Goal: Task Accomplishment & Management: Use online tool/utility

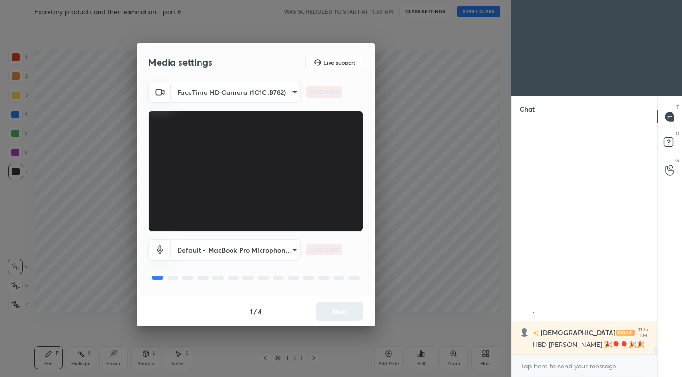
scroll to position [6829, 0]
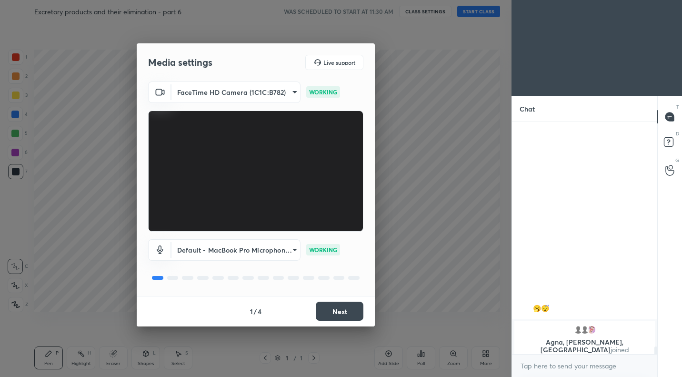
click at [344, 315] on button "Next" at bounding box center [340, 311] width 48 height 19
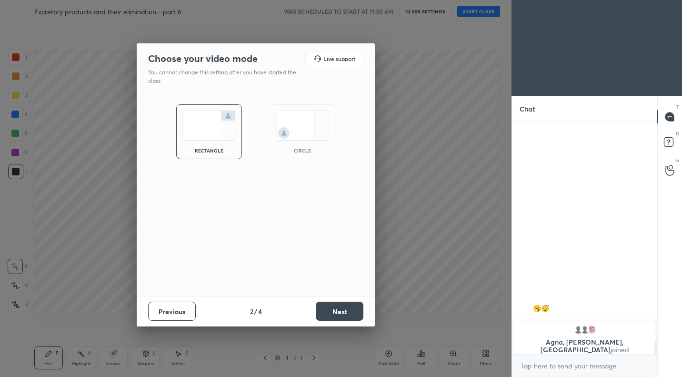
click at [344, 315] on button "Next" at bounding box center [340, 311] width 48 height 19
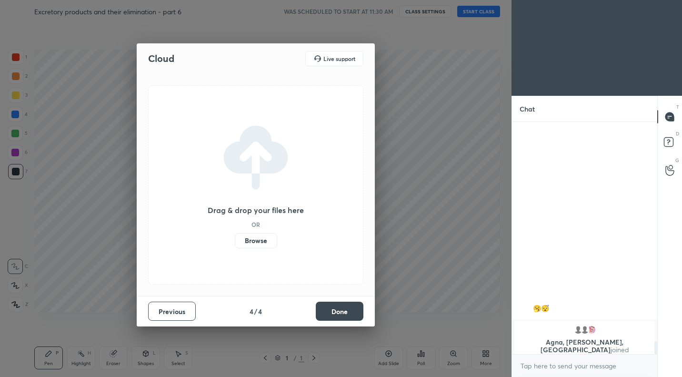
click at [344, 315] on button "Done" at bounding box center [340, 311] width 48 height 19
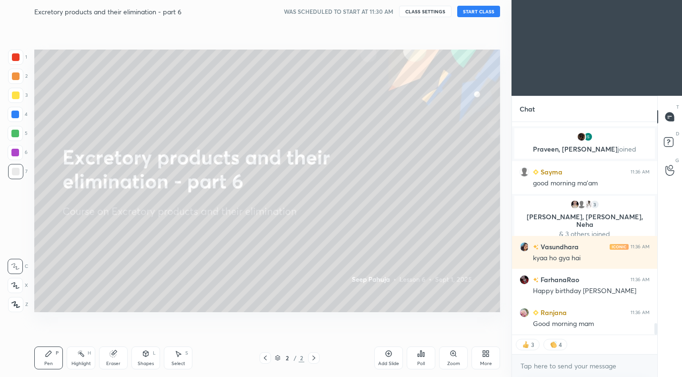
scroll to position [3765, 0]
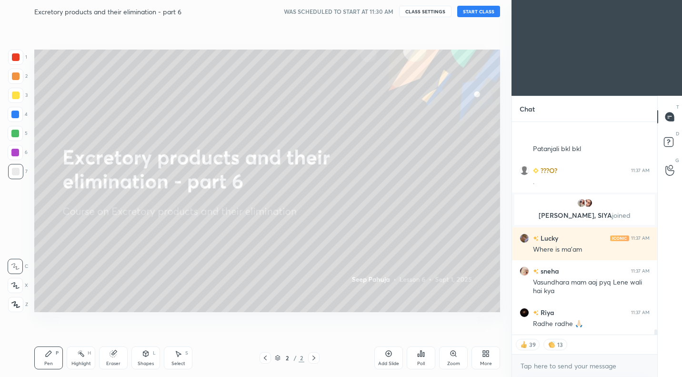
click at [484, 8] on button "START CLASS" at bounding box center [479, 11] width 43 height 11
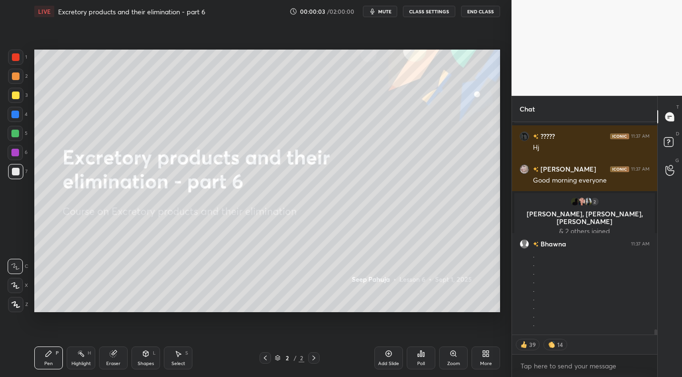
click at [385, 10] on span "mute" at bounding box center [384, 11] width 13 height 7
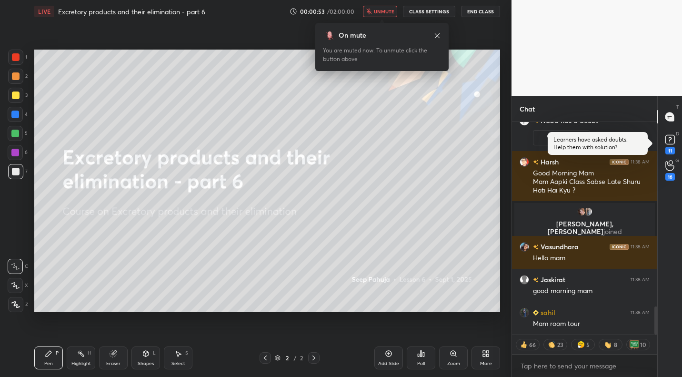
click at [393, 11] on span "unmute" at bounding box center [384, 11] width 20 height 7
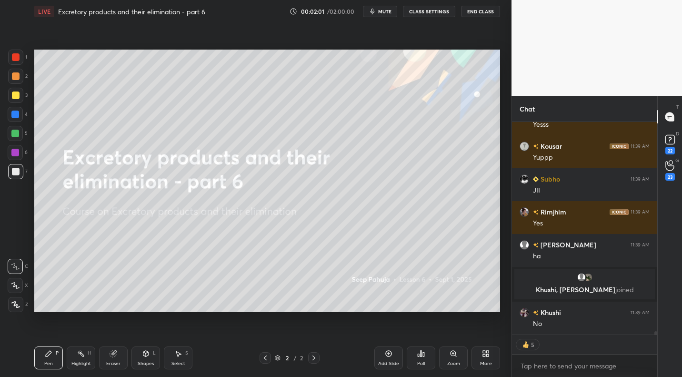
click at [486, 361] on div "More" at bounding box center [486, 363] width 12 height 5
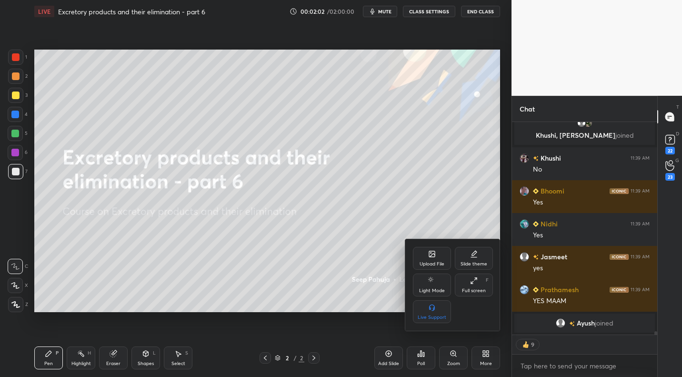
click at [437, 255] on div "Upload File" at bounding box center [432, 258] width 38 height 23
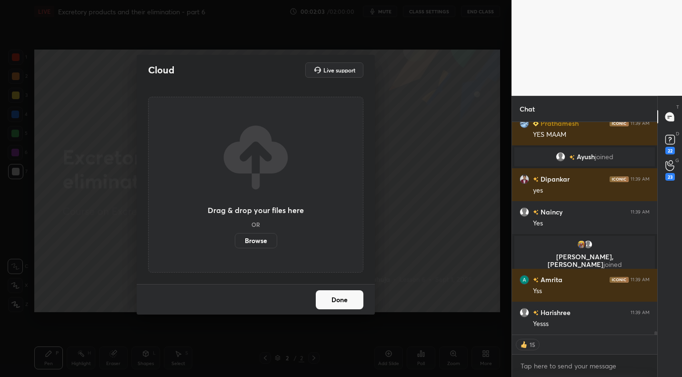
click at [265, 237] on label "Browse" at bounding box center [256, 240] width 42 height 15
click at [235, 237] on input "Browse" at bounding box center [235, 240] width 0 height 15
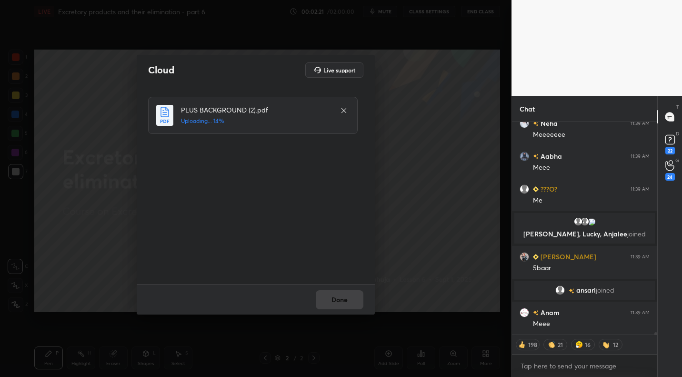
click at [344, 298] on div "Done" at bounding box center [256, 299] width 238 height 31
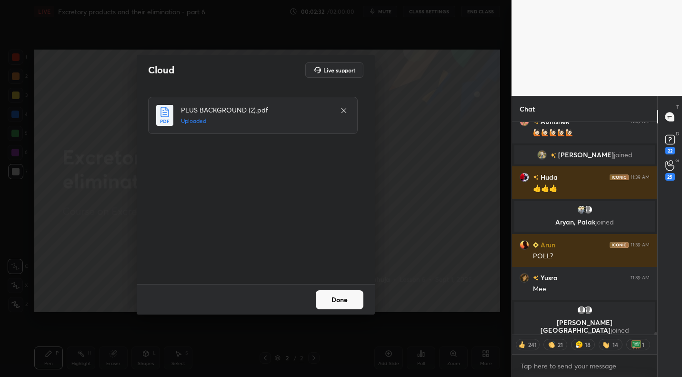
click at [344, 298] on button "Done" at bounding box center [340, 299] width 48 height 19
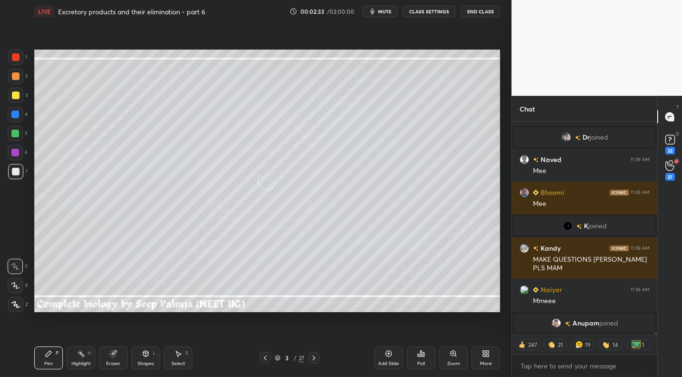
click at [490, 356] on div "More" at bounding box center [486, 357] width 29 height 23
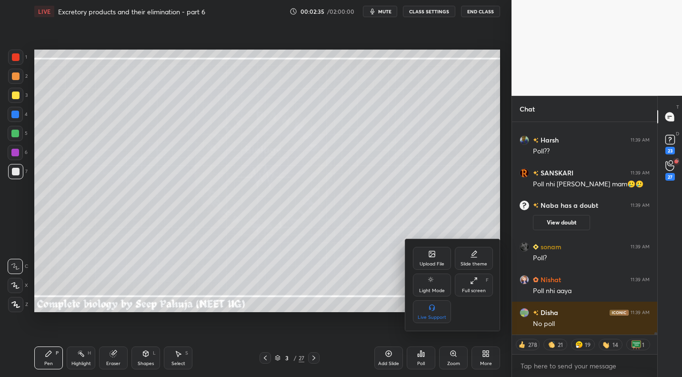
click at [423, 362] on div at bounding box center [341, 188] width 682 height 377
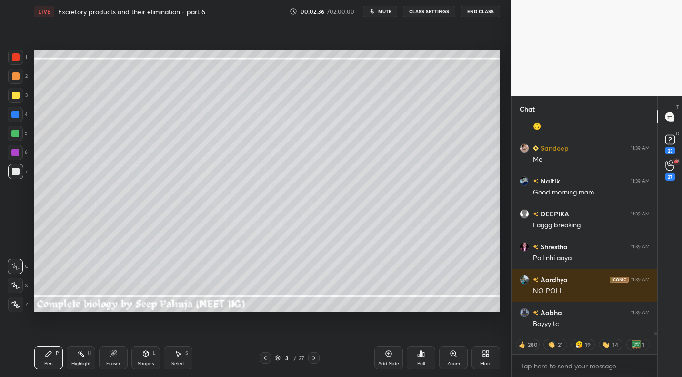
click at [423, 362] on div "Poll" at bounding box center [421, 363] width 8 height 5
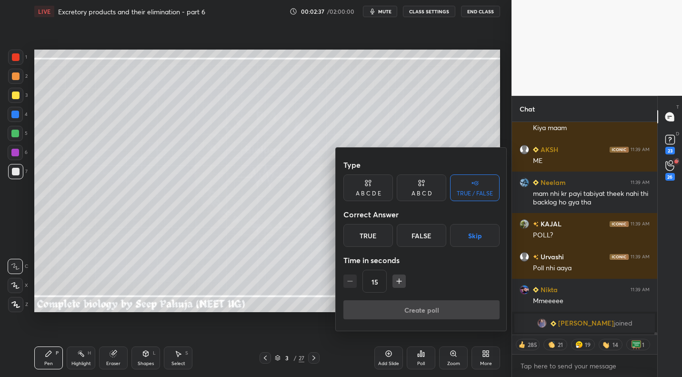
click at [485, 237] on button "Skip" at bounding box center [475, 235] width 50 height 23
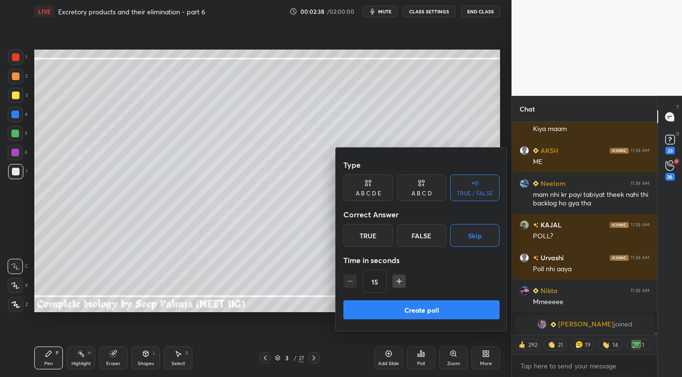
click at [395, 307] on button "Create poll" at bounding box center [422, 309] width 156 height 19
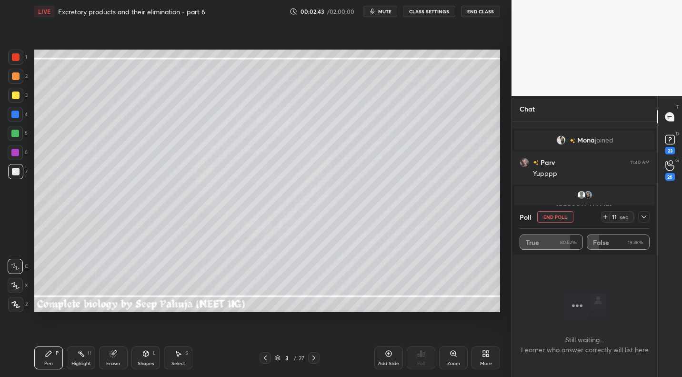
click at [14, 78] on div at bounding box center [16, 76] width 8 height 8
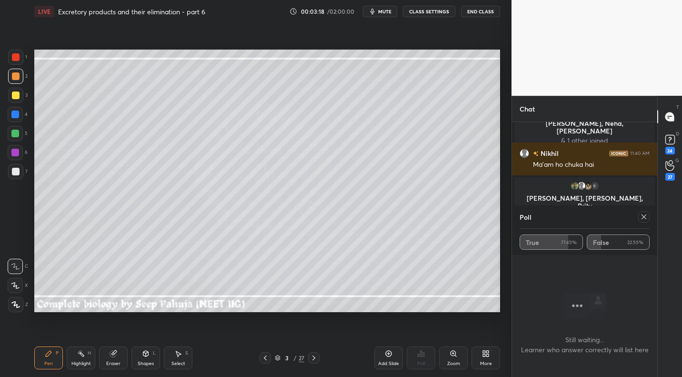
click at [144, 362] on div "Shapes" at bounding box center [146, 363] width 16 height 5
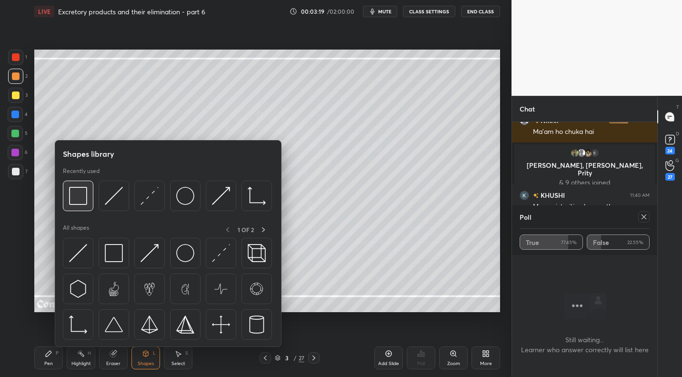
click at [86, 207] on div at bounding box center [78, 196] width 31 height 31
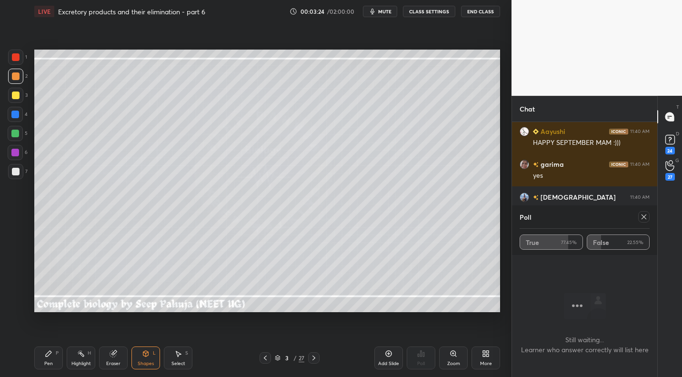
click at [83, 351] on icon at bounding box center [81, 354] width 8 height 8
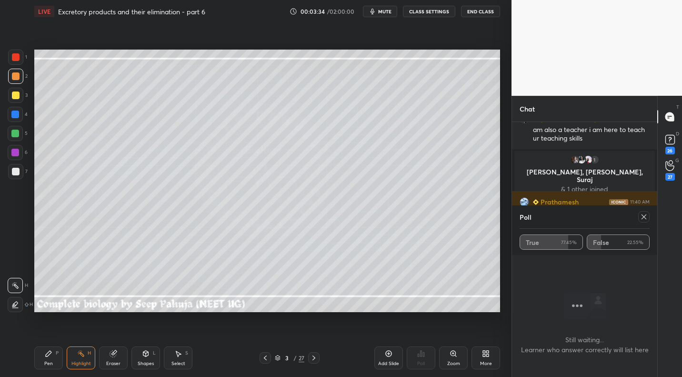
click at [646, 216] on icon at bounding box center [645, 217] width 8 height 8
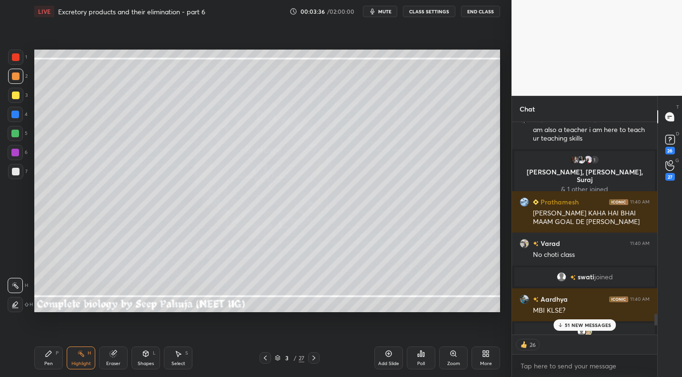
click at [591, 327] on p "51 NEW MESSAGES" at bounding box center [588, 325] width 46 height 6
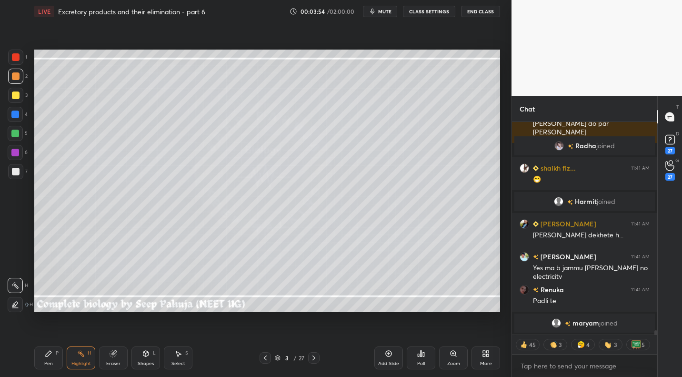
click at [491, 372] on div "Add Slide Poll Zoom More" at bounding box center [438, 357] width 126 height 53
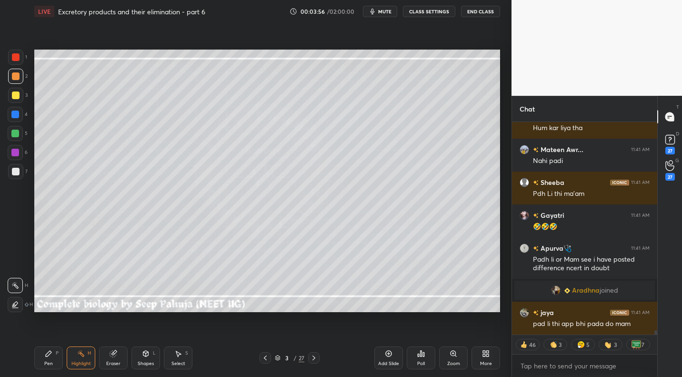
click at [482, 359] on div "More" at bounding box center [486, 357] width 29 height 23
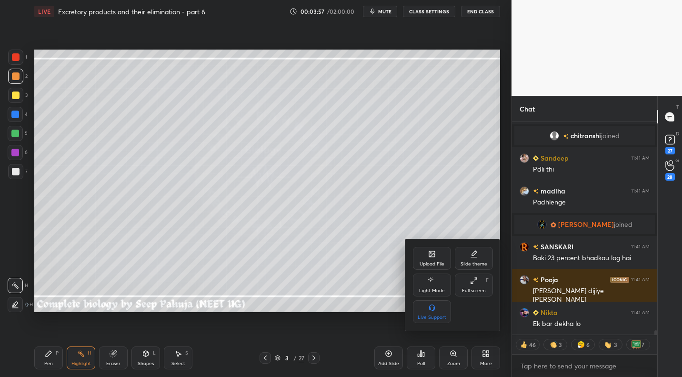
click at [437, 260] on div "Upload File" at bounding box center [432, 258] width 38 height 23
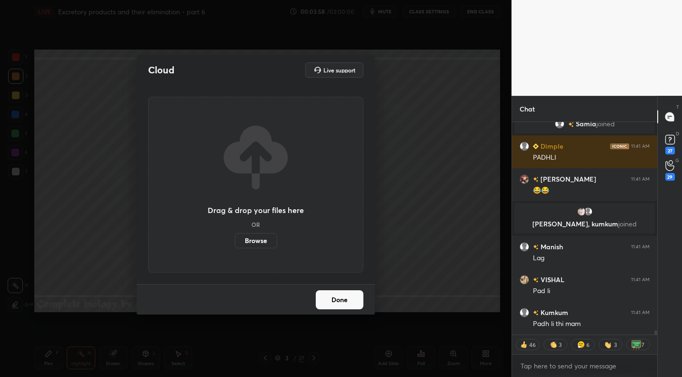
click at [254, 247] on label "Browse" at bounding box center [256, 240] width 42 height 15
click at [235, 247] on input "Browse" at bounding box center [235, 240] width 0 height 15
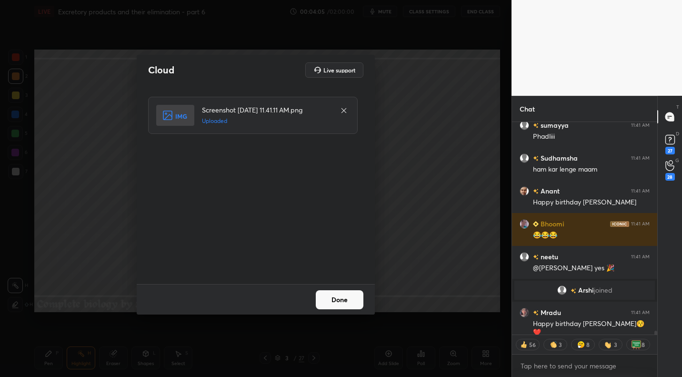
click at [344, 305] on button "Done" at bounding box center [340, 299] width 48 height 19
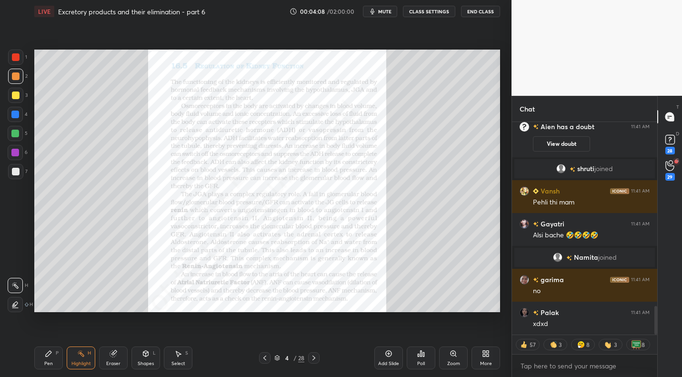
drag, startPoint x: 19, startPoint y: 58, endPoint x: 31, endPoint y: 51, distance: 14.7
click at [19, 58] on div at bounding box center [16, 57] width 8 height 8
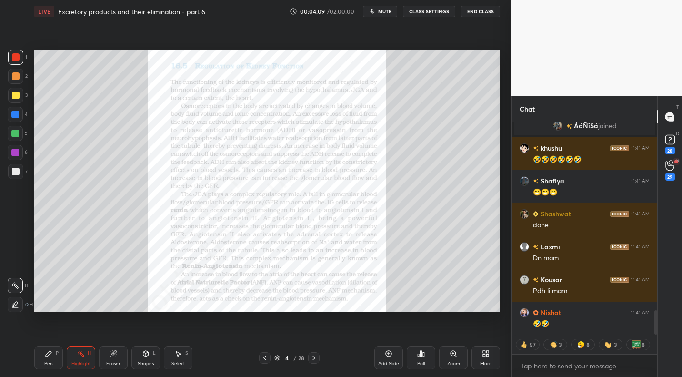
drag, startPoint x: 10, startPoint y: 118, endPoint x: 13, endPoint y: 112, distance: 6.4
click at [10, 118] on div at bounding box center [15, 114] width 15 height 15
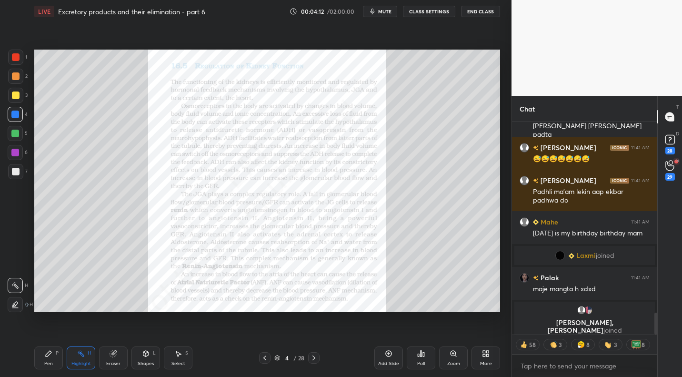
click at [51, 355] on icon at bounding box center [49, 354] width 8 height 8
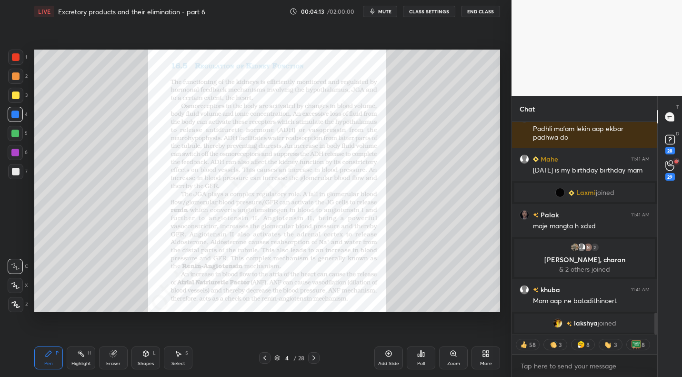
drag, startPoint x: 19, startPoint y: 62, endPoint x: 31, endPoint y: 58, distance: 12.7
click at [20, 62] on div at bounding box center [15, 57] width 15 height 15
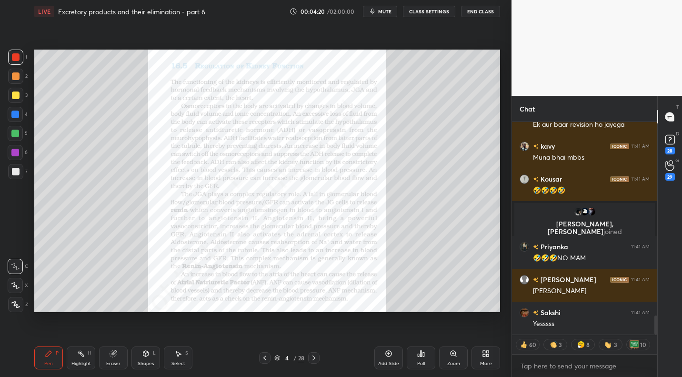
click at [18, 116] on div at bounding box center [15, 115] width 8 height 8
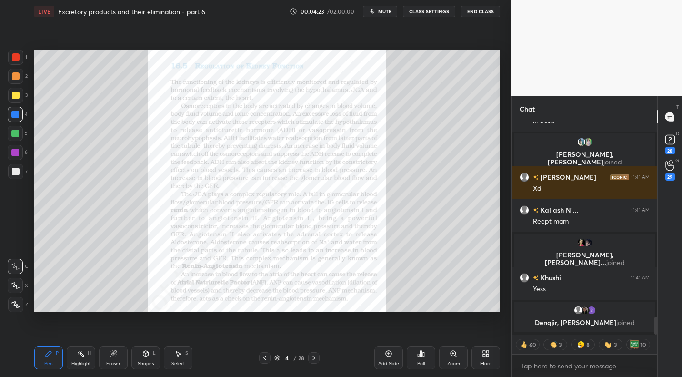
click at [446, 359] on div "Zoom" at bounding box center [453, 357] width 29 height 23
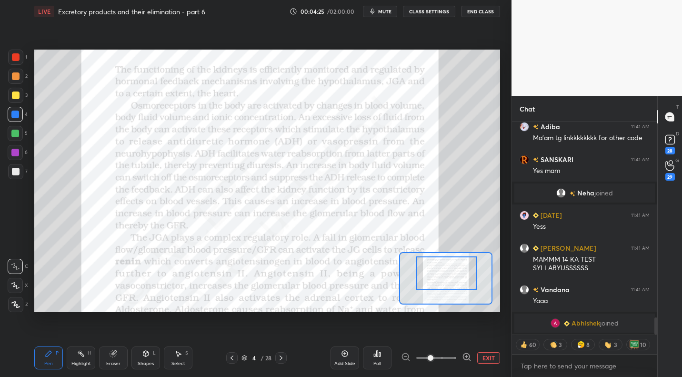
drag, startPoint x: 455, startPoint y: 284, endPoint x: 458, endPoint y: 260, distance: 23.7
click at [459, 261] on div at bounding box center [447, 273] width 61 height 34
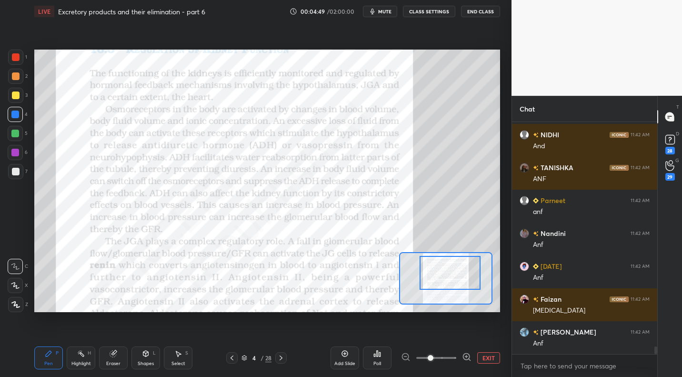
drag, startPoint x: 441, startPoint y: 284, endPoint x: 447, endPoint y: 272, distance: 13.2
click at [441, 282] on div at bounding box center [450, 273] width 61 height 34
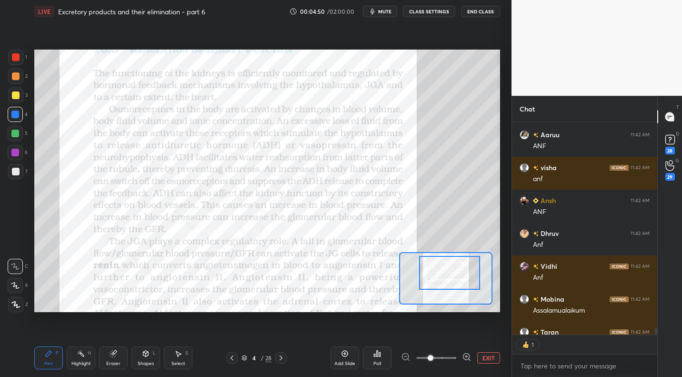
drag, startPoint x: 82, startPoint y: 363, endPoint x: 136, endPoint y: 316, distance: 71.3
click at [82, 363] on div "Highlight" at bounding box center [81, 363] width 20 height 5
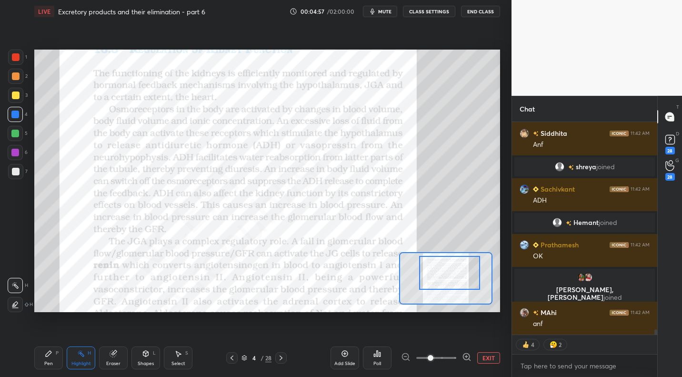
drag, startPoint x: 447, startPoint y: 268, endPoint x: 450, endPoint y: 252, distance: 16.9
click at [450, 256] on div at bounding box center [449, 273] width 61 height 34
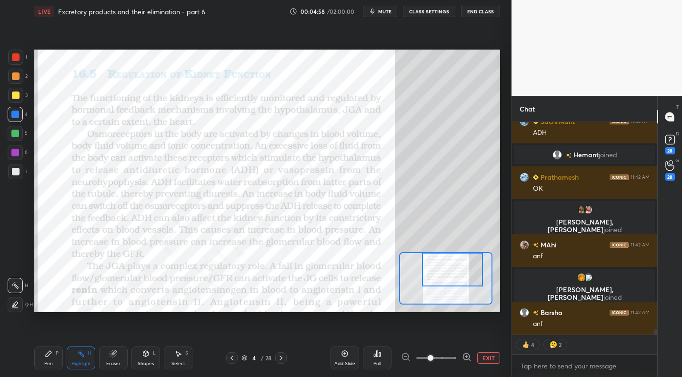
click at [314, 47] on div "Setting up your live class Poll for secs No correct answer Start poll" at bounding box center [268, 181] width 474 height 316
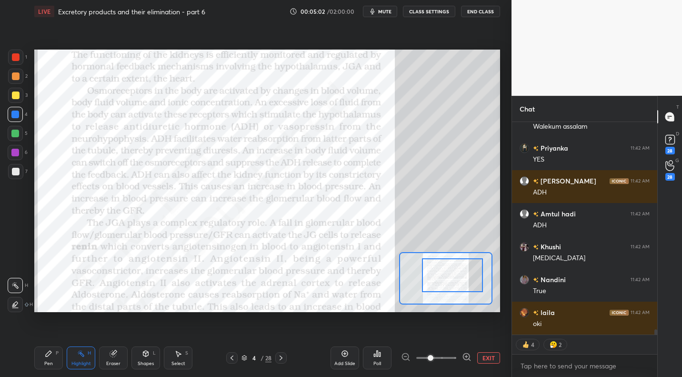
drag, startPoint x: 440, startPoint y: 271, endPoint x: 438, endPoint y: 276, distance: 5.6
click at [439, 276] on div at bounding box center [452, 275] width 61 height 34
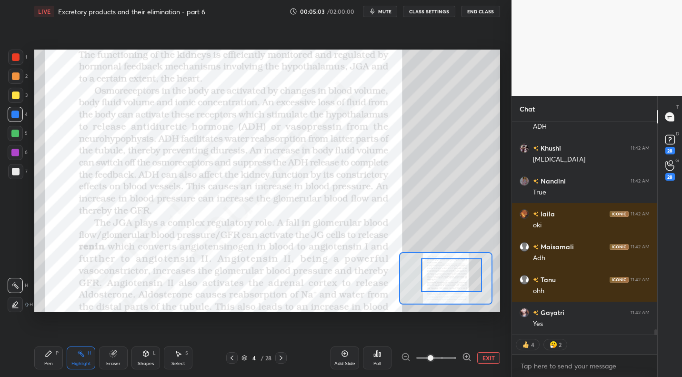
click at [51, 359] on div "Pen P" at bounding box center [48, 357] width 29 height 23
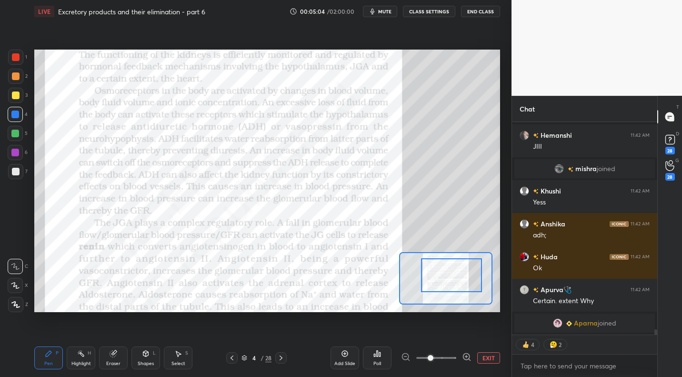
drag, startPoint x: 22, startPoint y: 58, endPoint x: 34, endPoint y: 60, distance: 12.1
click at [22, 58] on div at bounding box center [15, 57] width 15 height 15
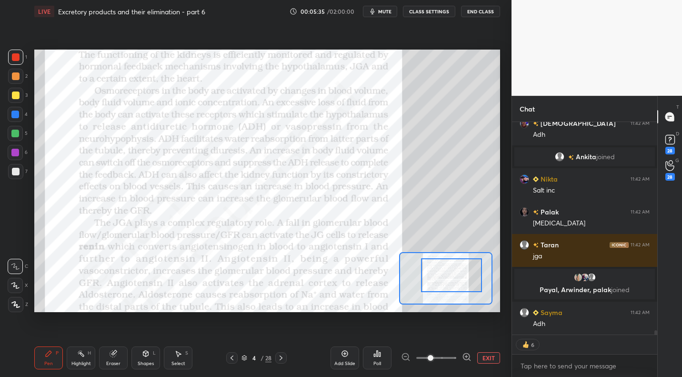
click at [442, 285] on div at bounding box center [451, 275] width 61 height 34
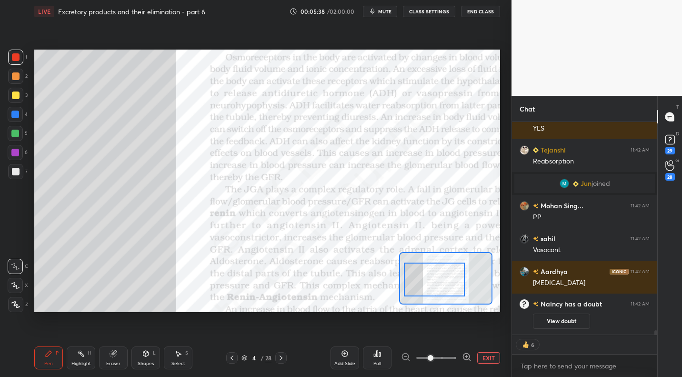
drag, startPoint x: 440, startPoint y: 279, endPoint x: 431, endPoint y: 266, distance: 16.1
click at [432, 280] on div at bounding box center [434, 280] width 61 height 34
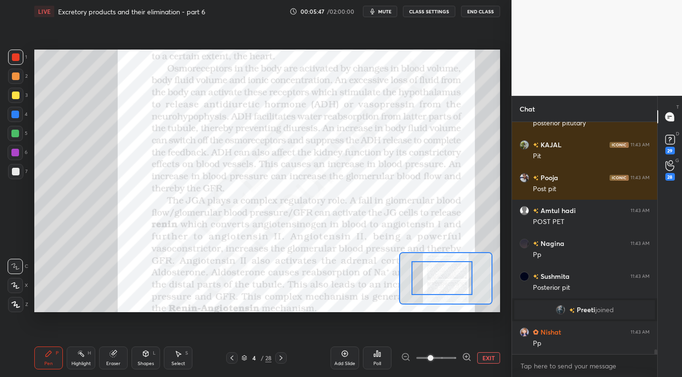
drag, startPoint x: 442, startPoint y: 282, endPoint x: 451, endPoint y: 270, distance: 15.1
click at [448, 280] on div at bounding box center [442, 278] width 61 height 34
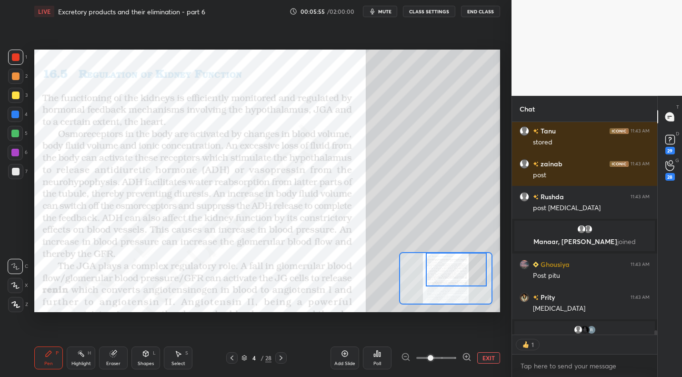
drag, startPoint x: 435, startPoint y: 269, endPoint x: 450, endPoint y: 252, distance: 23.0
click at [450, 252] on div at bounding box center [445, 278] width 93 height 52
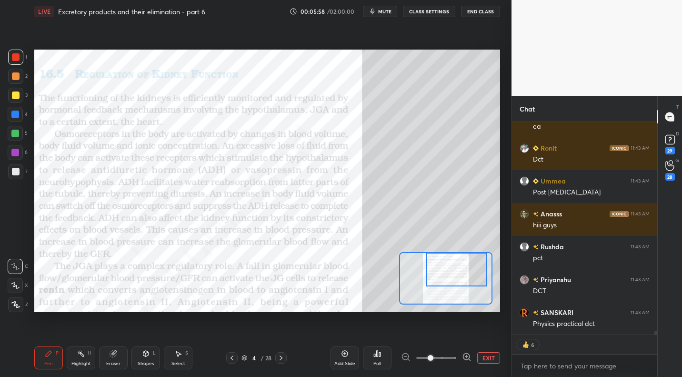
drag, startPoint x: 452, startPoint y: 267, endPoint x: 452, endPoint y: 257, distance: 10.0
click at [453, 261] on div at bounding box center [457, 270] width 61 height 34
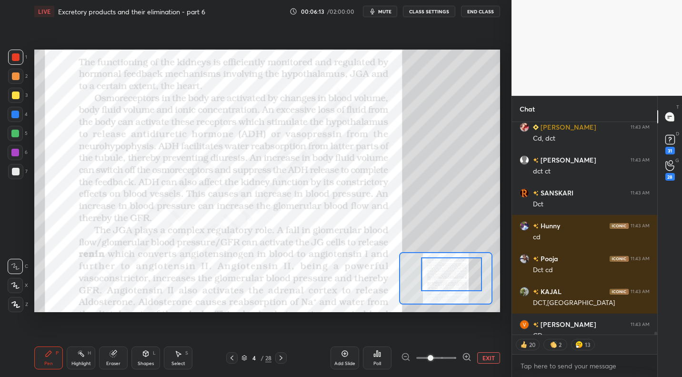
click at [448, 277] on div at bounding box center [451, 274] width 61 height 34
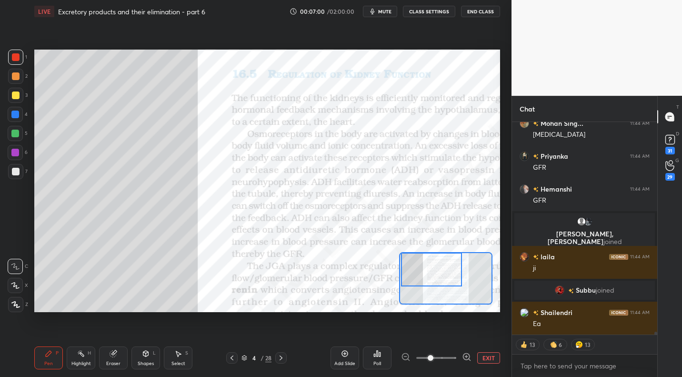
click at [427, 270] on div at bounding box center [431, 270] width 61 height 34
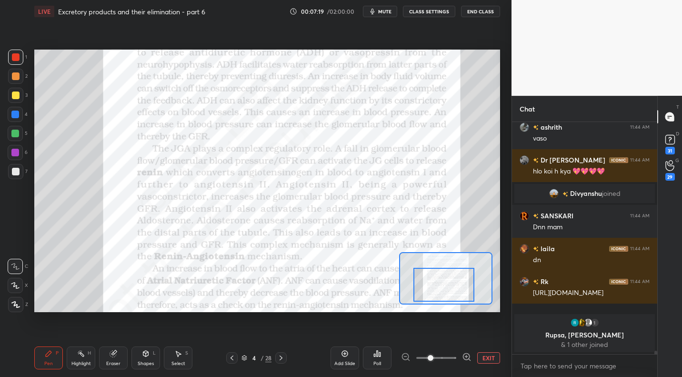
drag, startPoint x: 438, startPoint y: 272, endPoint x: 450, endPoint y: 287, distance: 20.0
click at [451, 287] on div at bounding box center [444, 285] width 61 height 34
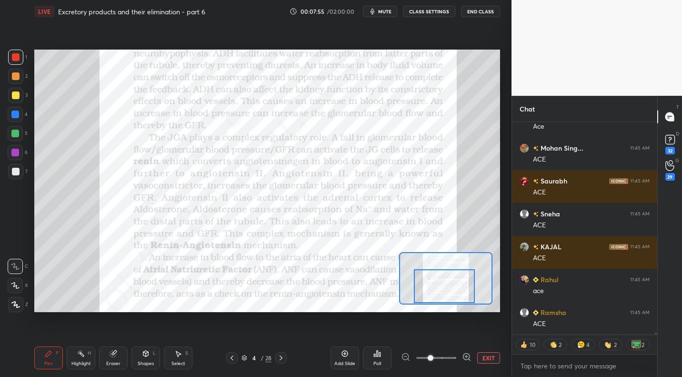
click at [438, 286] on div at bounding box center [444, 286] width 61 height 34
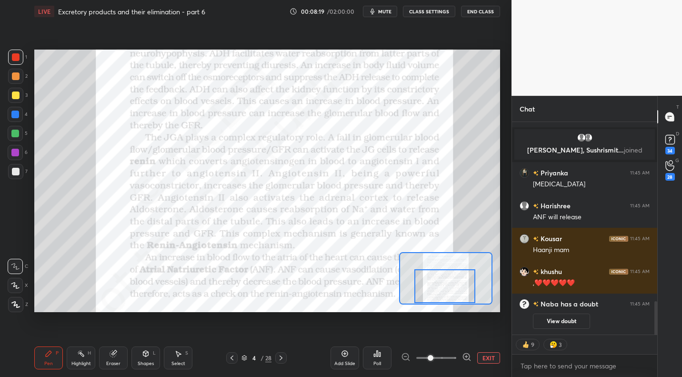
drag, startPoint x: 491, startPoint y: 356, endPoint x: 464, endPoint y: 338, distance: 32.6
click at [488, 356] on button "EXIT" at bounding box center [489, 357] width 23 height 11
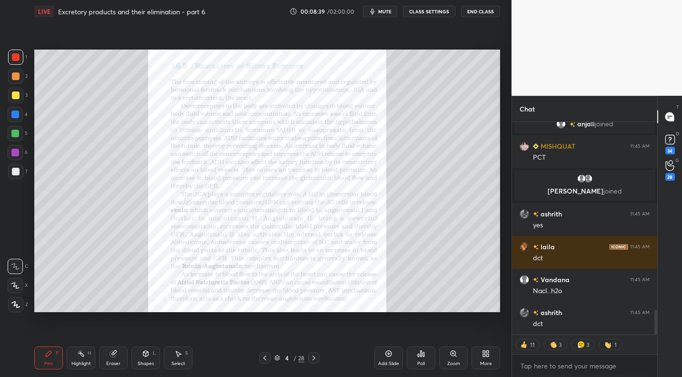
click at [456, 365] on div "Zoom" at bounding box center [454, 363] width 13 height 5
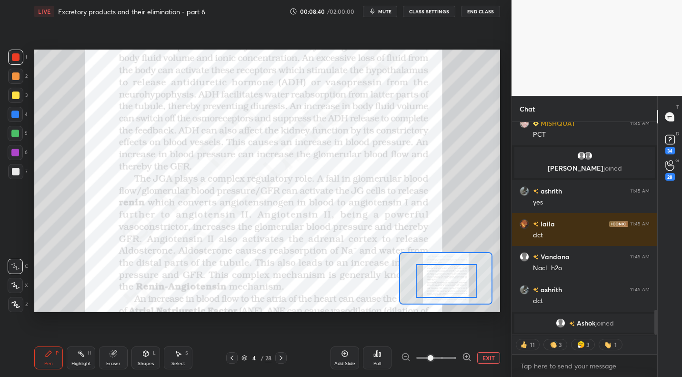
drag, startPoint x: 446, startPoint y: 273, endPoint x: 447, endPoint y: 290, distance: 17.2
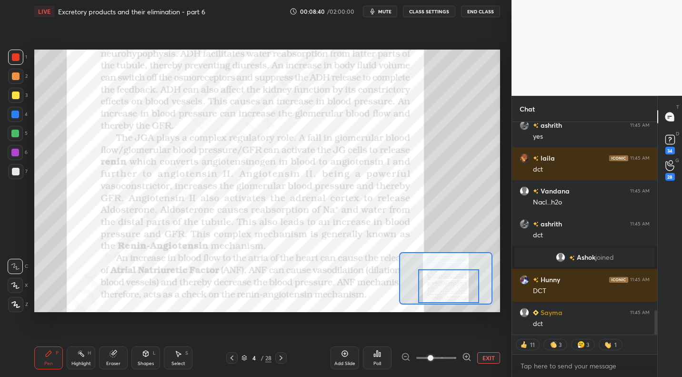
drag, startPoint x: 448, startPoint y: 283, endPoint x: 449, endPoint y: 295, distance: 12.0
click at [449, 301] on div at bounding box center [448, 286] width 61 height 34
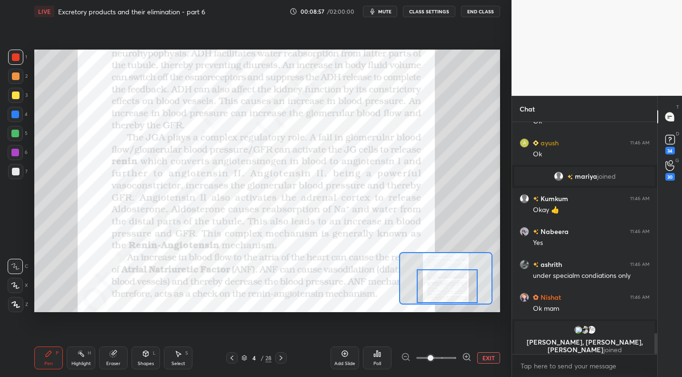
click at [498, 356] on button "EXIT" at bounding box center [489, 357] width 23 height 11
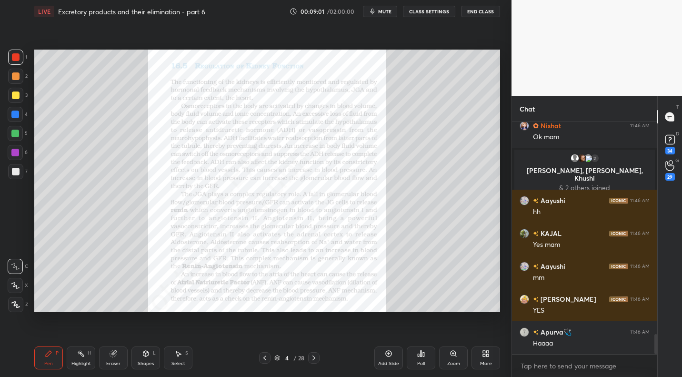
click at [91, 348] on div "Highlight H" at bounding box center [81, 357] width 29 height 23
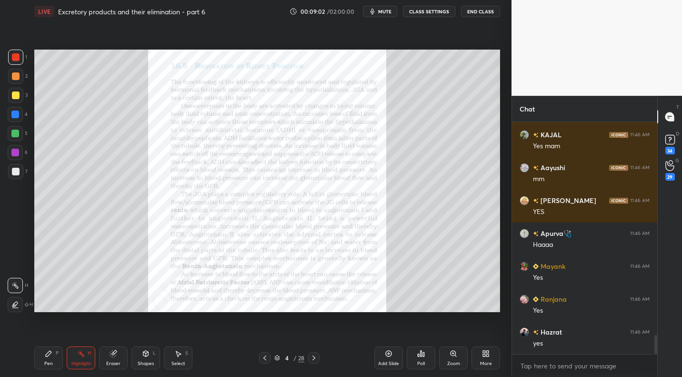
click at [266, 364] on div "Pen P Highlight H Eraser Shapes L Select S 4 / 28 Add Slide Poll Zoom More" at bounding box center [267, 358] width 466 height 38
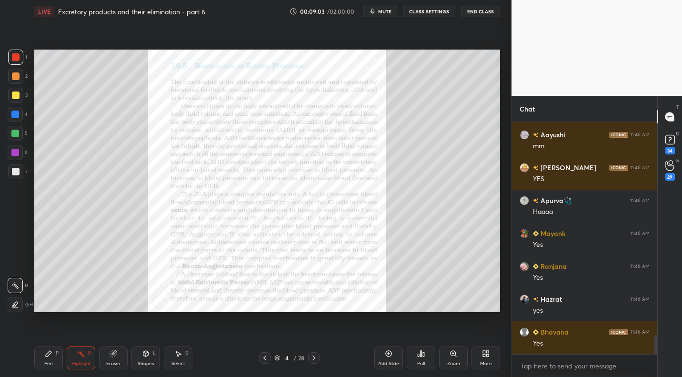
click at [265, 360] on icon at bounding box center [265, 358] width 8 height 8
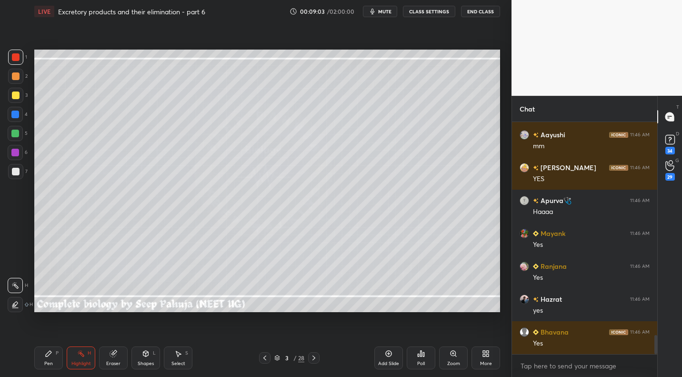
click at [268, 360] on icon at bounding box center [265, 358] width 8 height 8
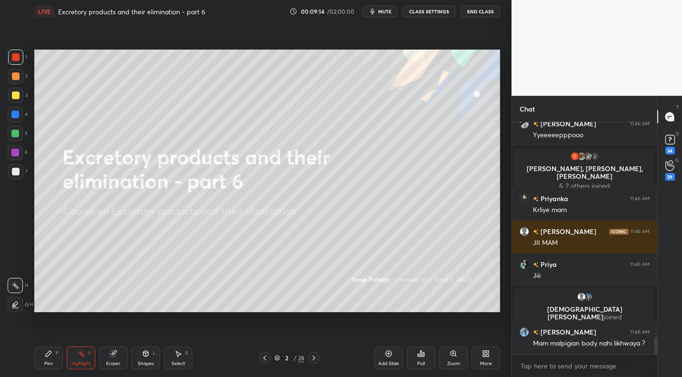
click at [316, 359] on icon at bounding box center [314, 358] width 8 height 8
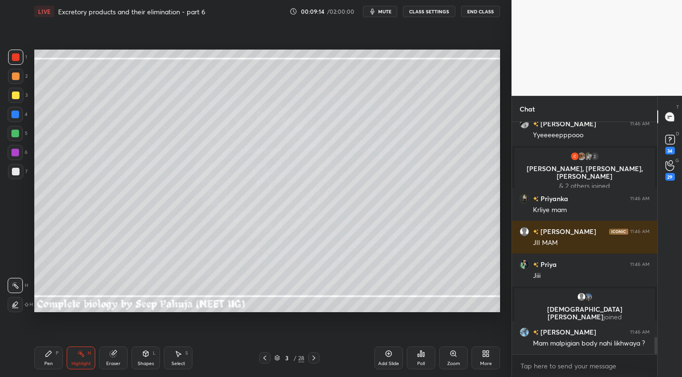
click at [318, 358] on div at bounding box center [313, 357] width 11 height 11
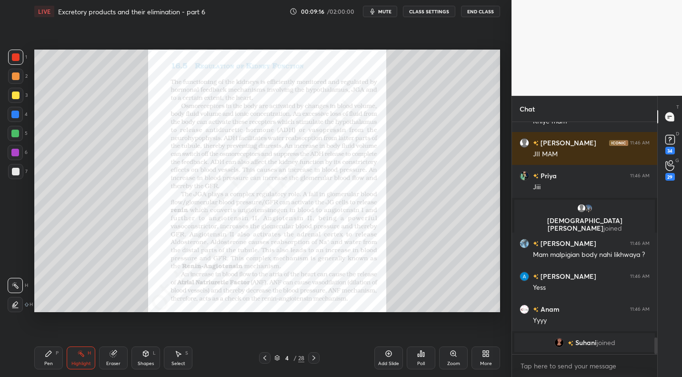
click at [459, 361] on div "Zoom" at bounding box center [454, 363] width 13 height 5
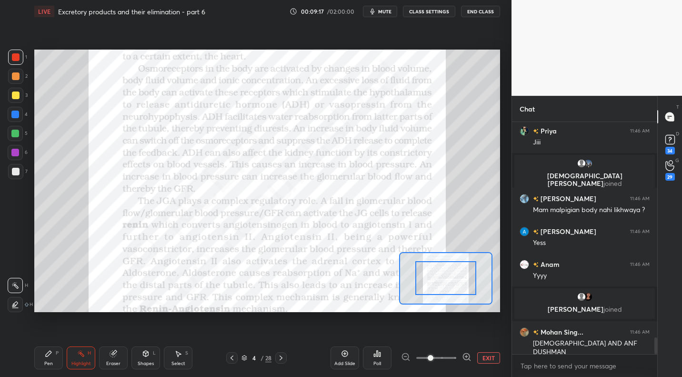
click at [431, 282] on div at bounding box center [445, 278] width 93 height 52
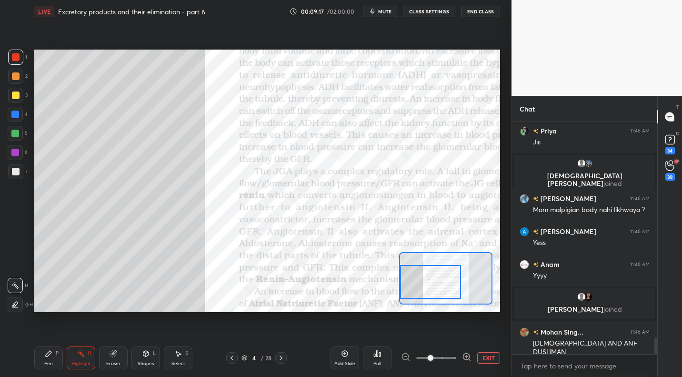
click at [442, 279] on div at bounding box center [445, 278] width 93 height 52
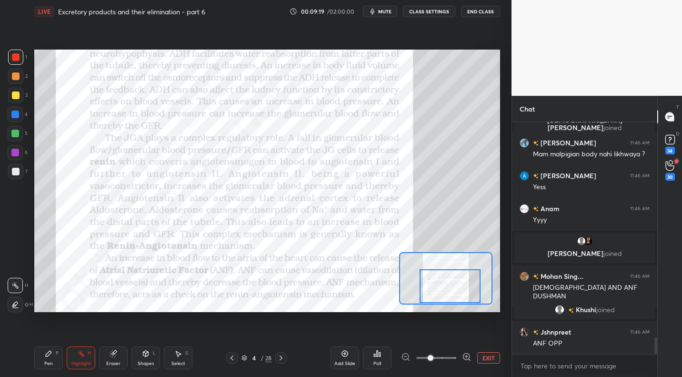
drag, startPoint x: 441, startPoint y: 283, endPoint x: 443, endPoint y: 292, distance: 8.9
click at [444, 295] on div at bounding box center [450, 286] width 61 height 34
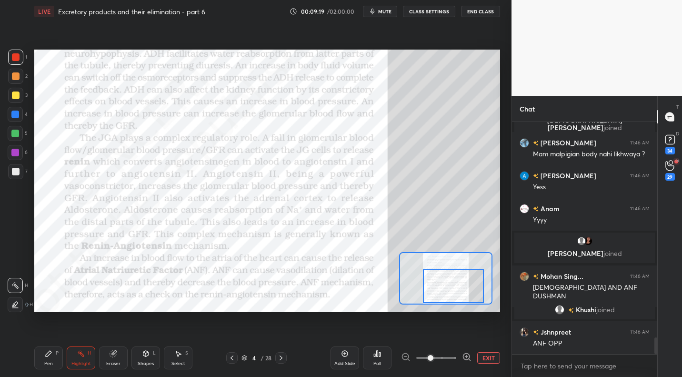
click at [442, 293] on div at bounding box center [453, 286] width 61 height 34
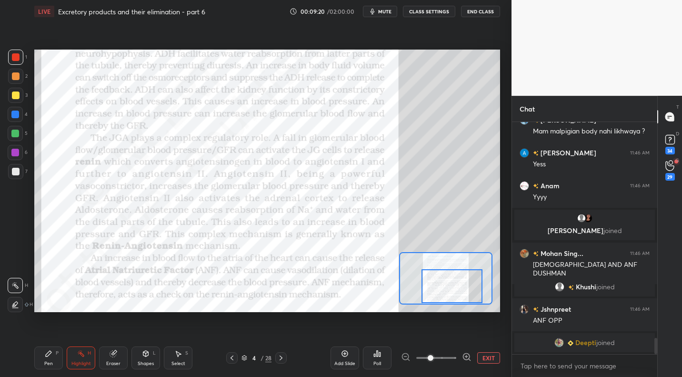
click at [53, 353] on div "Pen P" at bounding box center [48, 357] width 29 height 23
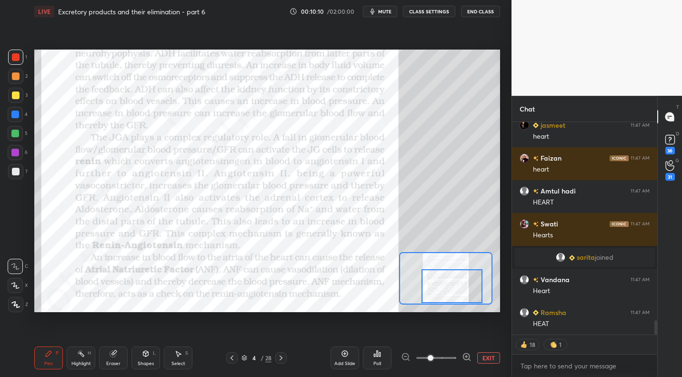
drag, startPoint x: 84, startPoint y: 356, endPoint x: 85, endPoint y: 318, distance: 38.6
click at [84, 356] on icon at bounding box center [81, 354] width 8 height 8
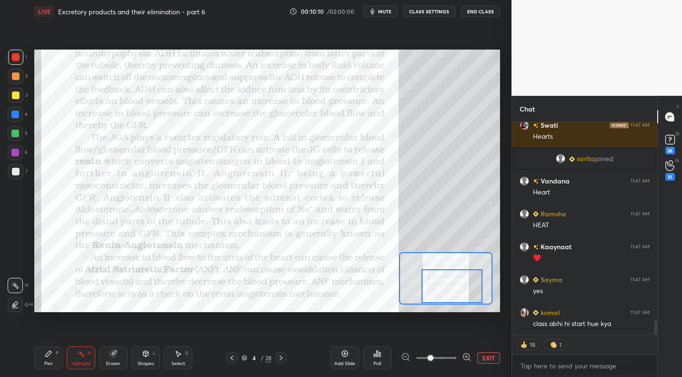
click at [16, 302] on icon at bounding box center [15, 305] width 8 height 8
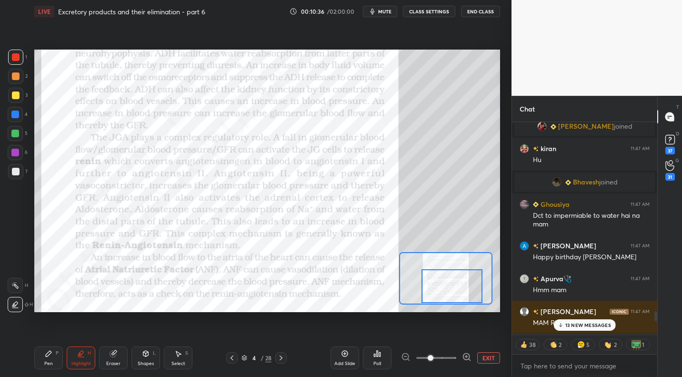
click at [581, 320] on div "13 NEW MESSAGES" at bounding box center [585, 324] width 62 height 11
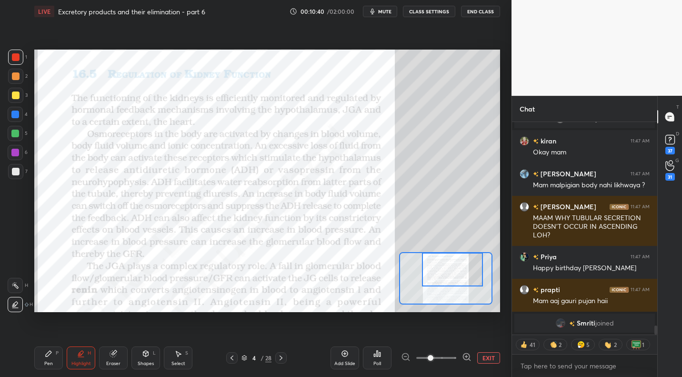
drag, startPoint x: 458, startPoint y: 295, endPoint x: 458, endPoint y: 257, distance: 37.7
click at [458, 257] on div at bounding box center [452, 270] width 61 height 34
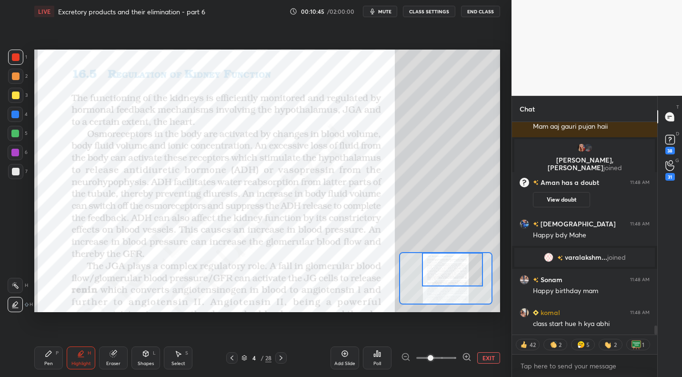
drag, startPoint x: 10, startPoint y: 282, endPoint x: 34, endPoint y: 286, distance: 24.3
click at [11, 282] on div at bounding box center [15, 285] width 15 height 15
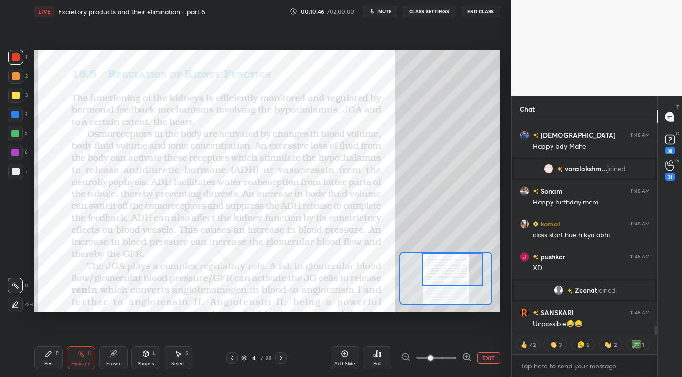
click at [501, 354] on div "LIVE Excretory products and their elimination - part 6 00:10:46 / 02:00:00 mute…" at bounding box center [268, 188] width 474 height 377
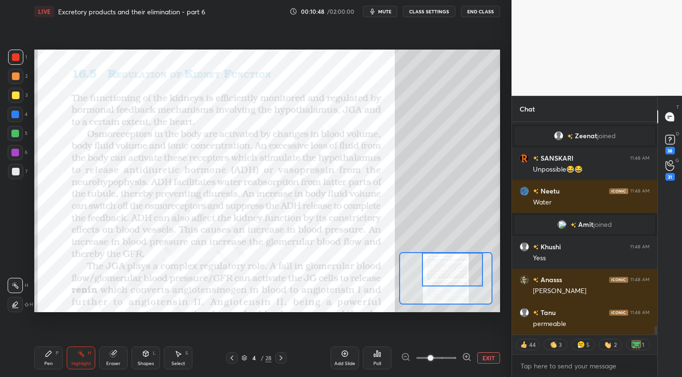
click at [489, 358] on button "EXIT" at bounding box center [489, 357] width 23 height 11
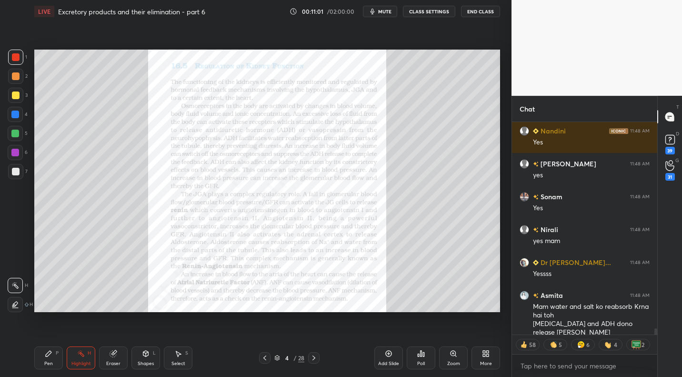
click at [315, 360] on icon at bounding box center [314, 358] width 8 height 8
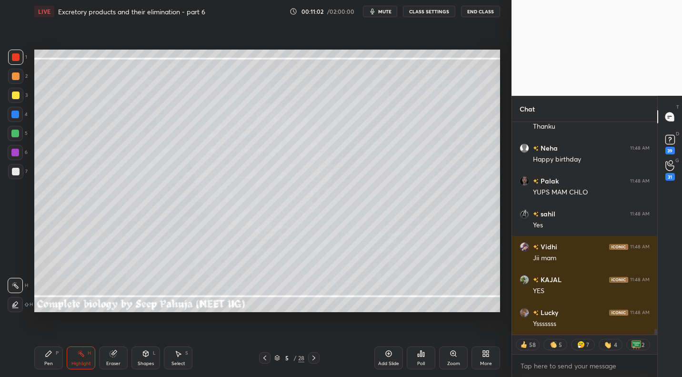
click at [49, 359] on div "Pen P" at bounding box center [48, 357] width 29 height 23
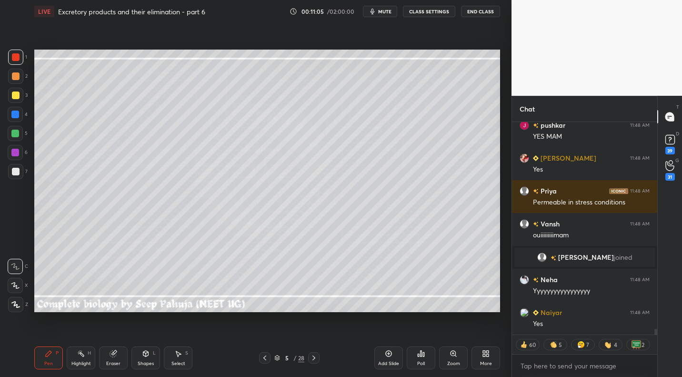
click at [19, 96] on div at bounding box center [16, 96] width 8 height 8
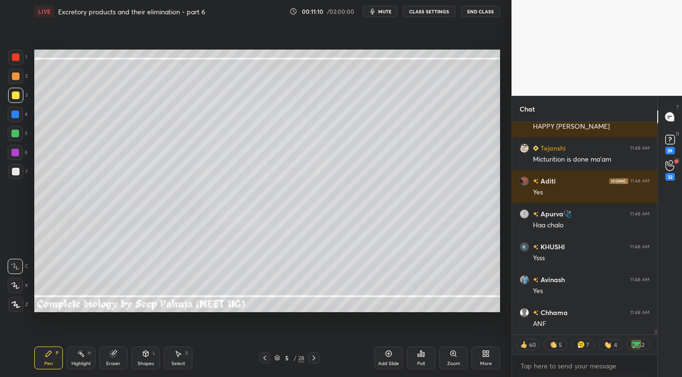
click at [141, 362] on div "Shapes" at bounding box center [146, 363] width 16 height 5
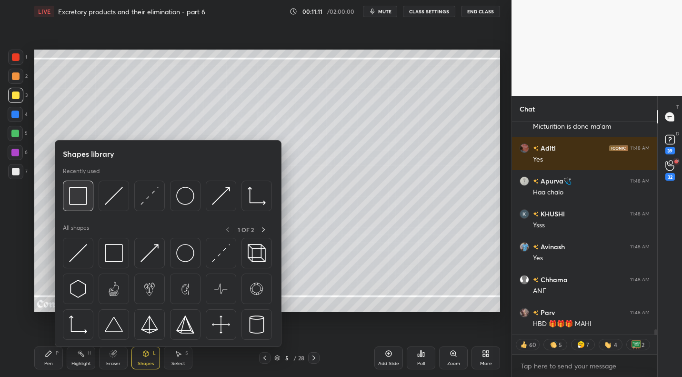
click at [82, 197] on img at bounding box center [78, 196] width 18 height 18
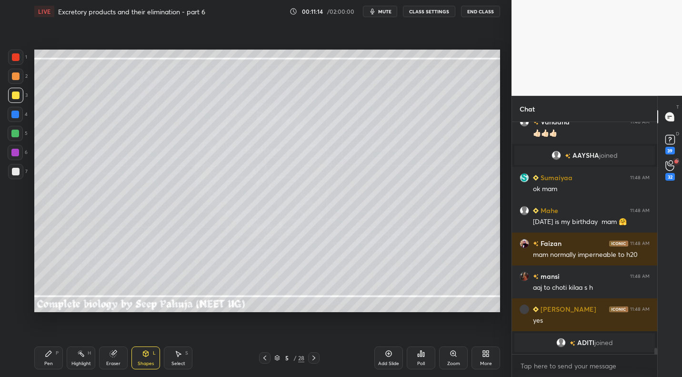
drag, startPoint x: 51, startPoint y: 363, endPoint x: 56, endPoint y: 352, distance: 12.4
click at [50, 365] on div "Pen" at bounding box center [48, 363] width 9 height 5
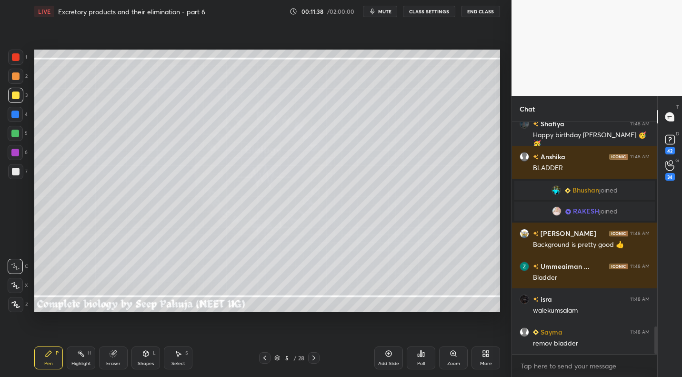
drag, startPoint x: 21, startPoint y: 172, endPoint x: 29, endPoint y: 169, distance: 7.7
click at [21, 172] on div at bounding box center [15, 171] width 15 height 15
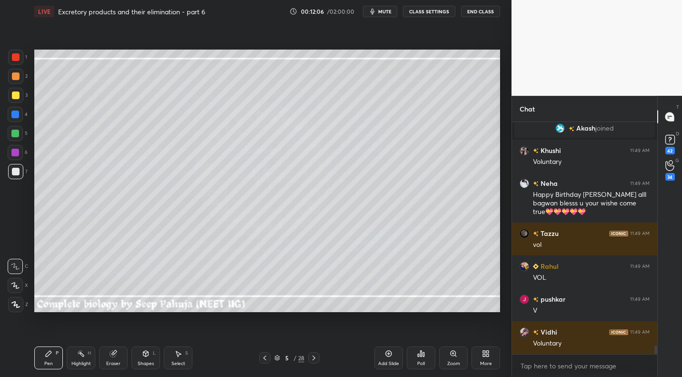
click at [21, 81] on div at bounding box center [15, 76] width 15 height 15
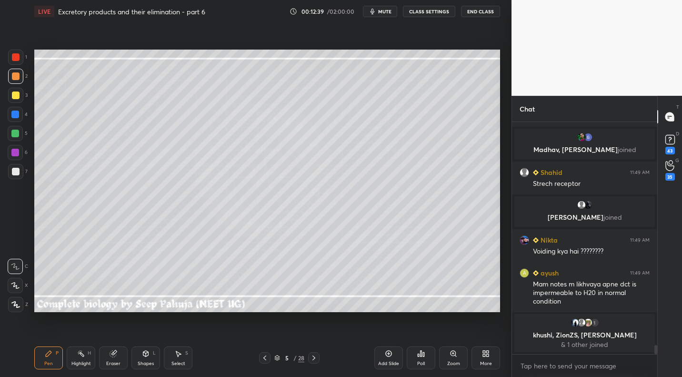
drag, startPoint x: 12, startPoint y: 131, endPoint x: 23, endPoint y: 127, distance: 11.6
click at [13, 132] on div at bounding box center [15, 134] width 8 height 8
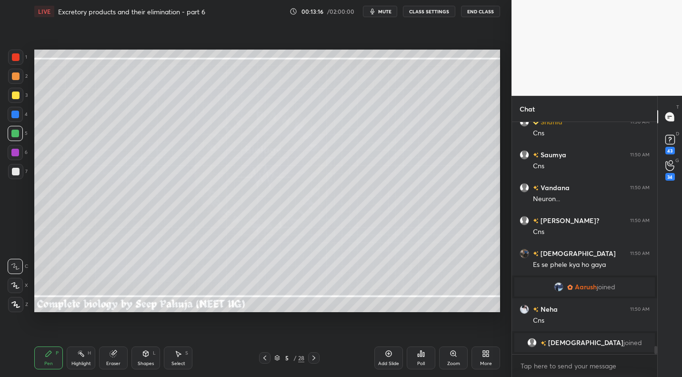
click at [20, 173] on div at bounding box center [15, 171] width 15 height 15
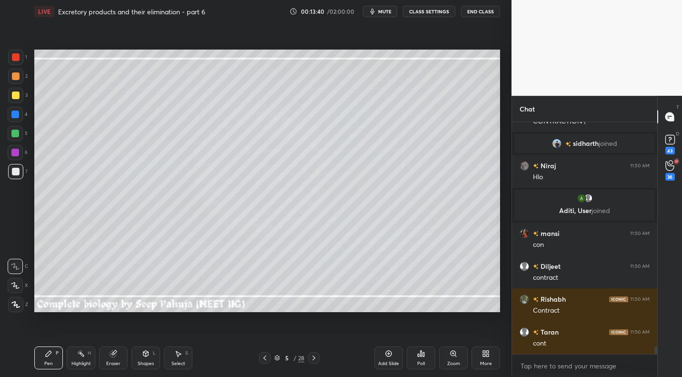
click at [17, 93] on div at bounding box center [16, 96] width 8 height 8
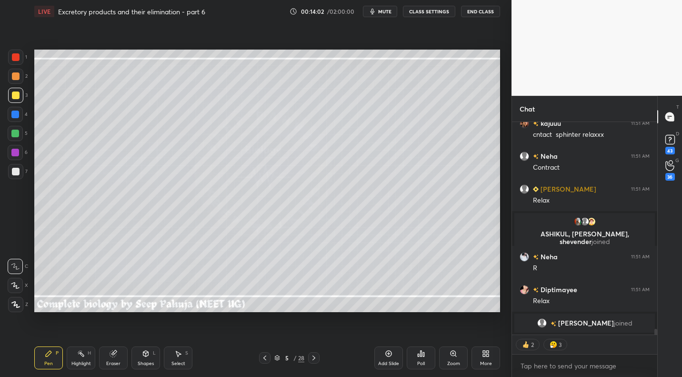
drag, startPoint x: 87, startPoint y: 359, endPoint x: 89, endPoint y: 350, distance: 9.4
click at [86, 359] on div "Highlight H" at bounding box center [81, 357] width 29 height 23
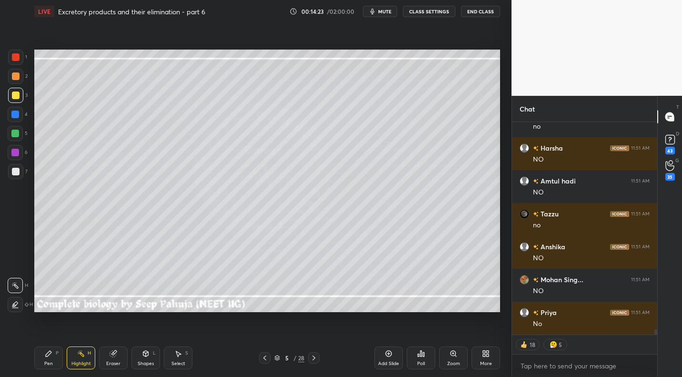
click at [45, 358] on div "Pen P" at bounding box center [48, 357] width 29 height 23
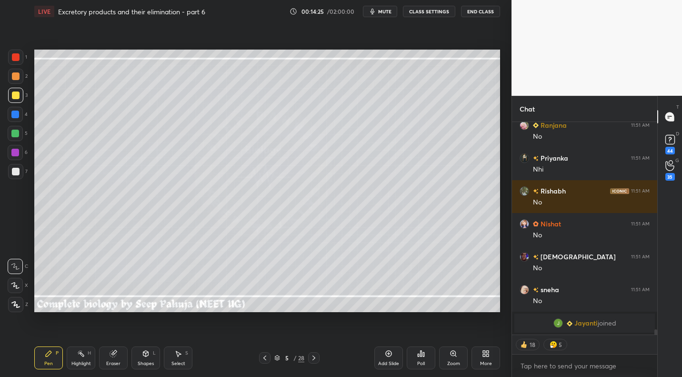
drag, startPoint x: 177, startPoint y: 360, endPoint x: 180, endPoint y: 349, distance: 10.9
click at [177, 359] on div "Select S" at bounding box center [178, 357] width 29 height 23
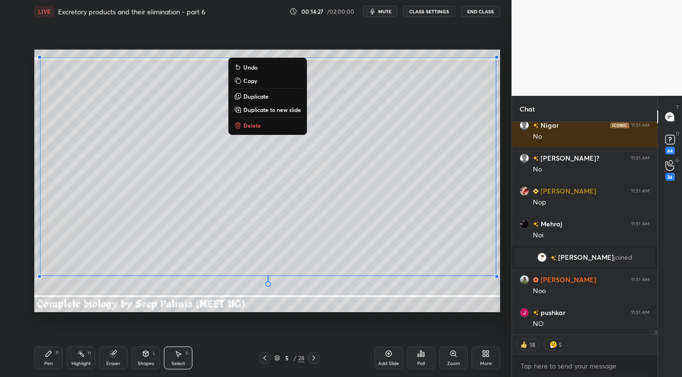
drag, startPoint x: 40, startPoint y: 59, endPoint x: 501, endPoint y: 276, distance: 509.7
click at [501, 276] on div "0 ° Undo Copy Duplicate Duplicate to new slide Delete Setting up your live clas…" at bounding box center [268, 181] width 474 height 316
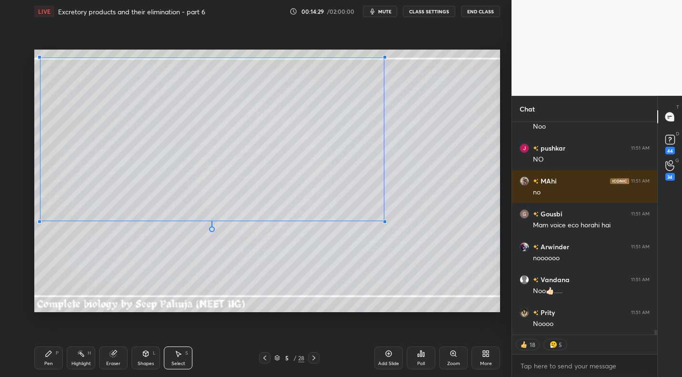
drag, startPoint x: 495, startPoint y: 276, endPoint x: 376, endPoint y: 225, distance: 130.0
click at [384, 222] on div at bounding box center [385, 222] width 4 height 4
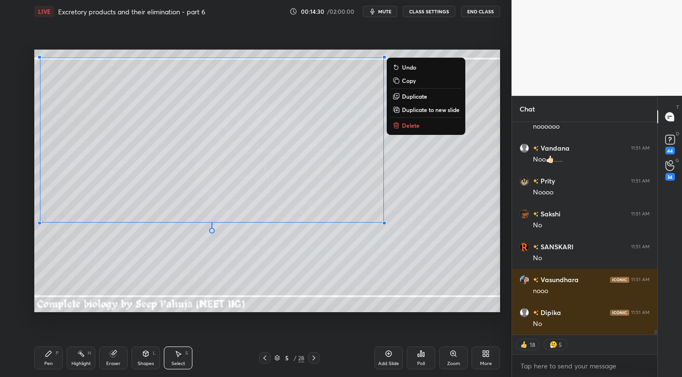
drag, startPoint x: 48, startPoint y: 360, endPoint x: 69, endPoint y: 331, distance: 35.8
click at [48, 361] on div "Pen" at bounding box center [48, 363] width 9 height 5
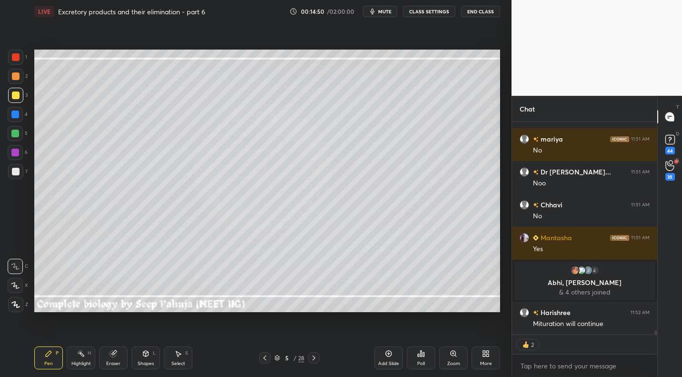
click at [20, 168] on div at bounding box center [15, 171] width 15 height 15
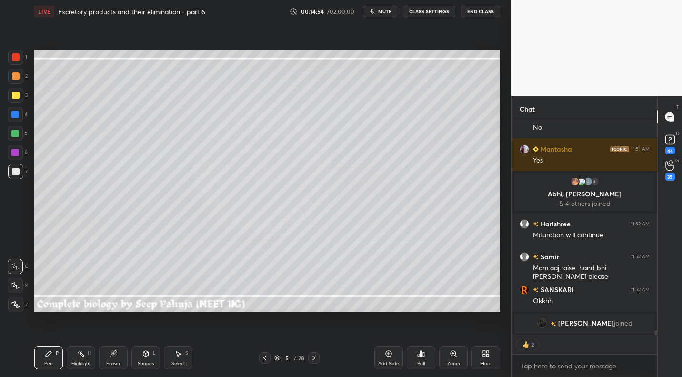
click at [79, 358] on div "Highlight H" at bounding box center [81, 357] width 29 height 23
click at [511, 263] on div "1 2 3 4 5 6 7 C X Z C X Z E E Erase all H H LIVE Excretory products and their e…" at bounding box center [256, 188] width 512 height 377
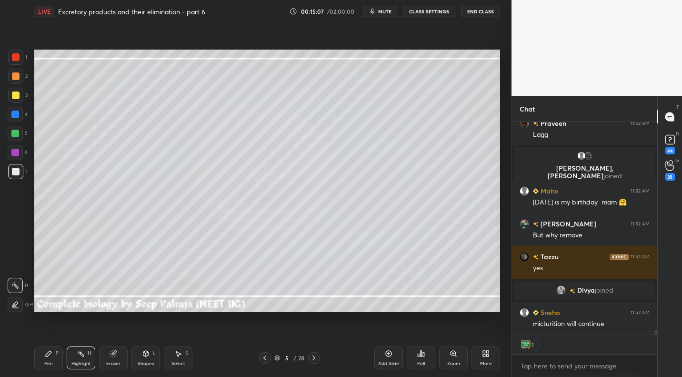
click at [51, 353] on icon at bounding box center [49, 354] width 8 height 8
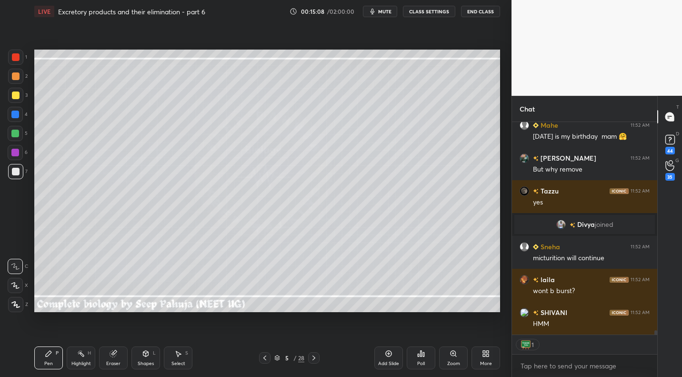
drag, startPoint x: 16, startPoint y: 98, endPoint x: 28, endPoint y: 139, distance: 42.7
click at [16, 98] on div at bounding box center [16, 96] width 8 height 8
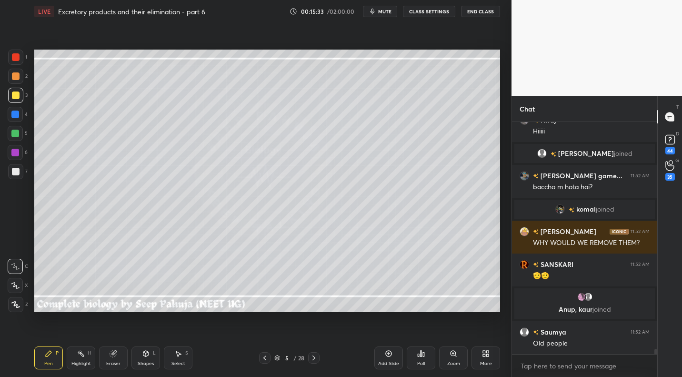
click at [82, 354] on icon at bounding box center [81, 354] width 8 height 8
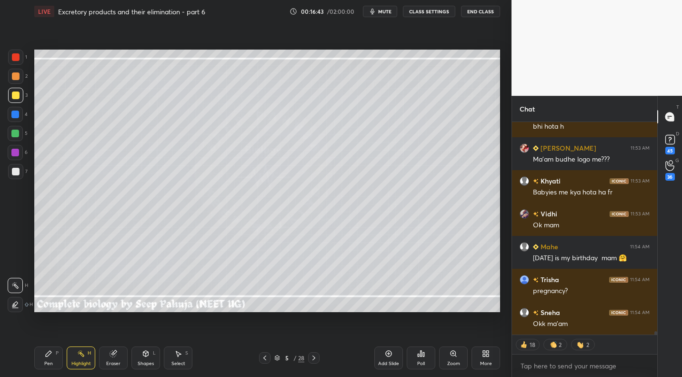
click at [114, 350] on div "Eraser" at bounding box center [113, 357] width 29 height 23
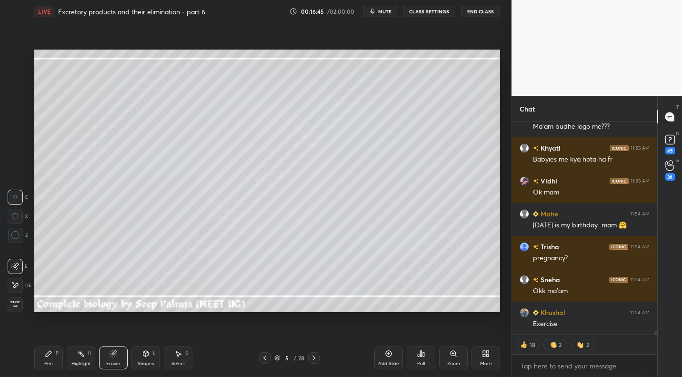
drag, startPoint x: 15, startPoint y: 286, endPoint x: 20, endPoint y: 292, distance: 7.8
click at [15, 285] on icon at bounding box center [15, 285] width 8 height 8
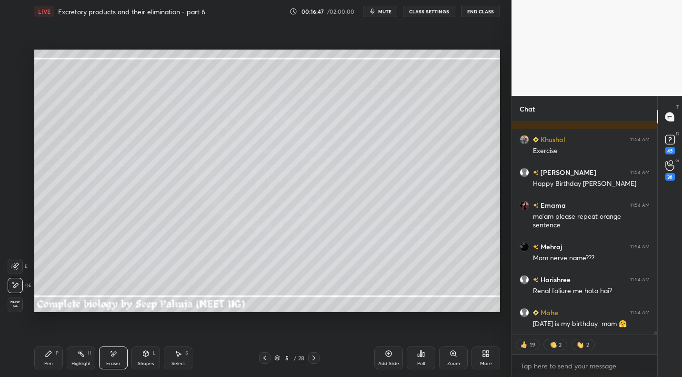
drag, startPoint x: 55, startPoint y: 358, endPoint x: 48, endPoint y: 365, distance: 9.8
click at [55, 358] on div "Pen P" at bounding box center [48, 357] width 29 height 23
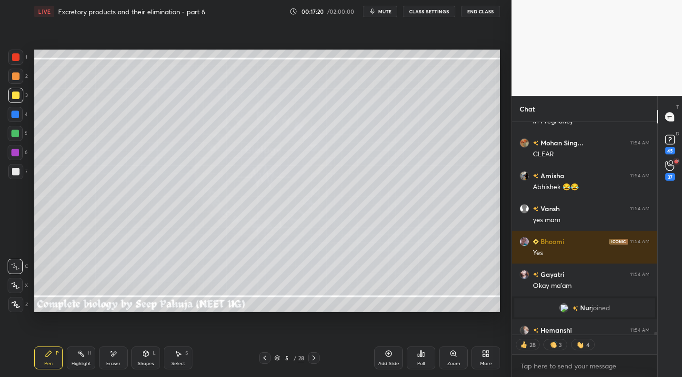
click at [384, 10] on span "mute" at bounding box center [384, 11] width 13 height 7
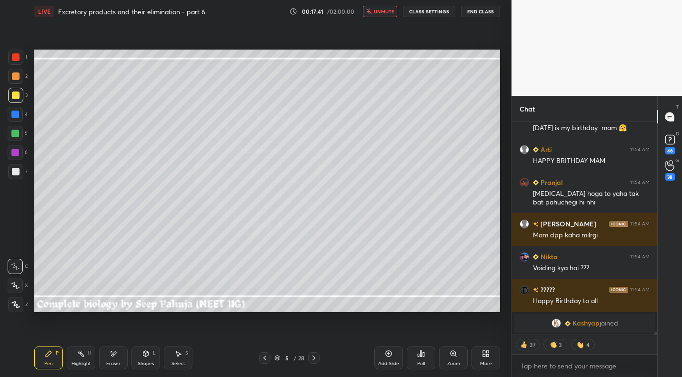
click at [384, 10] on span "unmute" at bounding box center [384, 11] width 20 height 7
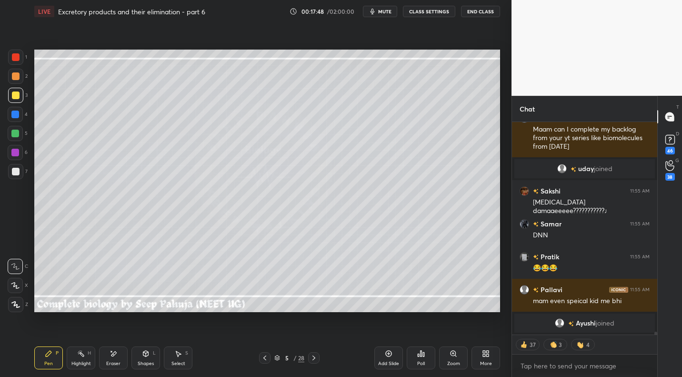
click at [91, 357] on div "Highlight H" at bounding box center [81, 357] width 29 height 23
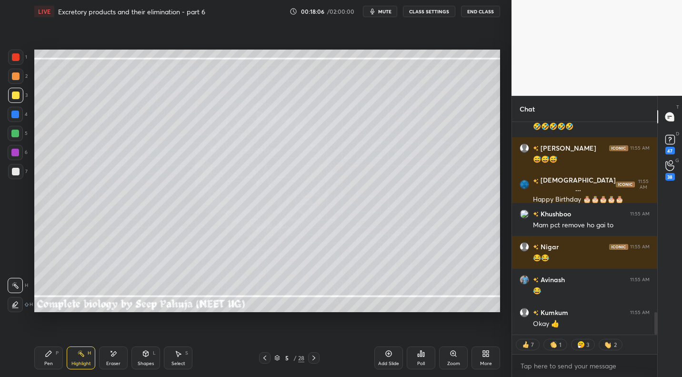
click at [315, 355] on icon at bounding box center [314, 358] width 8 height 8
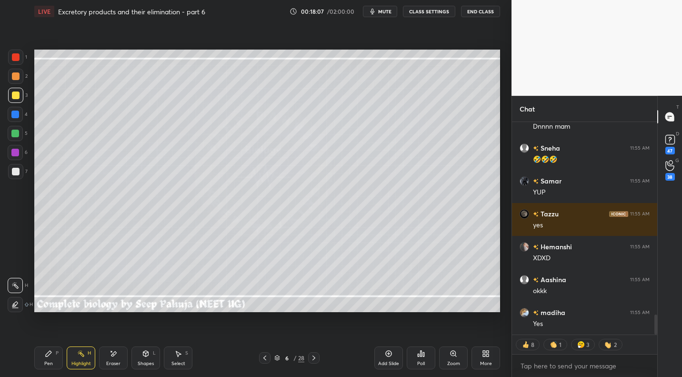
click at [49, 356] on icon at bounding box center [49, 354] width 8 height 8
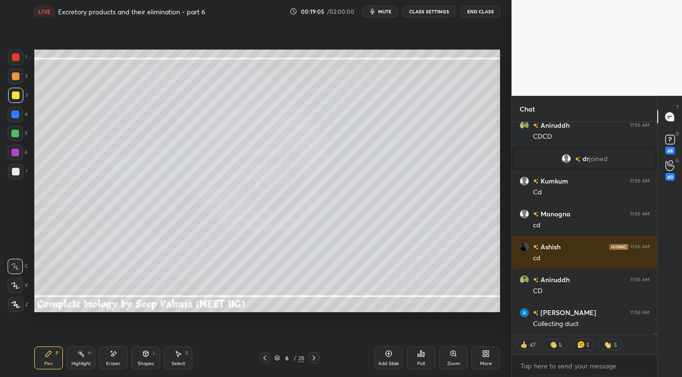
drag, startPoint x: 19, startPoint y: 172, endPoint x: 33, endPoint y: 166, distance: 15.4
click at [19, 172] on div at bounding box center [15, 171] width 15 height 15
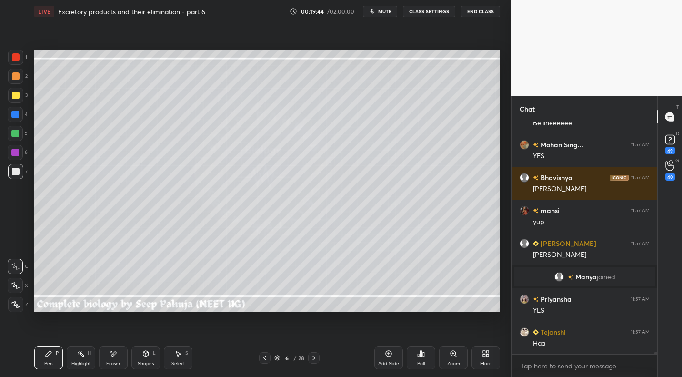
click at [16, 98] on div at bounding box center [16, 96] width 8 height 8
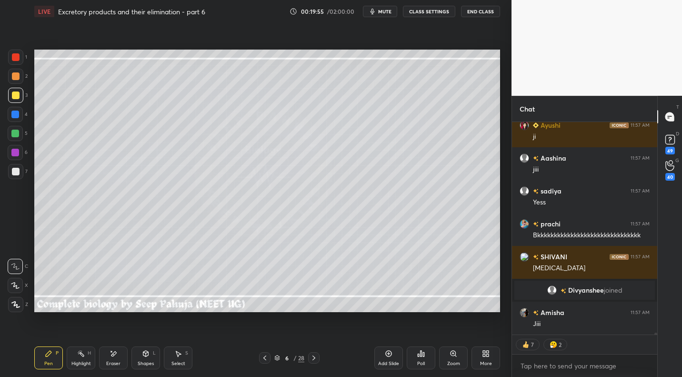
drag, startPoint x: 111, startPoint y: 357, endPoint x: 98, endPoint y: 334, distance: 26.4
click at [111, 357] on div "Eraser" at bounding box center [113, 357] width 29 height 23
click at [19, 266] on icon at bounding box center [15, 267] width 8 height 8
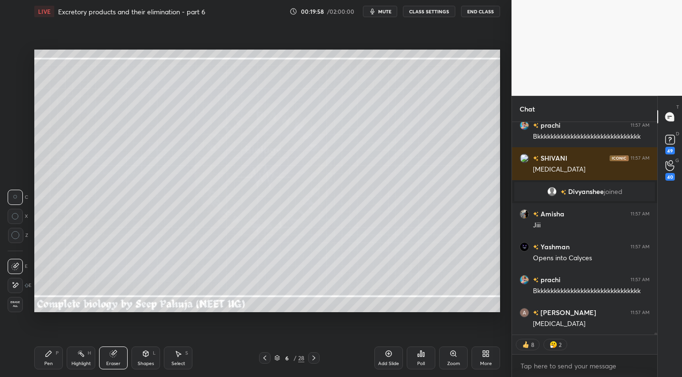
click at [49, 358] on div "Pen P" at bounding box center [48, 357] width 29 height 23
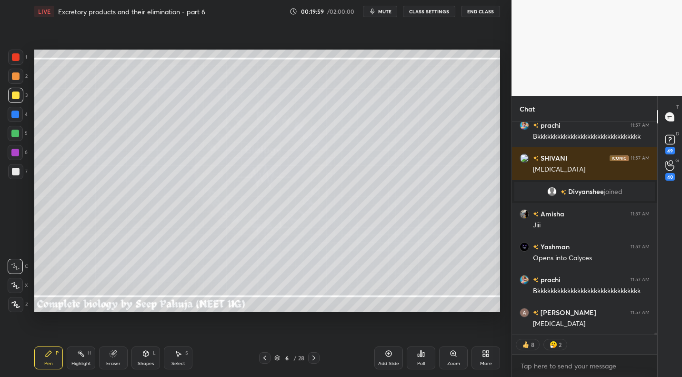
click at [20, 169] on div at bounding box center [15, 171] width 15 height 15
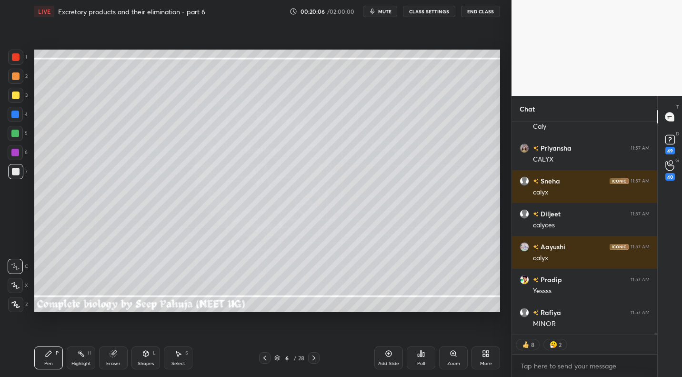
click at [19, 100] on div at bounding box center [15, 95] width 15 height 15
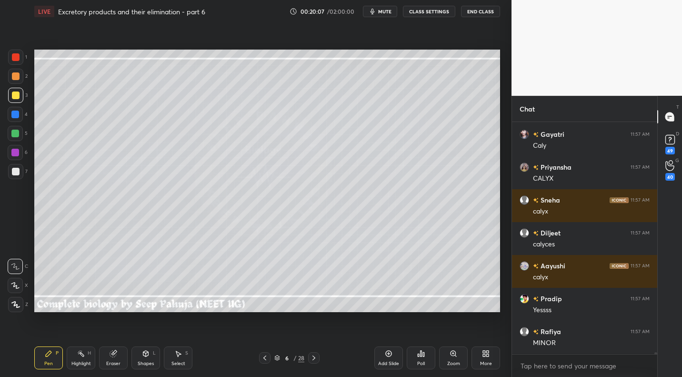
click at [20, 173] on div at bounding box center [15, 171] width 15 height 15
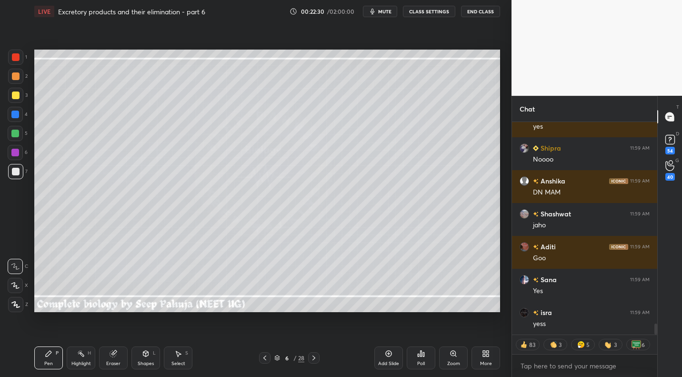
drag, startPoint x: 314, startPoint y: 358, endPoint x: 319, endPoint y: 355, distance: 6.6
click at [314, 358] on icon at bounding box center [314, 358] width 8 height 8
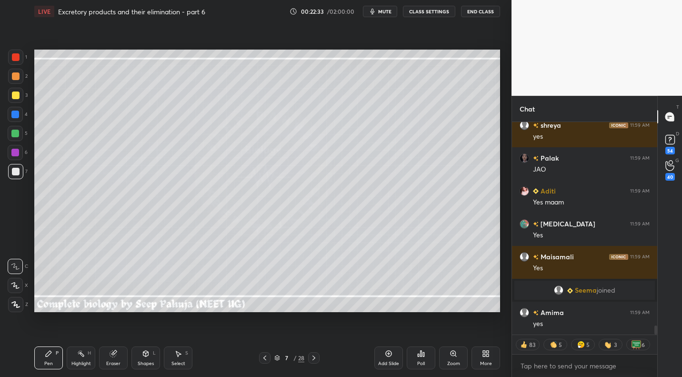
click at [15, 79] on div at bounding box center [16, 76] width 8 height 8
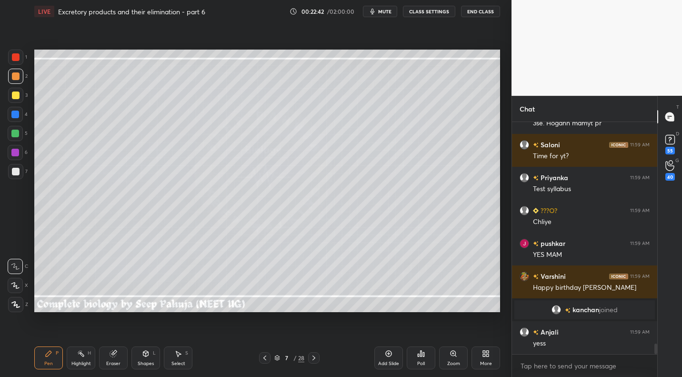
click at [15, 98] on div at bounding box center [16, 96] width 8 height 8
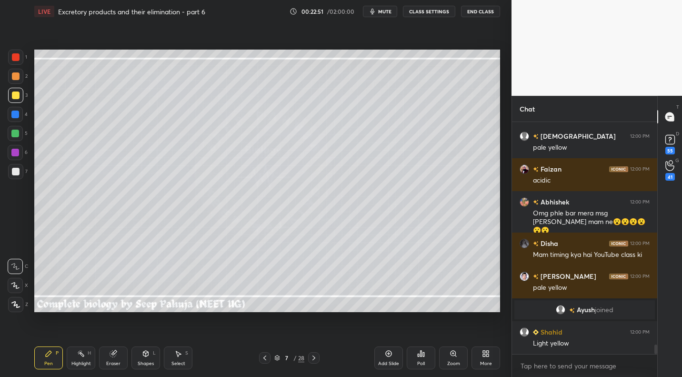
click at [113, 366] on div "Eraser" at bounding box center [113, 363] width 14 height 5
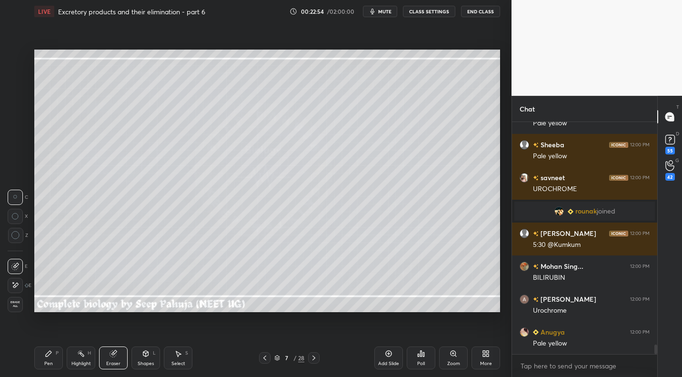
drag, startPoint x: 48, startPoint y: 356, endPoint x: 52, endPoint y: 346, distance: 10.5
click at [48, 356] on icon at bounding box center [49, 354] width 8 height 8
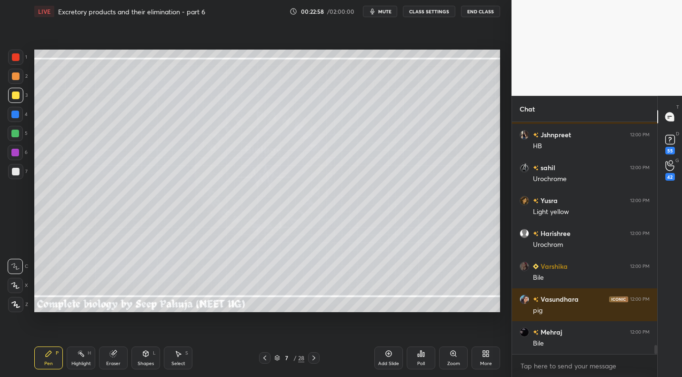
drag, startPoint x: 16, startPoint y: 173, endPoint x: 27, endPoint y: 165, distance: 13.5
click at [16, 173] on div at bounding box center [16, 172] width 8 height 8
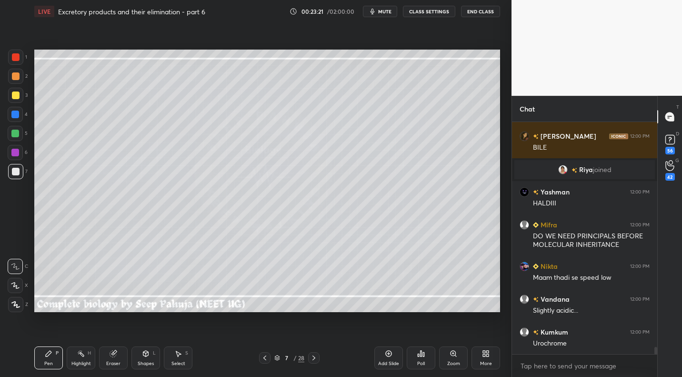
drag, startPoint x: 21, startPoint y: 79, endPoint x: 32, endPoint y: 85, distance: 12.6
click at [21, 81] on div at bounding box center [15, 76] width 15 height 15
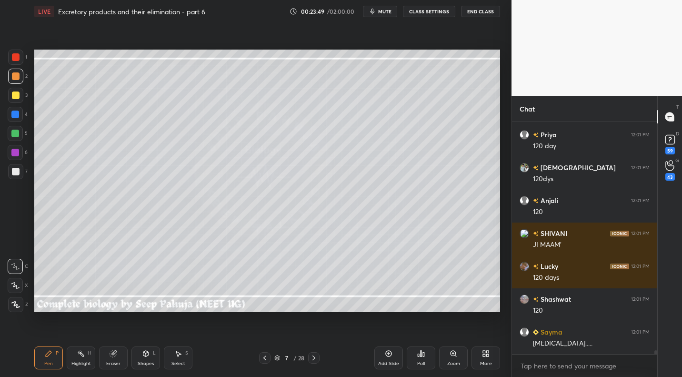
drag, startPoint x: 20, startPoint y: 94, endPoint x: 27, endPoint y: 96, distance: 6.5
click at [20, 95] on div at bounding box center [15, 95] width 15 height 15
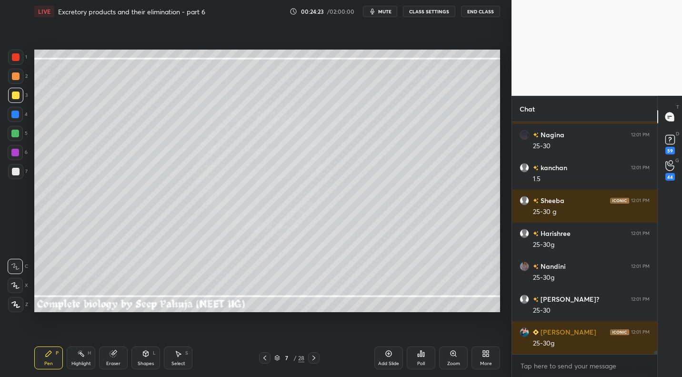
click at [117, 357] on div "Eraser" at bounding box center [113, 357] width 29 height 23
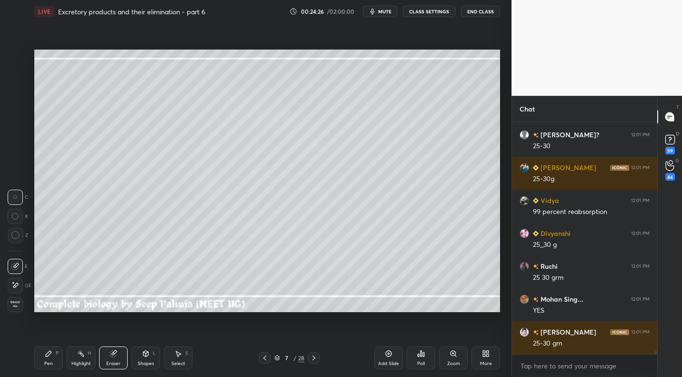
click at [55, 348] on div "Pen P" at bounding box center [48, 357] width 29 height 23
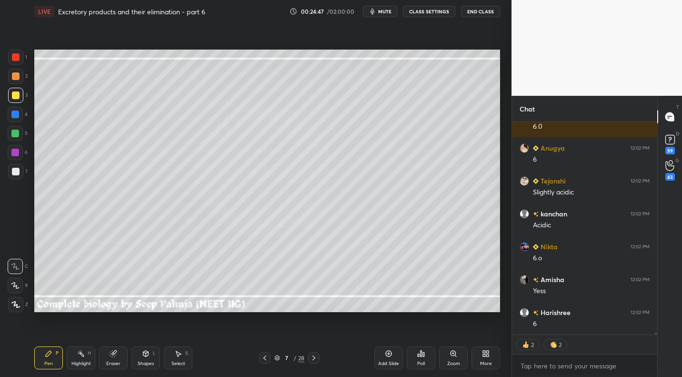
click at [385, 14] on span "mute" at bounding box center [384, 11] width 13 height 7
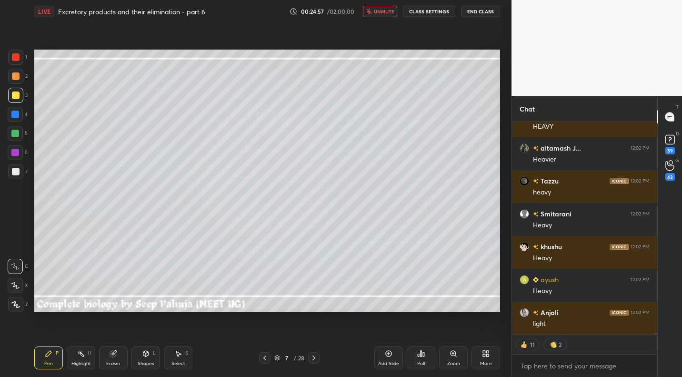
click at [387, 11] on span "unmute" at bounding box center [384, 11] width 20 height 7
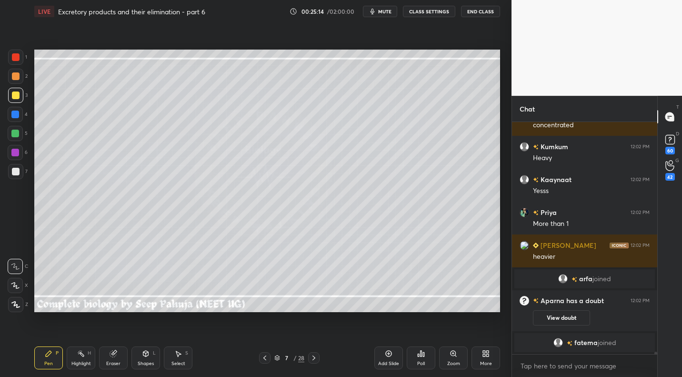
click at [182, 355] on icon at bounding box center [178, 354] width 8 height 8
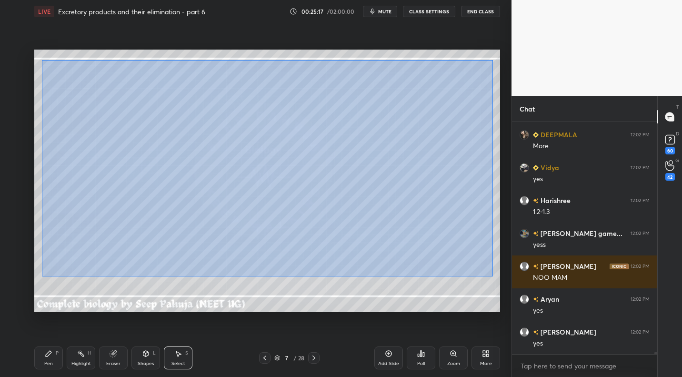
drag, startPoint x: 41, startPoint y: 60, endPoint x: 479, endPoint y: 263, distance: 482.7
click at [492, 275] on div "0 ° Undo Copy Duplicate Duplicate to new slide Delete" at bounding box center [267, 181] width 466 height 262
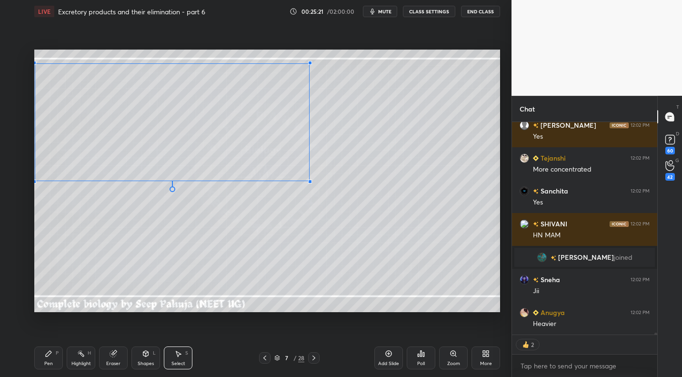
drag, startPoint x: 475, startPoint y: 276, endPoint x: 308, endPoint y: 183, distance: 191.6
click at [309, 181] on div at bounding box center [310, 182] width 4 height 4
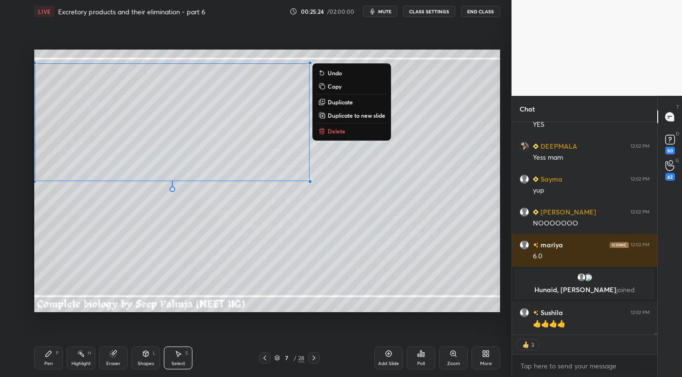
click at [51, 339] on div "Pen P Highlight H Eraser Shapes L Select S 7 / 28 Add Slide Poll Zoom More" at bounding box center [267, 358] width 466 height 38
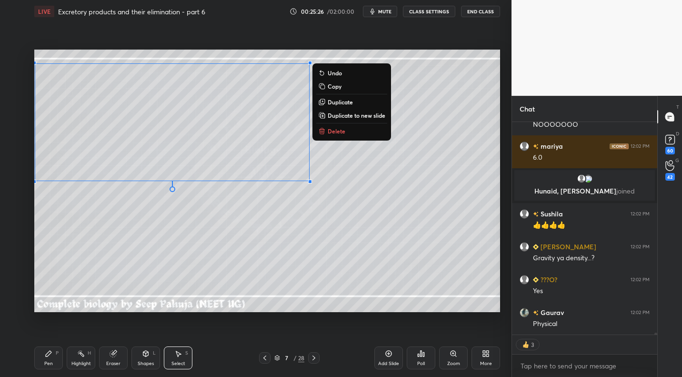
click at [43, 356] on div "Pen P" at bounding box center [48, 357] width 29 height 23
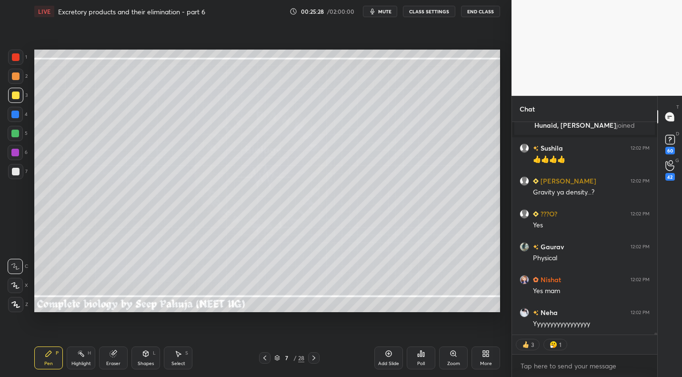
click at [18, 75] on div at bounding box center [16, 76] width 8 height 8
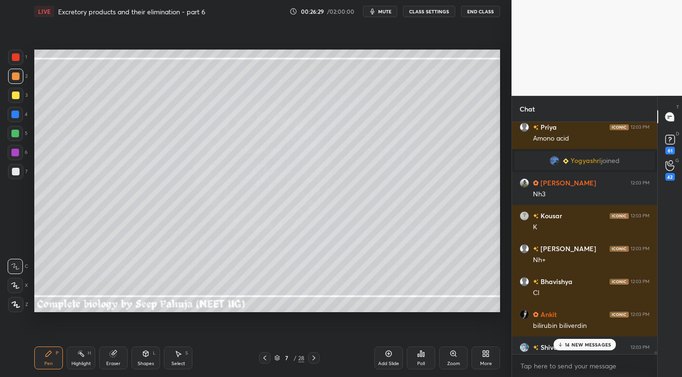
click at [593, 346] on p "14 NEW MESSAGES" at bounding box center [588, 345] width 46 height 6
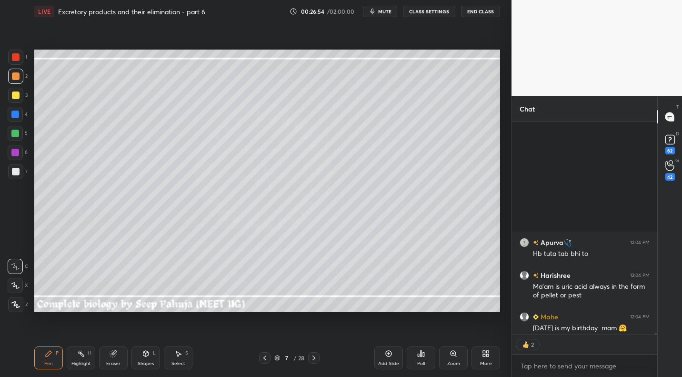
scroll to position [26870, 0]
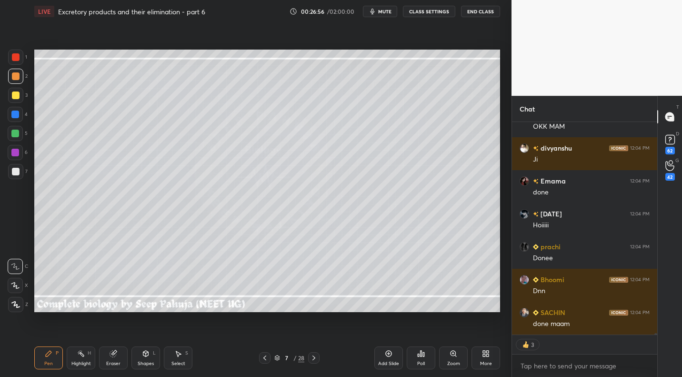
click at [490, 362] on div "More" at bounding box center [486, 363] width 12 height 5
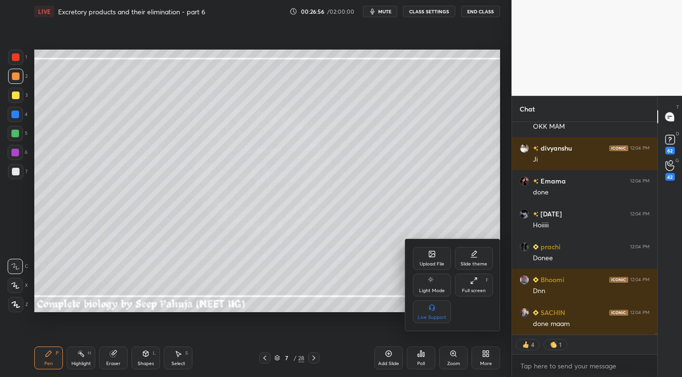
scroll to position [27054, 0]
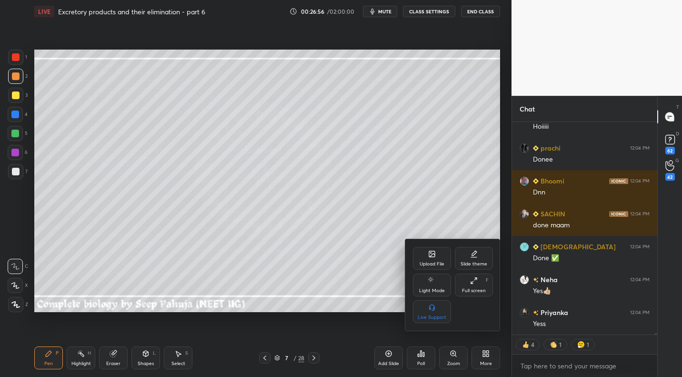
click at [425, 252] on div "Upload File" at bounding box center [432, 258] width 38 height 23
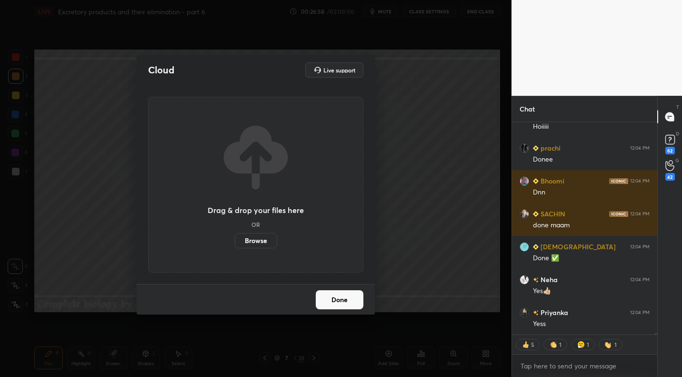
click at [255, 241] on label "Browse" at bounding box center [256, 240] width 42 height 15
click at [235, 241] on input "Browse" at bounding box center [235, 240] width 0 height 15
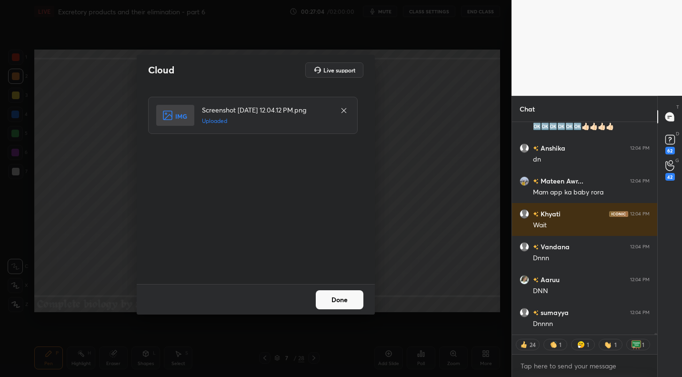
scroll to position [28075, 0]
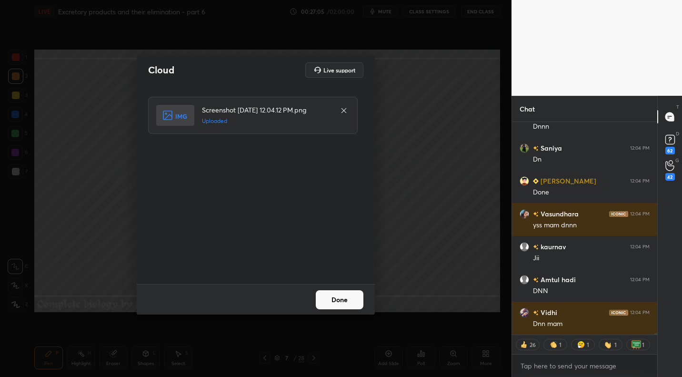
click at [341, 304] on button "Done" at bounding box center [340, 299] width 48 height 19
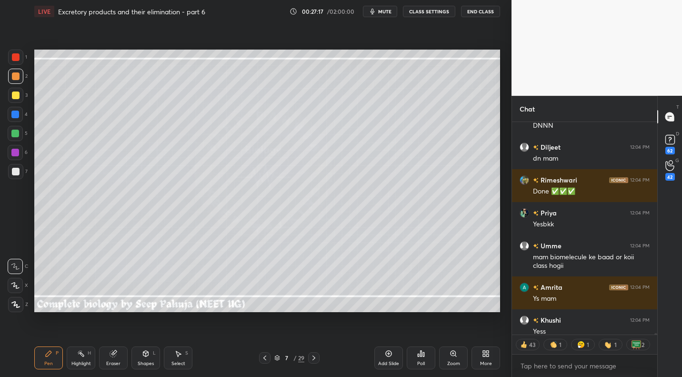
scroll to position [29694, 0]
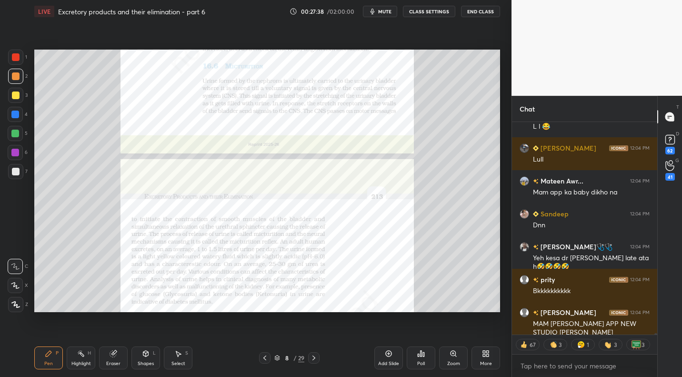
drag, startPoint x: 21, startPoint y: 53, endPoint x: 31, endPoint y: 57, distance: 11.0
click at [21, 55] on div at bounding box center [15, 57] width 15 height 15
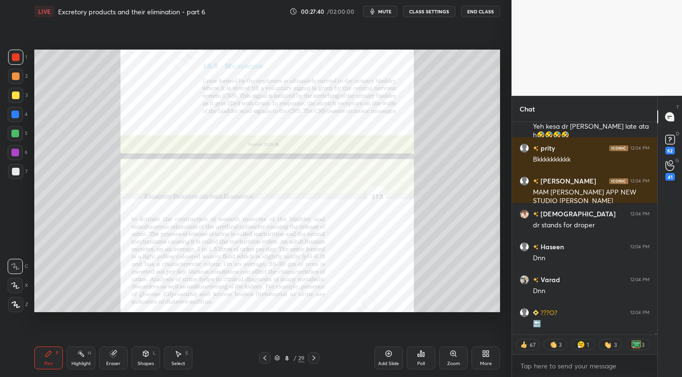
drag, startPoint x: 454, startPoint y: 358, endPoint x: 457, endPoint y: 340, distance: 18.4
click at [454, 358] on div "Zoom" at bounding box center [453, 357] width 29 height 23
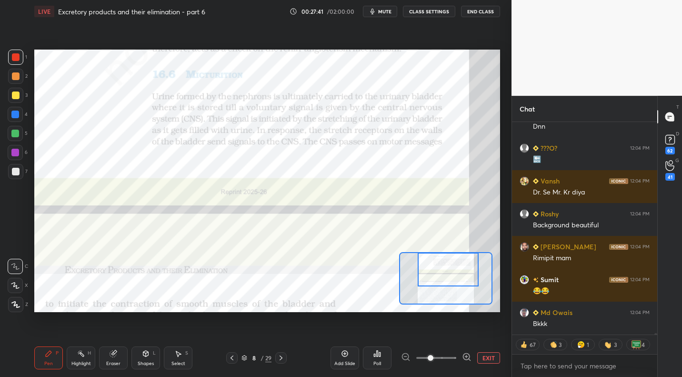
click at [451, 253] on div at bounding box center [448, 270] width 61 height 34
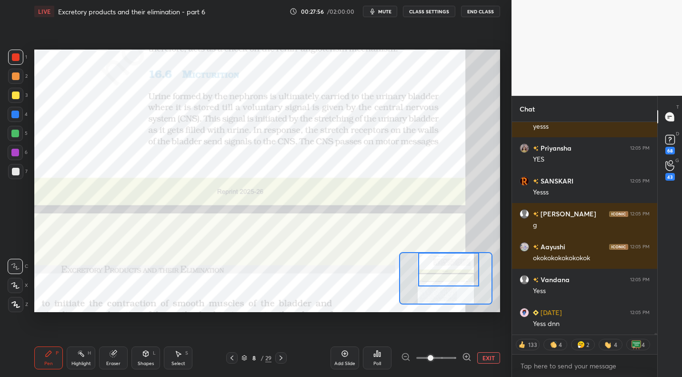
click at [233, 356] on icon at bounding box center [232, 358] width 8 height 8
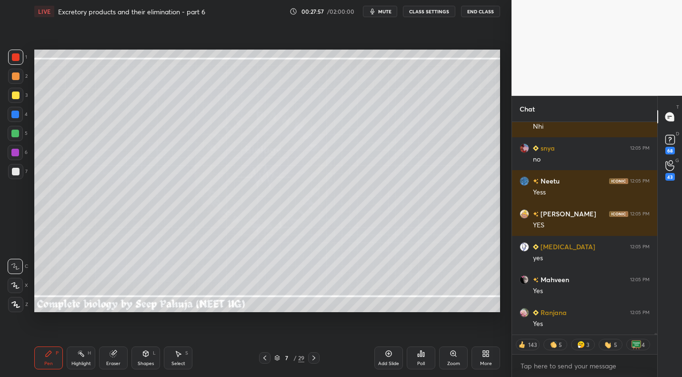
click at [92, 351] on div "Highlight H" at bounding box center [81, 357] width 29 height 23
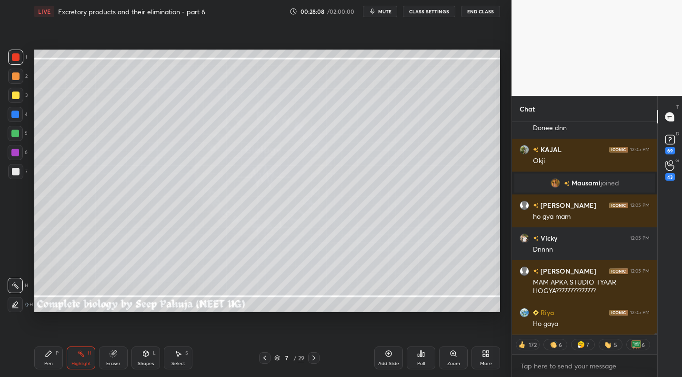
click at [317, 353] on div at bounding box center [313, 357] width 11 height 11
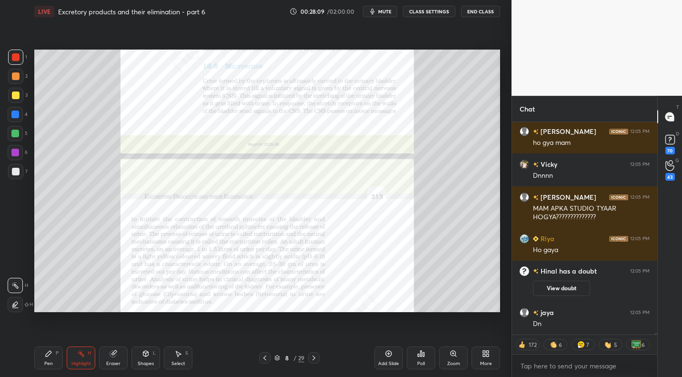
click at [452, 355] on icon at bounding box center [453, 353] width 5 height 5
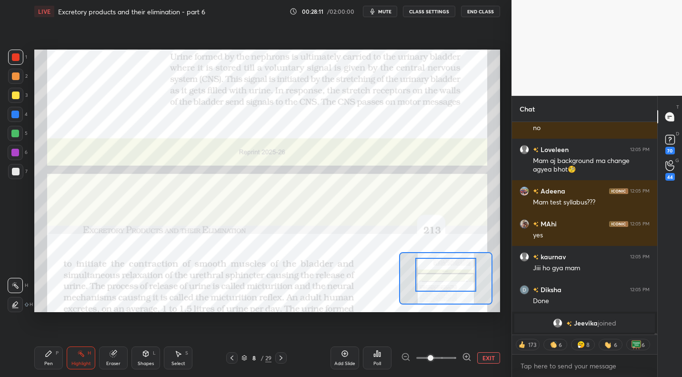
click at [446, 267] on div at bounding box center [446, 275] width 61 height 34
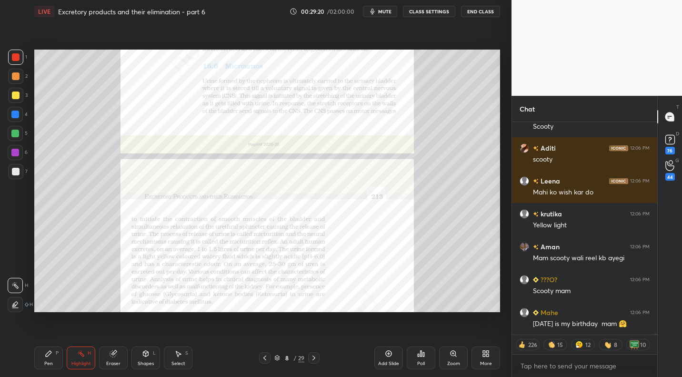
click at [455, 351] on icon at bounding box center [453, 353] width 5 height 5
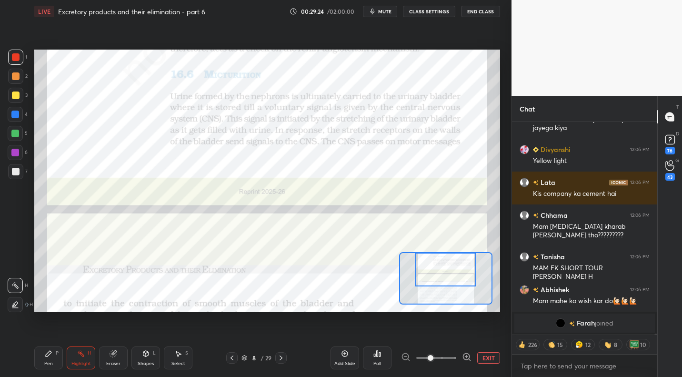
click at [439, 247] on div "Setting up your live class Poll for secs No correct answer Start poll" at bounding box center [267, 181] width 466 height 262
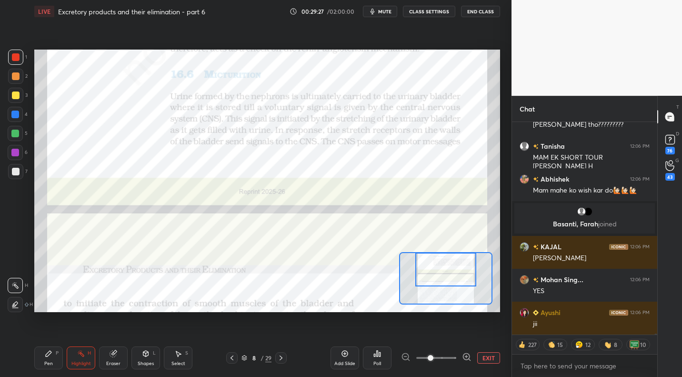
click at [52, 353] on icon at bounding box center [49, 354] width 8 height 8
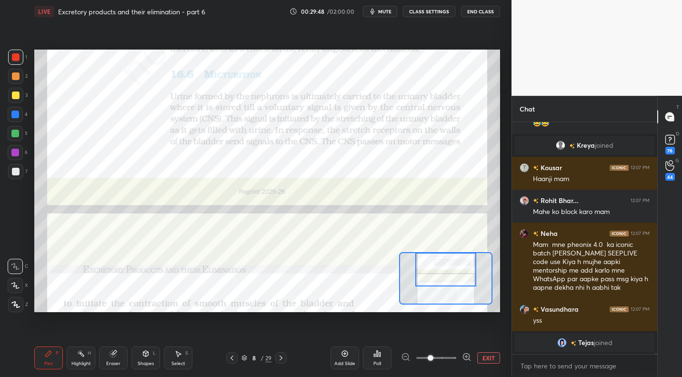
click at [232, 357] on icon at bounding box center [232, 358] width 8 height 8
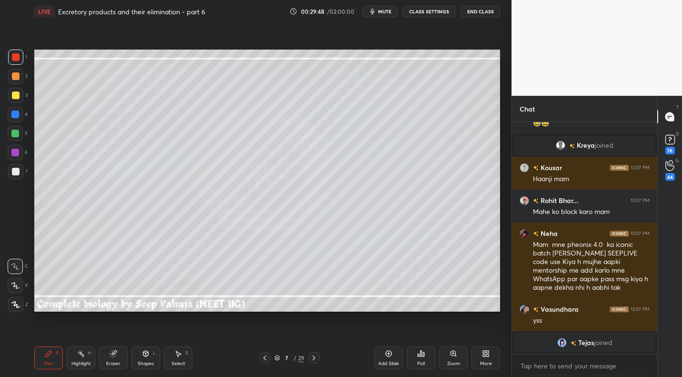
click at [232, 357] on div "7 / 29" at bounding box center [289, 357] width 170 height 11
click at [264, 355] on icon at bounding box center [265, 358] width 8 height 8
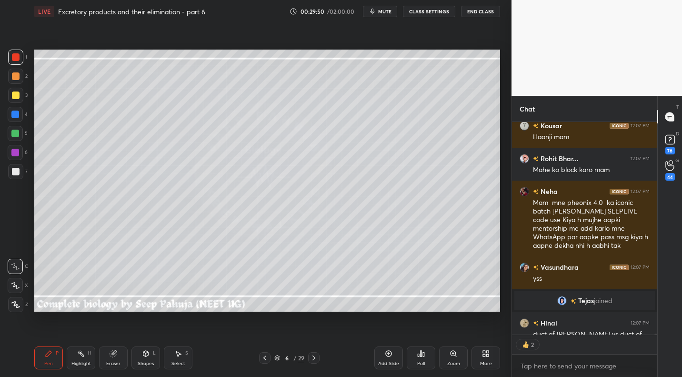
click at [267, 356] on icon at bounding box center [265, 358] width 8 height 8
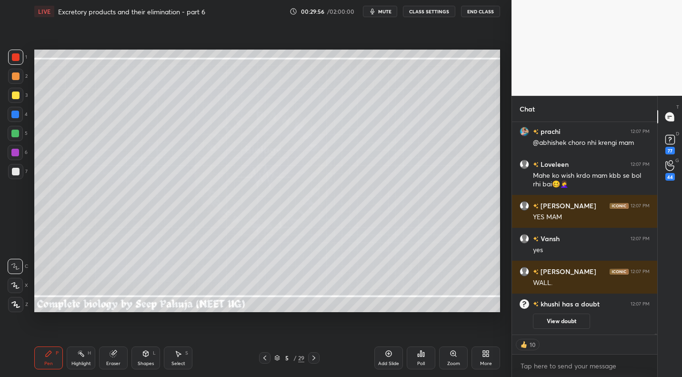
click at [311, 360] on icon at bounding box center [314, 358] width 8 height 8
click at [312, 360] on icon at bounding box center [314, 358] width 8 height 8
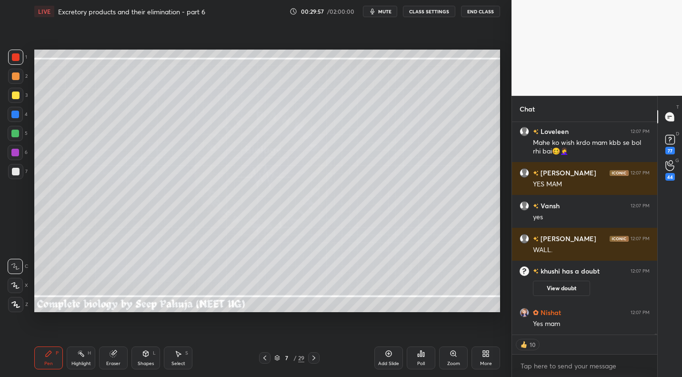
click at [316, 355] on icon at bounding box center [314, 358] width 8 height 8
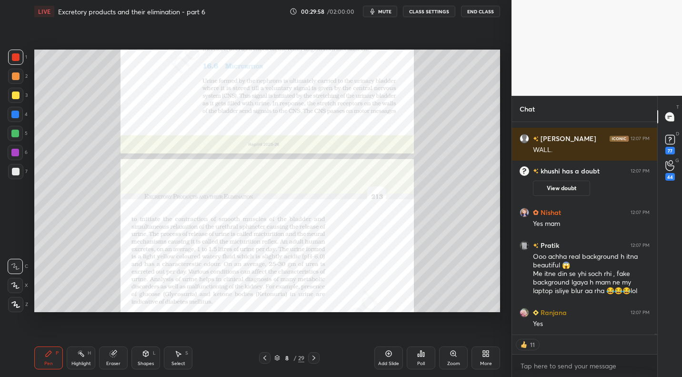
click at [457, 363] on div "Zoom" at bounding box center [454, 363] width 13 height 5
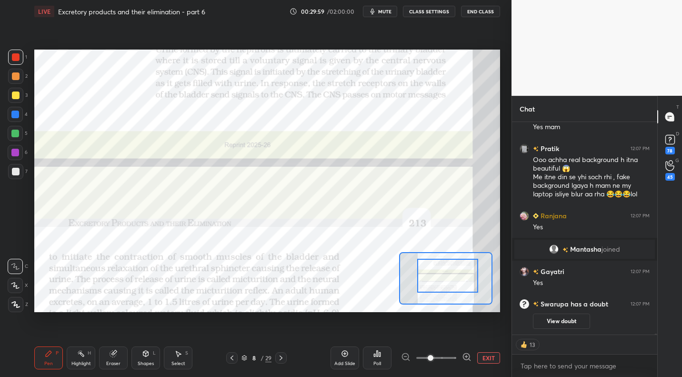
drag, startPoint x: 453, startPoint y: 292, endPoint x: 459, endPoint y: 283, distance: 11.1
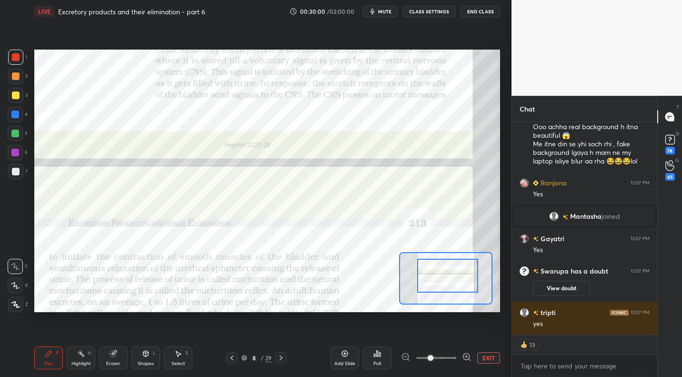
drag, startPoint x: 450, startPoint y: 289, endPoint x: 454, endPoint y: 284, distance: 7.1
click at [454, 284] on div at bounding box center [447, 276] width 61 height 34
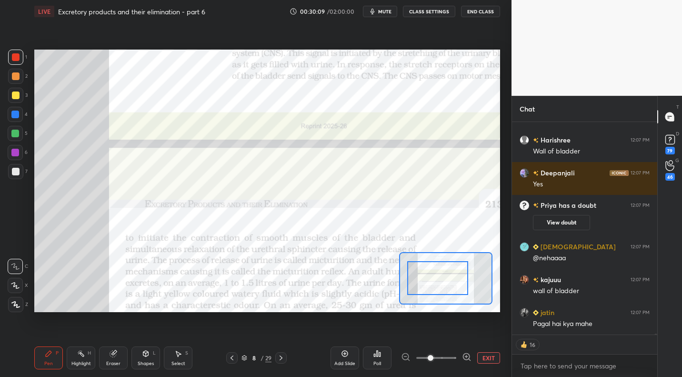
drag, startPoint x: 458, startPoint y: 278, endPoint x: 436, endPoint y: 293, distance: 26.4
click at [439, 295] on div at bounding box center [437, 278] width 61 height 34
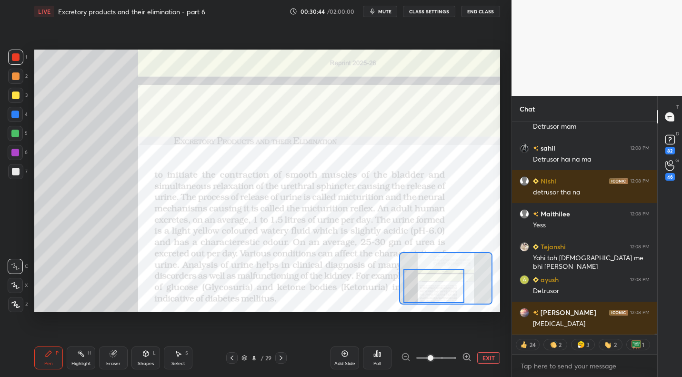
click at [118, 356] on div "Eraser" at bounding box center [113, 357] width 29 height 23
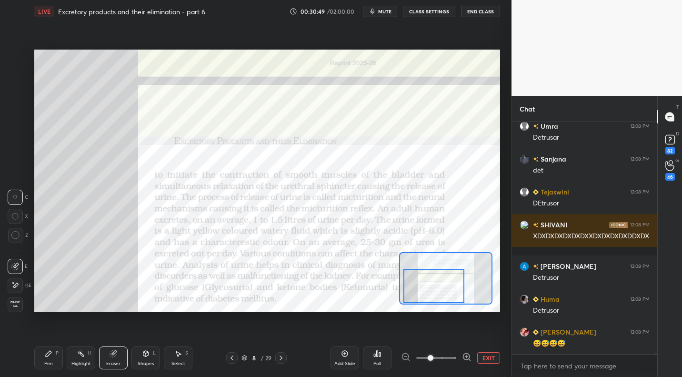
drag, startPoint x: 61, startPoint y: 356, endPoint x: 60, endPoint y: 351, distance: 5.3
click at [61, 356] on div "Pen P" at bounding box center [48, 357] width 29 height 23
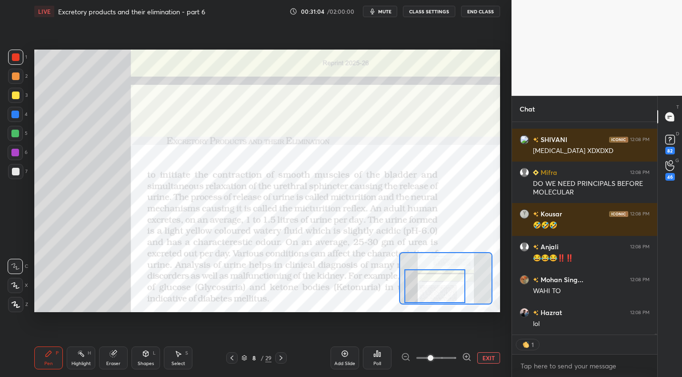
click at [437, 290] on div at bounding box center [435, 286] width 61 height 34
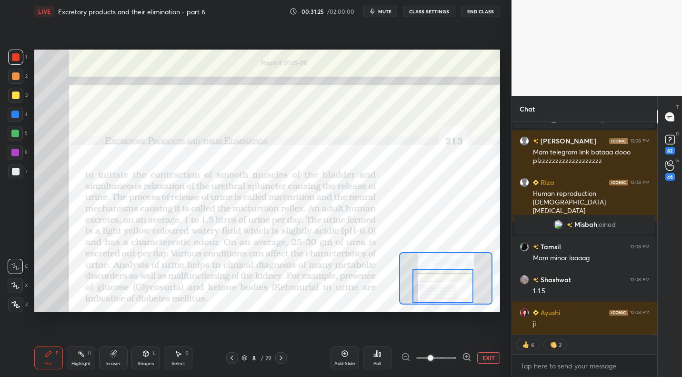
click at [448, 290] on div at bounding box center [443, 286] width 61 height 34
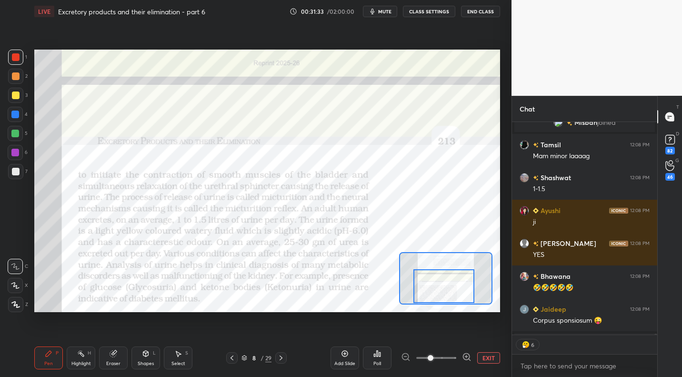
click at [84, 359] on div "Highlight H" at bounding box center [81, 357] width 29 height 23
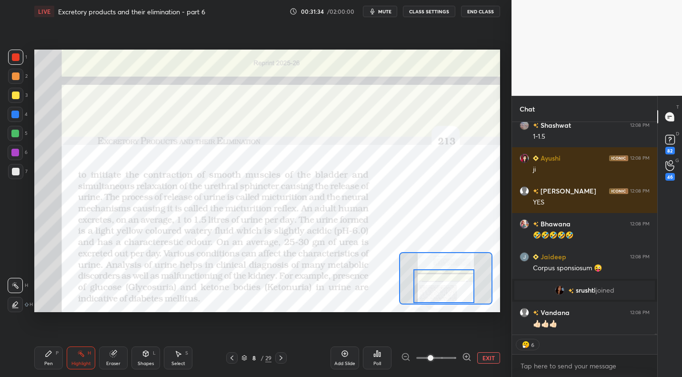
click at [16, 302] on icon at bounding box center [15, 304] width 5 height 5
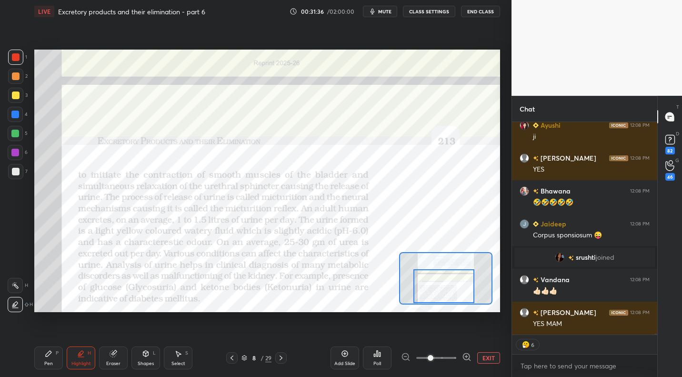
click at [20, 111] on div at bounding box center [15, 114] width 15 height 15
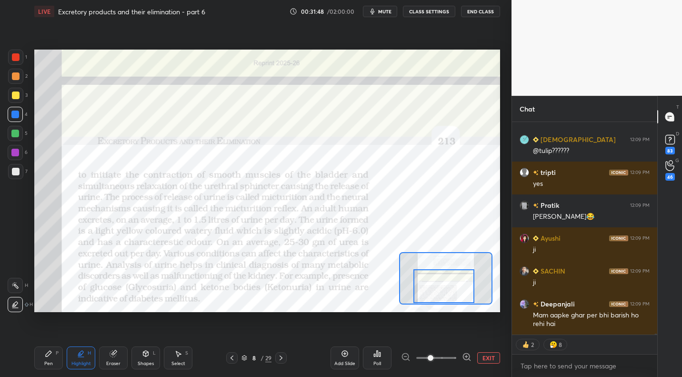
click at [11, 288] on div at bounding box center [15, 285] width 15 height 15
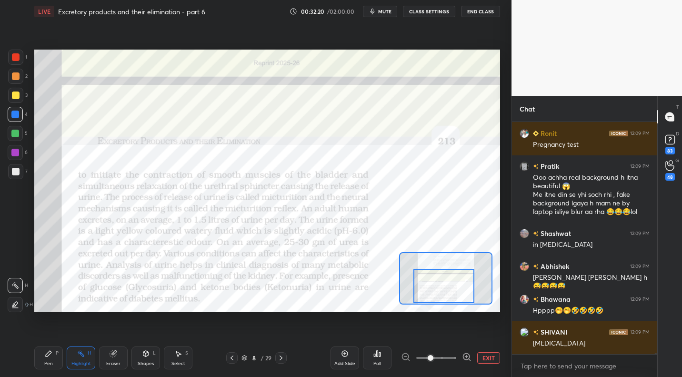
click at [486, 352] on button "EXIT" at bounding box center [489, 357] width 23 height 11
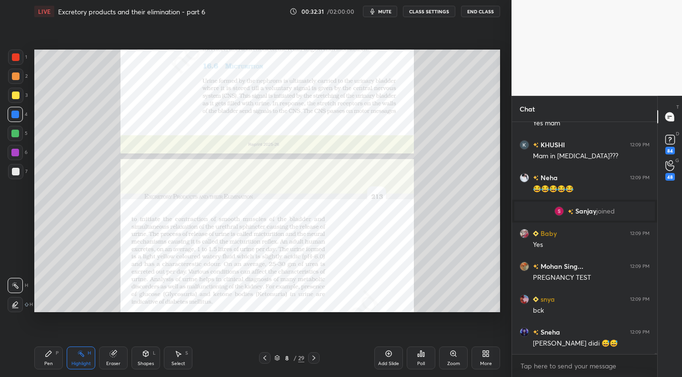
click at [311, 360] on icon at bounding box center [314, 358] width 8 height 8
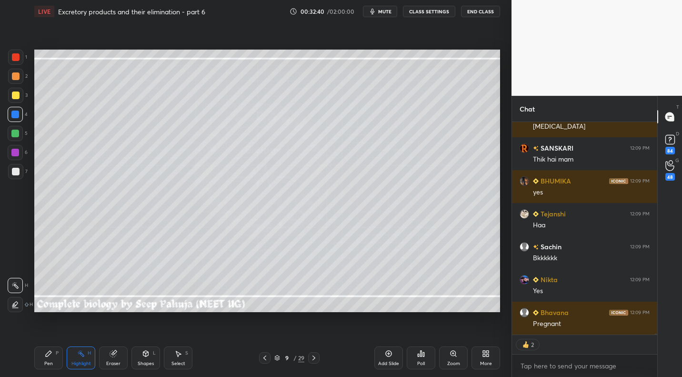
click at [14, 93] on div at bounding box center [16, 96] width 8 height 8
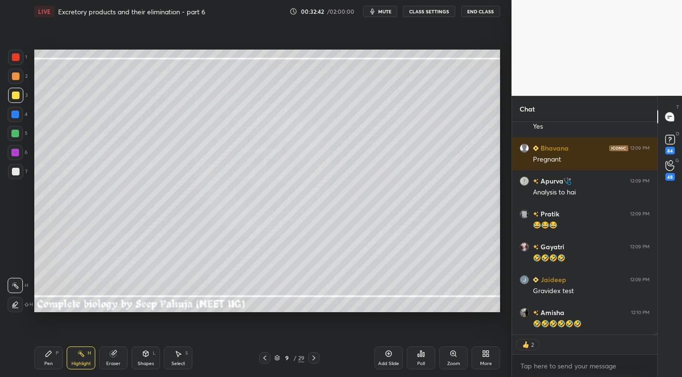
click at [53, 360] on div "Pen P" at bounding box center [48, 357] width 29 height 23
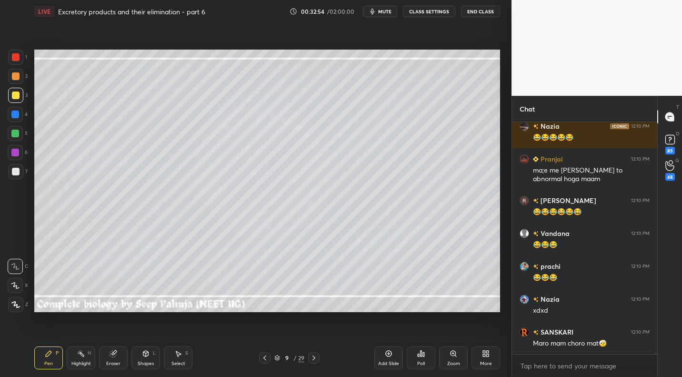
click at [146, 363] on div "Shapes" at bounding box center [146, 363] width 16 height 5
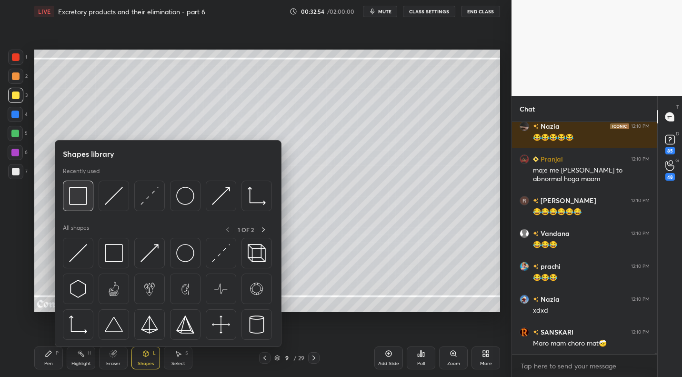
click at [74, 202] on img at bounding box center [78, 196] width 18 height 18
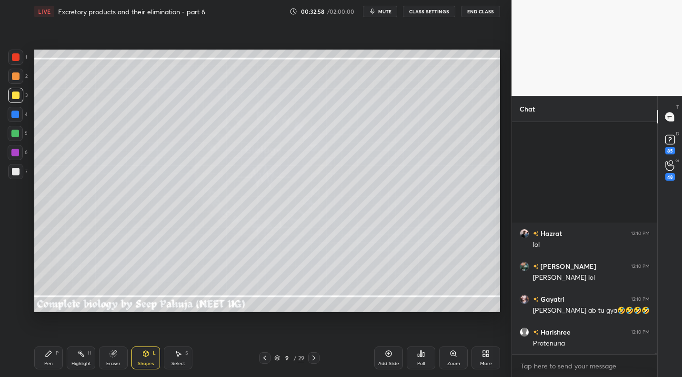
click at [47, 363] on div "Pen" at bounding box center [48, 363] width 9 height 5
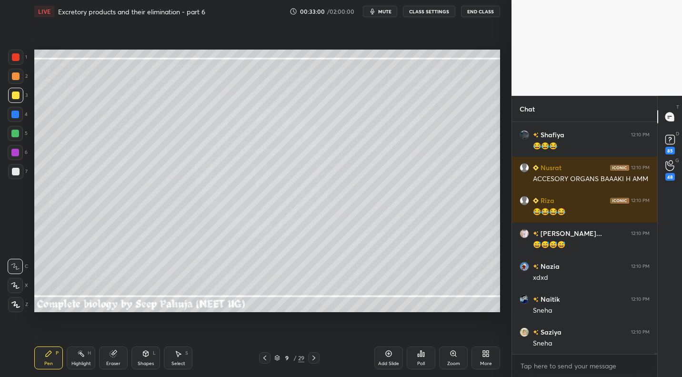
drag, startPoint x: 17, startPoint y: 171, endPoint x: 23, endPoint y: 163, distance: 10.5
click at [17, 171] on div at bounding box center [16, 172] width 8 height 8
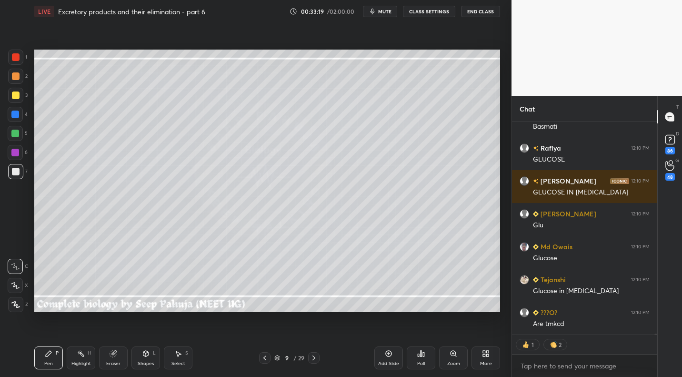
click at [116, 358] on div "Eraser" at bounding box center [113, 357] width 29 height 23
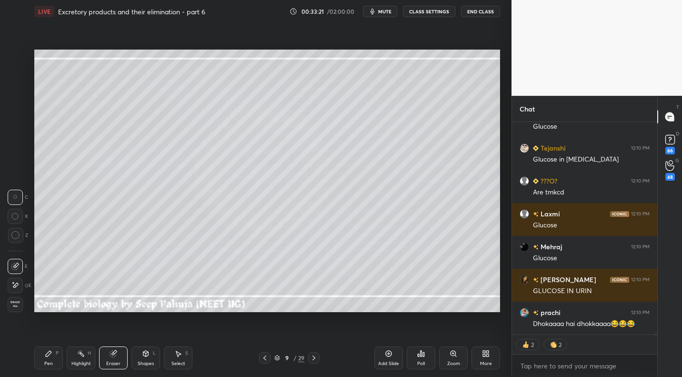
click at [44, 350] on div "Pen P" at bounding box center [48, 357] width 29 height 23
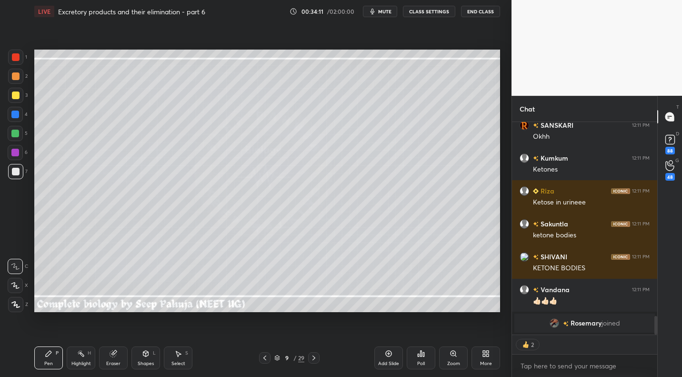
drag, startPoint x: 114, startPoint y: 357, endPoint x: 119, endPoint y: 315, distance: 41.8
click at [112, 355] on icon at bounding box center [114, 354] width 8 height 8
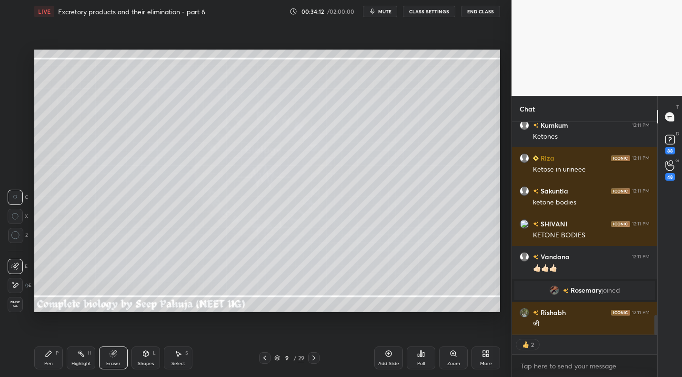
click at [20, 287] on div at bounding box center [15, 285] width 15 height 15
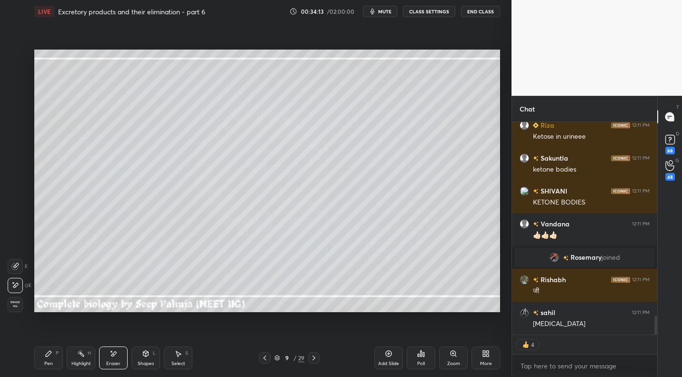
click at [45, 351] on icon at bounding box center [49, 354] width 8 height 8
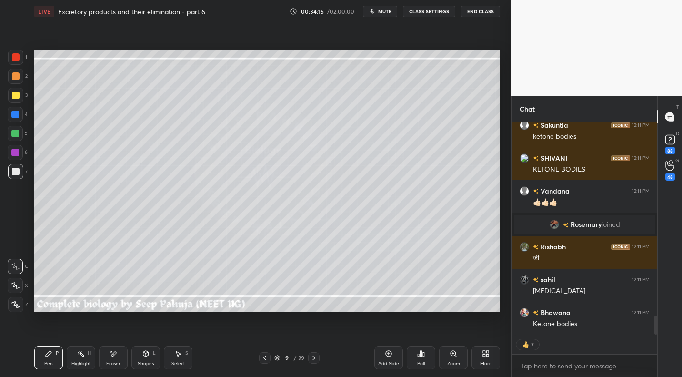
click at [21, 82] on div at bounding box center [15, 76] width 15 height 15
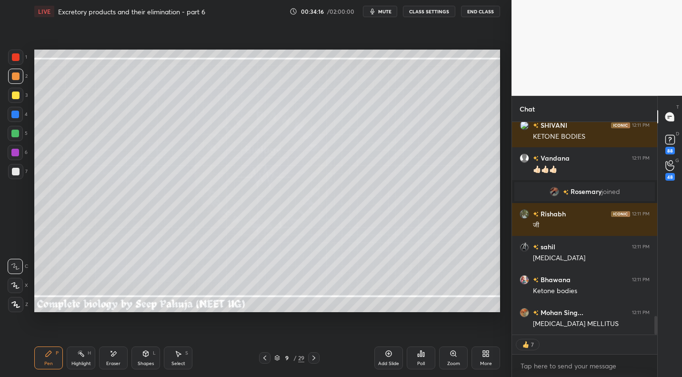
drag, startPoint x: 143, startPoint y: 356, endPoint x: 149, endPoint y: 350, distance: 8.4
click at [143, 356] on icon at bounding box center [146, 354] width 8 height 8
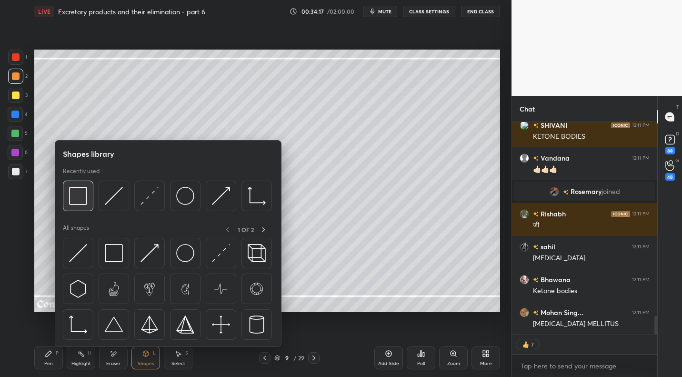
click at [81, 197] on img at bounding box center [78, 196] width 18 height 18
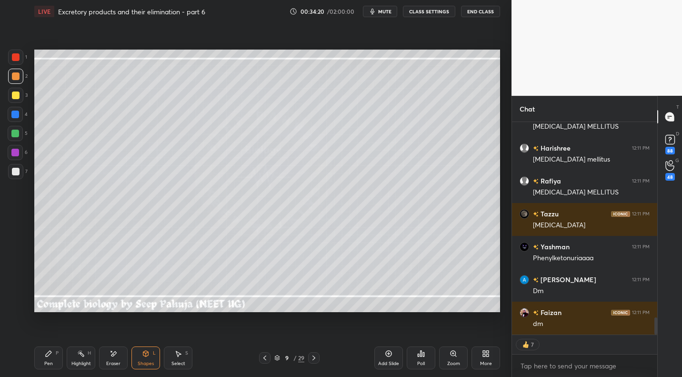
click at [49, 355] on icon at bounding box center [49, 354] width 8 height 8
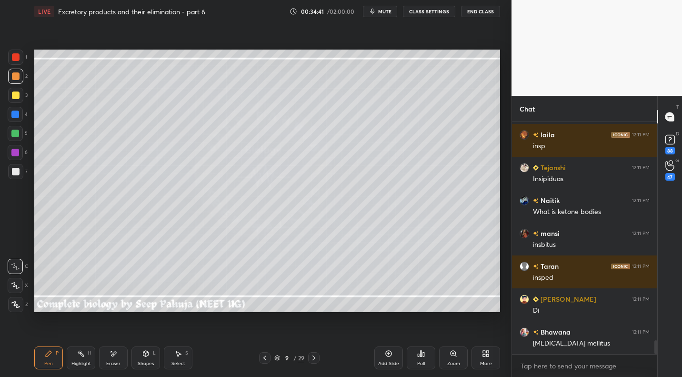
click at [110, 351] on icon at bounding box center [114, 354] width 8 height 8
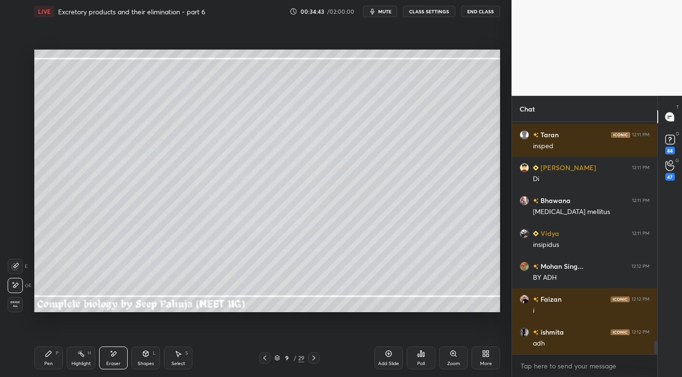
drag, startPoint x: 47, startPoint y: 354, endPoint x: 71, endPoint y: 320, distance: 41.6
click at [48, 352] on icon at bounding box center [49, 354] width 8 height 8
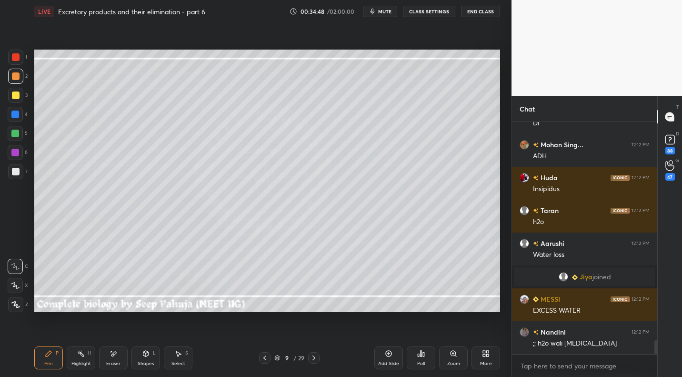
click at [20, 172] on div at bounding box center [15, 171] width 15 height 15
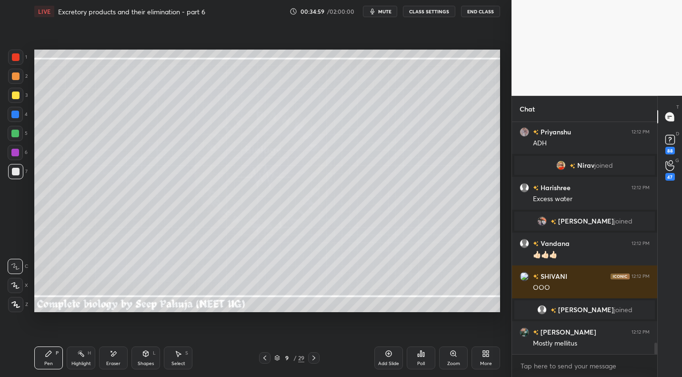
drag, startPoint x: 147, startPoint y: 358, endPoint x: 152, endPoint y: 348, distance: 10.7
click at [148, 356] on div "Shapes L" at bounding box center [146, 357] width 29 height 23
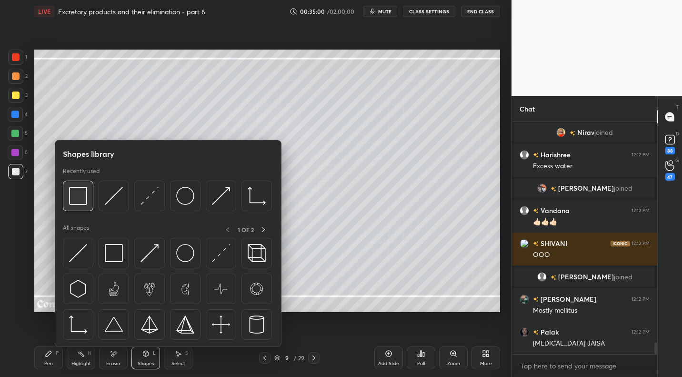
click at [81, 200] on img at bounding box center [78, 196] width 18 height 18
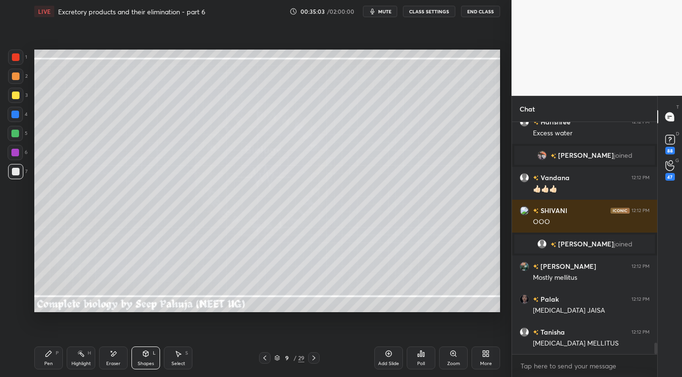
click at [54, 358] on div "Pen P" at bounding box center [48, 357] width 29 height 23
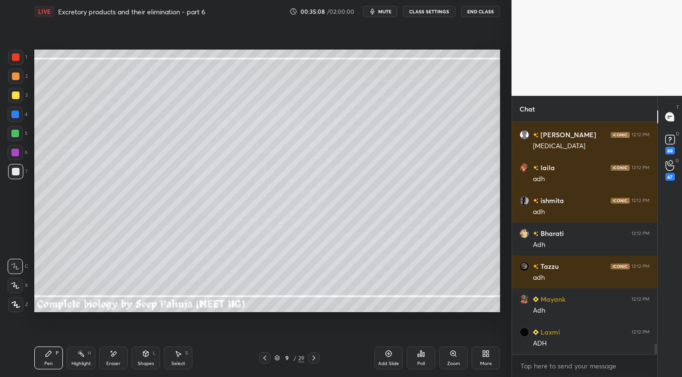
click at [20, 96] on div at bounding box center [15, 95] width 15 height 15
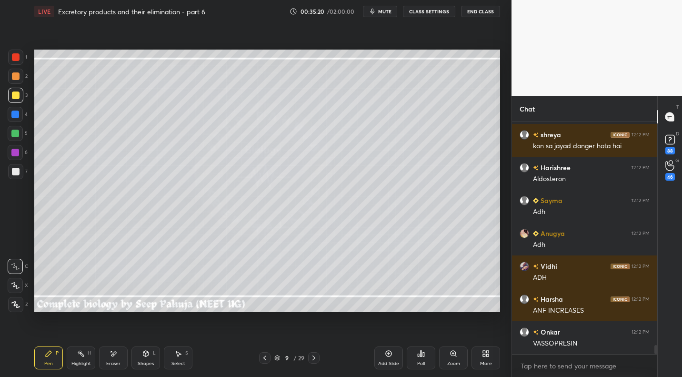
drag, startPoint x: 89, startPoint y: 353, endPoint x: 127, endPoint y: 319, distance: 50.7
click at [92, 351] on div "Highlight H" at bounding box center [81, 357] width 29 height 23
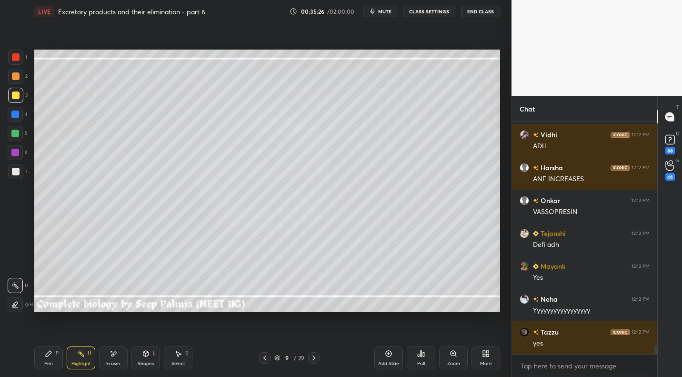
click at [150, 363] on div "Shapes" at bounding box center [146, 363] width 16 height 5
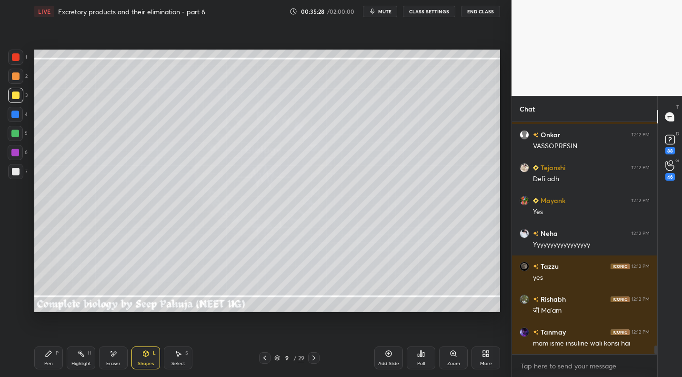
drag, startPoint x: 180, startPoint y: 355, endPoint x: 195, endPoint y: 315, distance: 43.5
click at [180, 355] on icon at bounding box center [178, 354] width 8 height 8
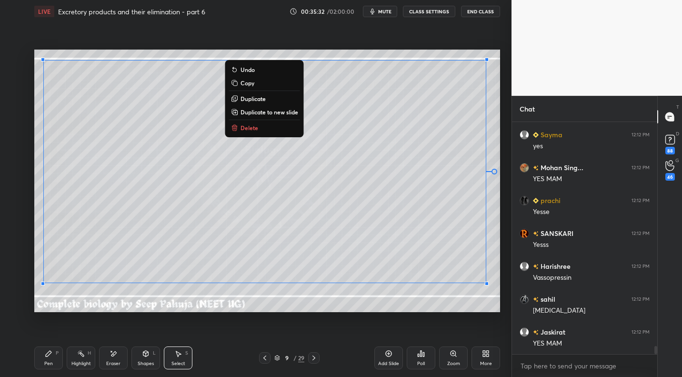
drag, startPoint x: 59, startPoint y: 70, endPoint x: 478, endPoint y: 286, distance: 471.9
click at [500, 284] on div "0 ° Undo Copy Duplicate Duplicate to new slide Delete" at bounding box center [267, 181] width 466 height 262
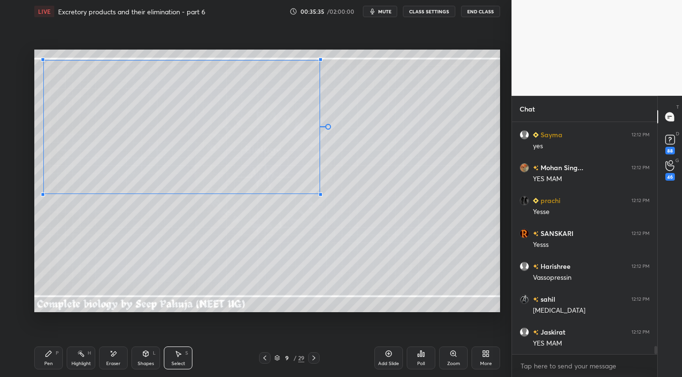
drag, startPoint x: 488, startPoint y: 284, endPoint x: 307, endPoint y: 210, distance: 195.1
click at [319, 196] on div at bounding box center [321, 195] width 4 height 4
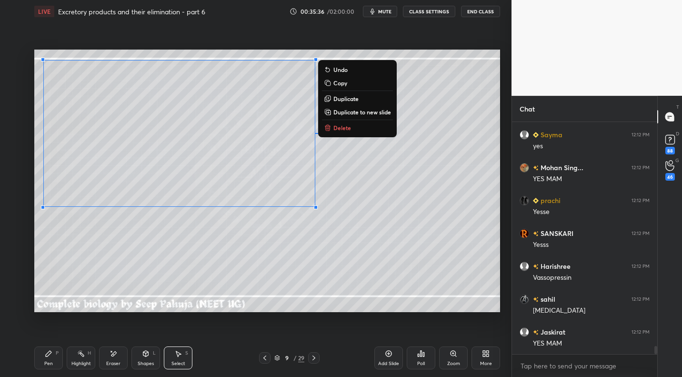
click at [51, 361] on div "Pen" at bounding box center [48, 363] width 9 height 5
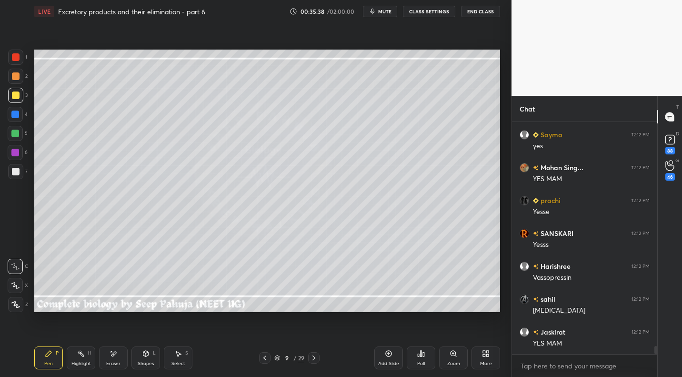
drag, startPoint x: 19, startPoint y: 172, endPoint x: 31, endPoint y: 178, distance: 14.1
click at [19, 172] on div at bounding box center [16, 172] width 8 height 8
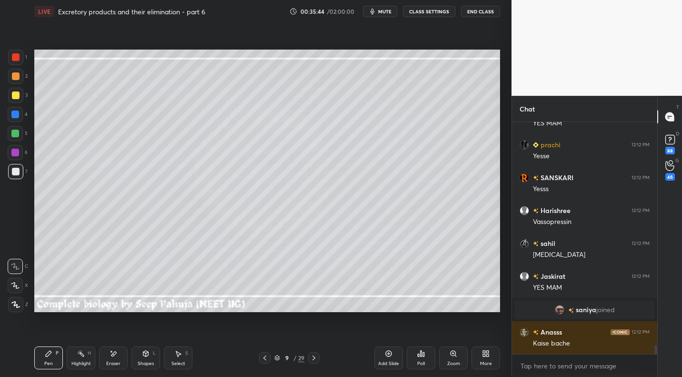
click at [112, 361] on div "Eraser" at bounding box center [113, 363] width 14 height 5
click at [50, 359] on div "Pen P" at bounding box center [48, 357] width 29 height 23
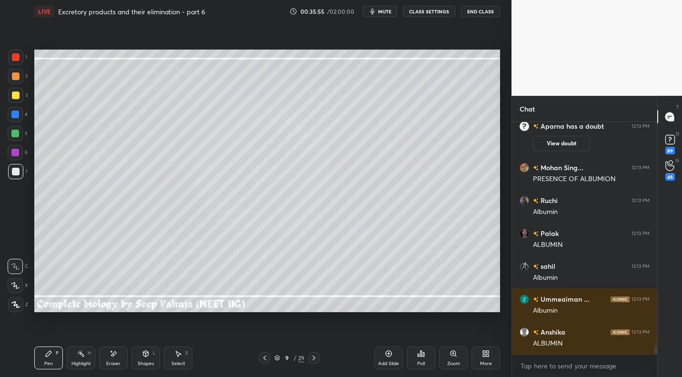
scroll to position [6170, 0]
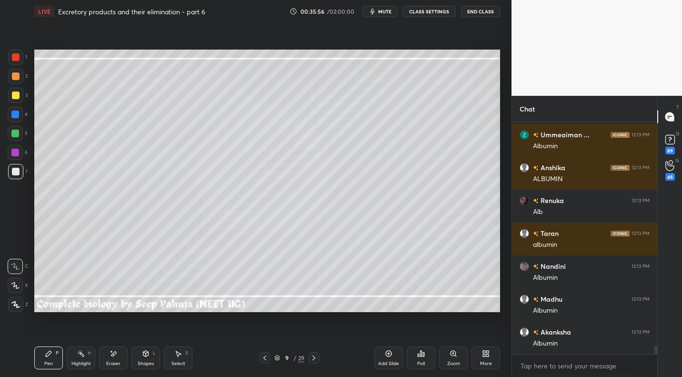
click at [116, 362] on div "Eraser" at bounding box center [113, 363] width 14 height 5
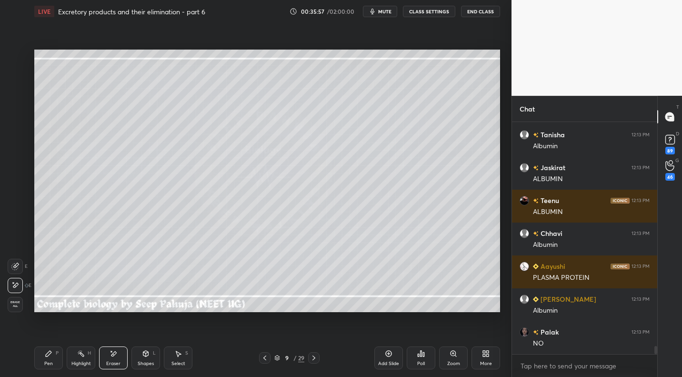
drag, startPoint x: 57, startPoint y: 357, endPoint x: 111, endPoint y: 320, distance: 66.1
click at [57, 357] on div "Pen P" at bounding box center [48, 357] width 29 height 23
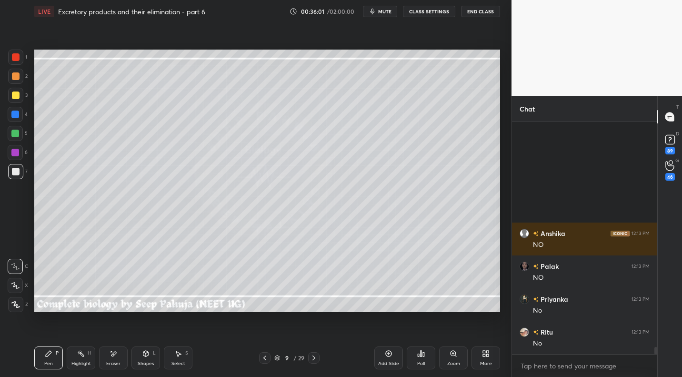
scroll to position [7124, 0]
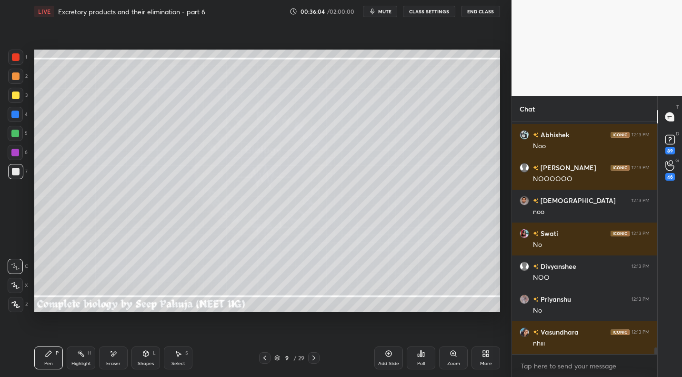
click at [113, 356] on icon at bounding box center [114, 354] width 8 height 8
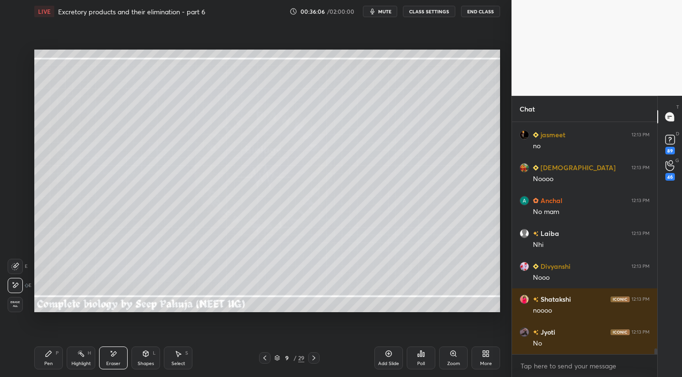
click at [51, 356] on icon at bounding box center [49, 354] width 8 height 8
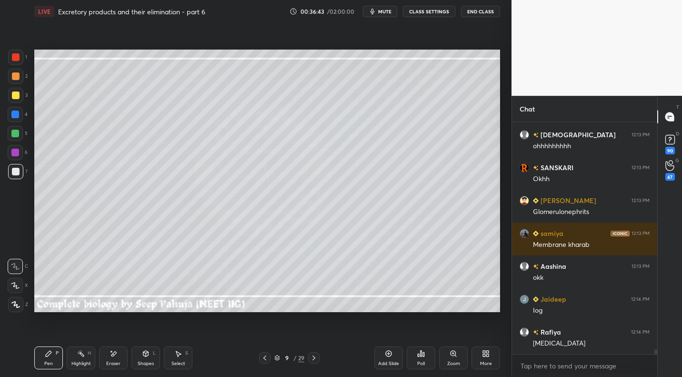
click at [149, 360] on div "Shapes L" at bounding box center [146, 357] width 29 height 23
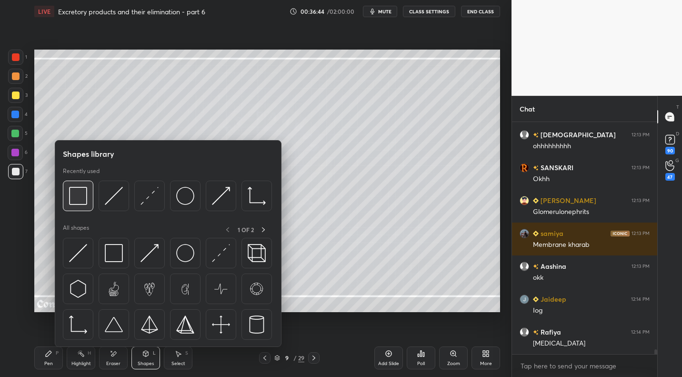
click at [75, 200] on img at bounding box center [78, 196] width 18 height 18
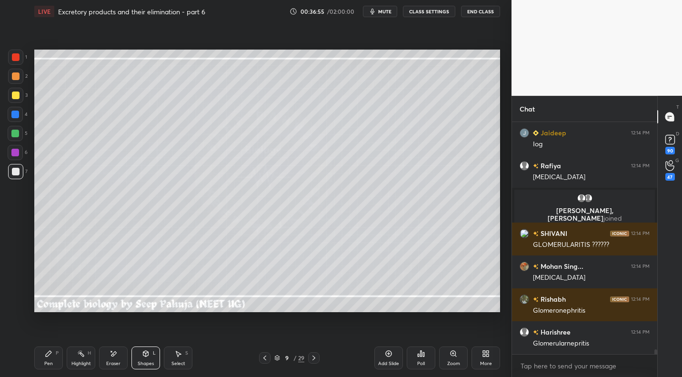
drag, startPoint x: 15, startPoint y: 73, endPoint x: 17, endPoint y: 79, distance: 6.2
click at [16, 75] on div at bounding box center [16, 76] width 8 height 8
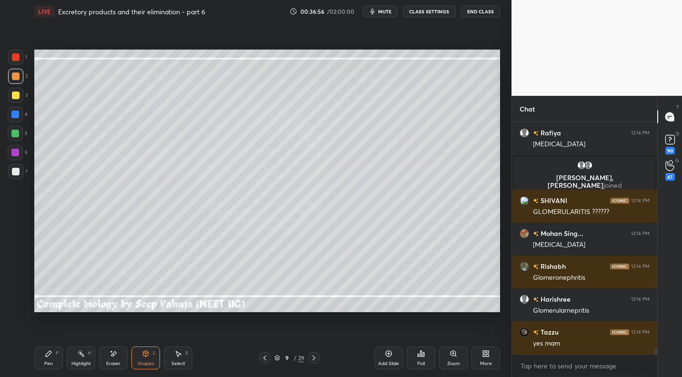
click at [44, 359] on div "Pen P" at bounding box center [48, 357] width 29 height 23
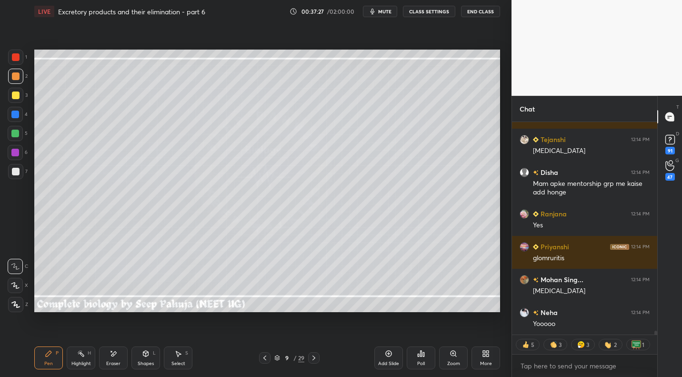
drag, startPoint x: 19, startPoint y: 171, endPoint x: 29, endPoint y: 165, distance: 11.8
click at [19, 171] on div at bounding box center [16, 172] width 8 height 8
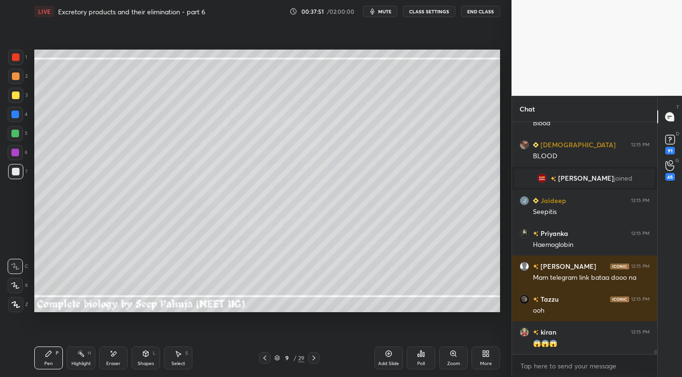
drag, startPoint x: 317, startPoint y: 355, endPoint x: 323, endPoint y: 343, distance: 13.2
click at [317, 355] on icon at bounding box center [314, 358] width 8 height 8
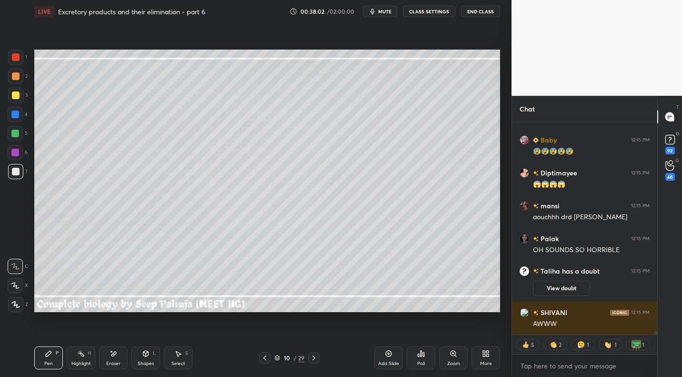
click at [269, 356] on div at bounding box center [264, 357] width 11 height 11
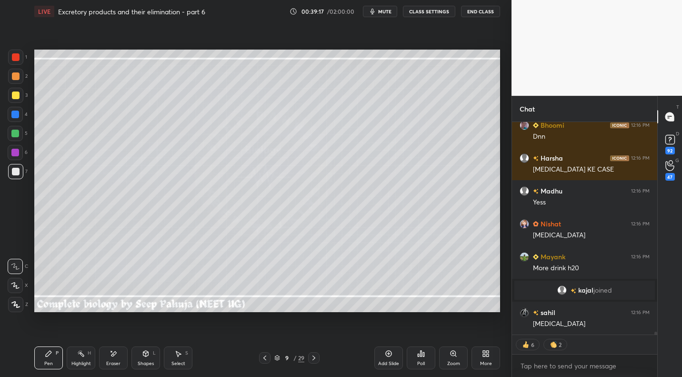
click at [381, 11] on span "mute" at bounding box center [384, 11] width 13 height 7
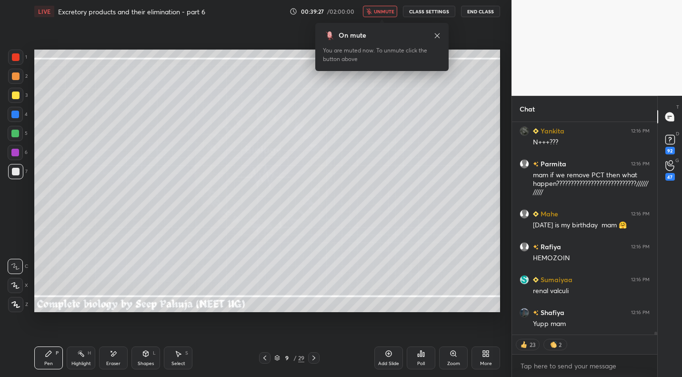
click at [388, 9] on span "unmute" at bounding box center [384, 11] width 20 height 7
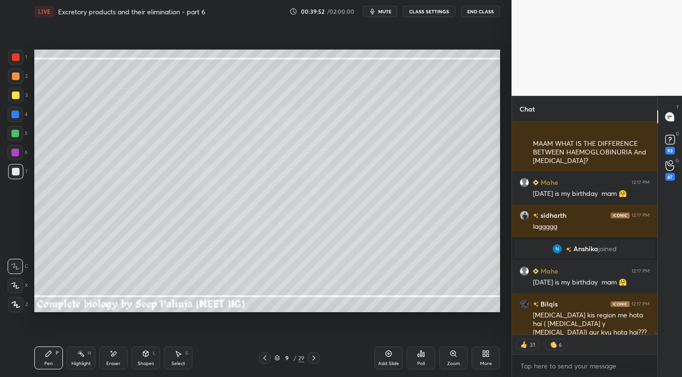
click at [90, 352] on div "H" at bounding box center [89, 353] width 3 height 5
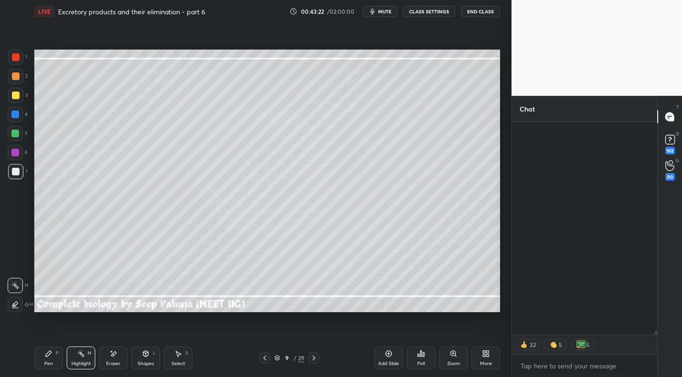
scroll to position [11229, 0]
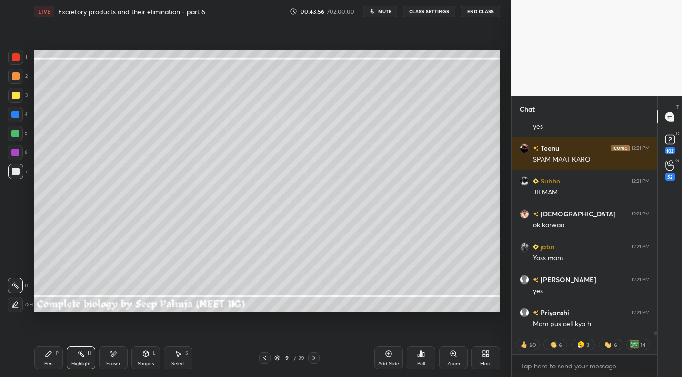
click at [313, 358] on icon at bounding box center [314, 358] width 8 height 8
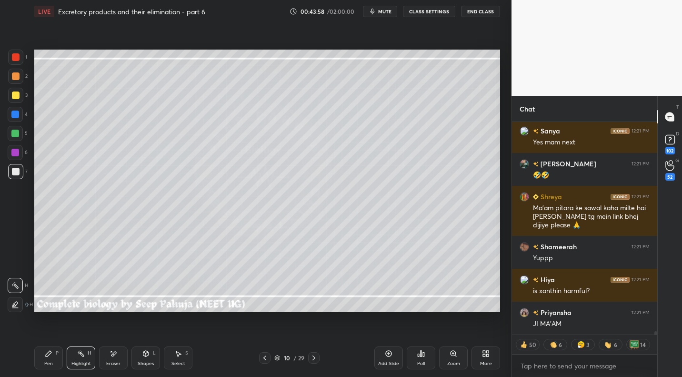
click at [113, 360] on div "Eraser" at bounding box center [113, 357] width 29 height 23
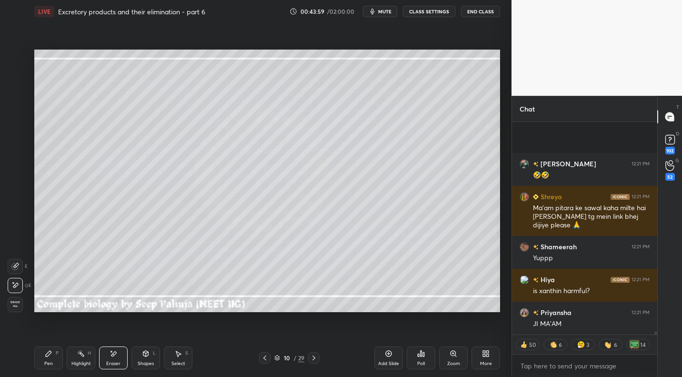
click at [15, 307] on span "Erase all" at bounding box center [15, 304] width 14 height 7
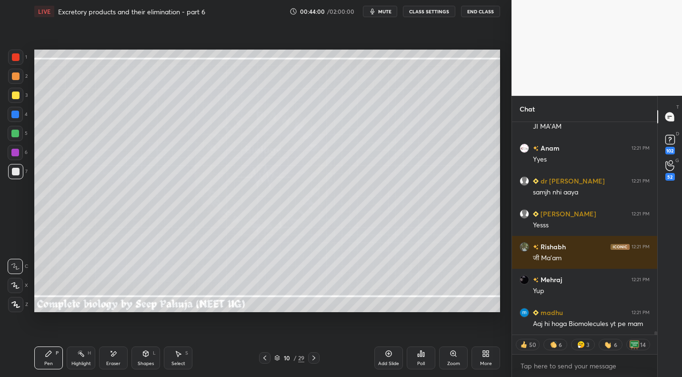
click at [15, 94] on div at bounding box center [16, 96] width 8 height 8
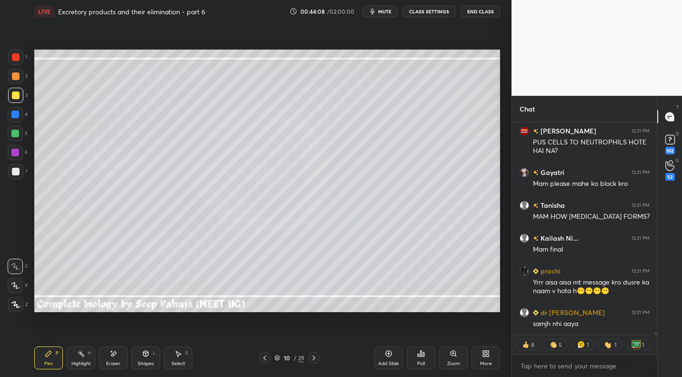
click at [118, 355] on div "Eraser" at bounding box center [113, 357] width 29 height 23
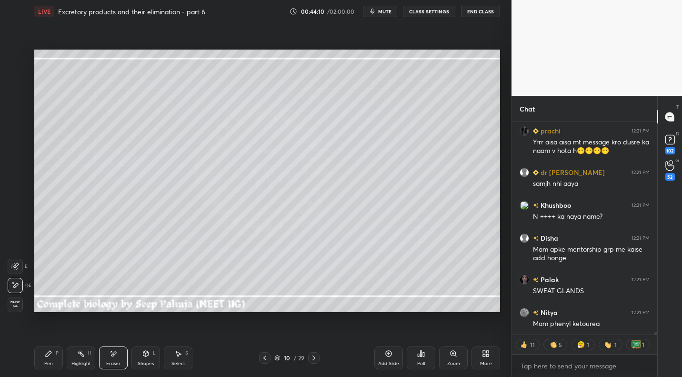
drag, startPoint x: 47, startPoint y: 358, endPoint x: 69, endPoint y: 320, distance: 43.7
click at [47, 358] on div "Pen P" at bounding box center [48, 357] width 29 height 23
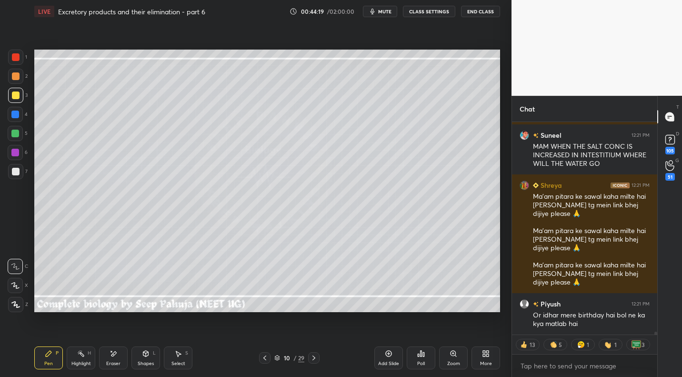
click at [146, 366] on div "Shapes" at bounding box center [146, 363] width 16 height 5
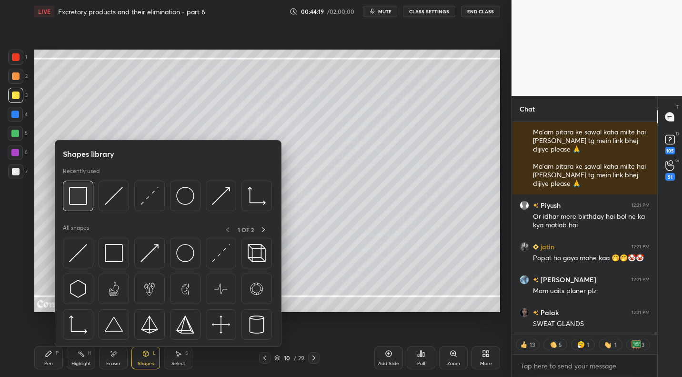
click at [78, 209] on div at bounding box center [78, 196] width 31 height 31
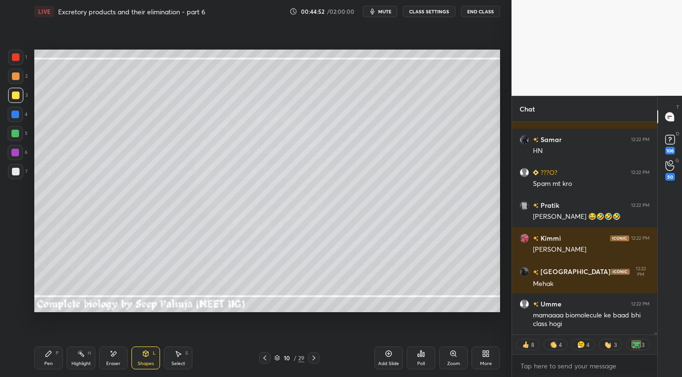
click at [19, 79] on div at bounding box center [16, 76] width 8 height 8
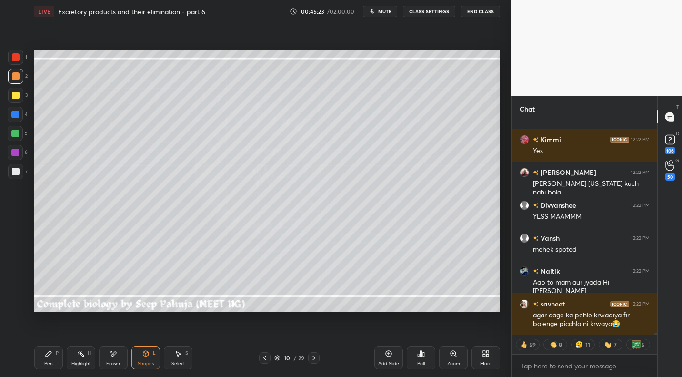
click at [47, 361] on div "Pen" at bounding box center [48, 363] width 9 height 5
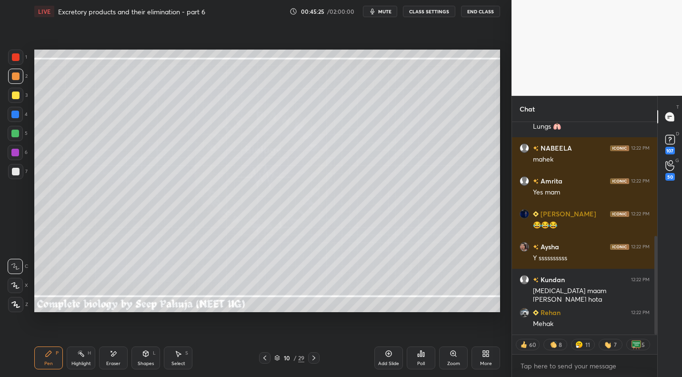
drag, startPoint x: 15, startPoint y: 101, endPoint x: 11, endPoint y: 130, distance: 29.3
click at [15, 101] on div at bounding box center [15, 95] width 15 height 15
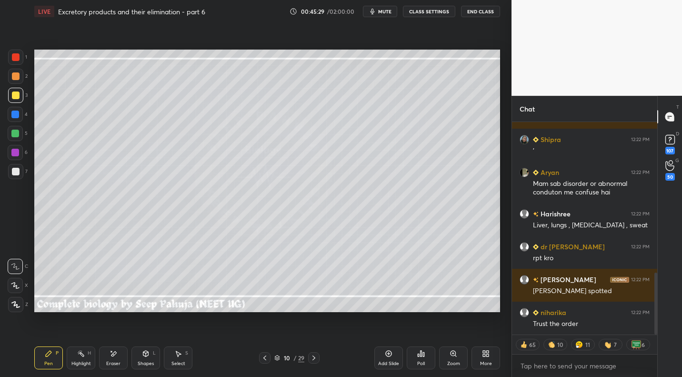
drag, startPoint x: 22, startPoint y: 173, endPoint x: 30, endPoint y: 173, distance: 7.6
click at [22, 173] on div at bounding box center [15, 171] width 15 height 15
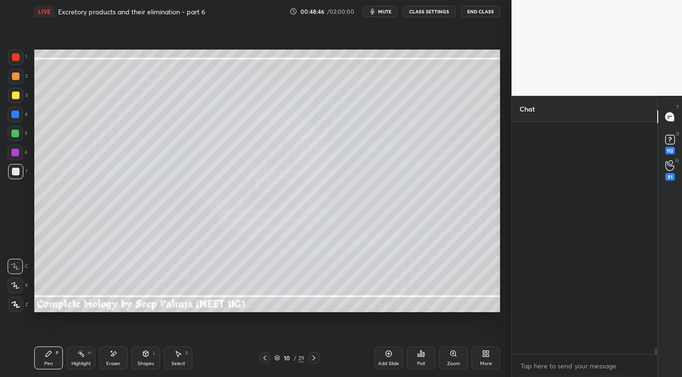
scroll to position [229, 142]
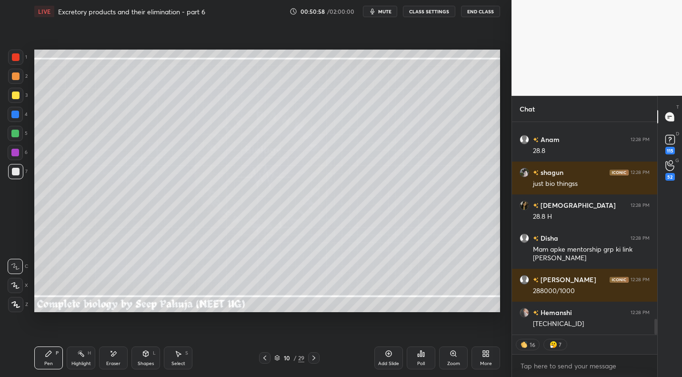
drag, startPoint x: 112, startPoint y: 354, endPoint x: 124, endPoint y: 348, distance: 13.0
click at [116, 354] on icon at bounding box center [114, 354] width 8 height 8
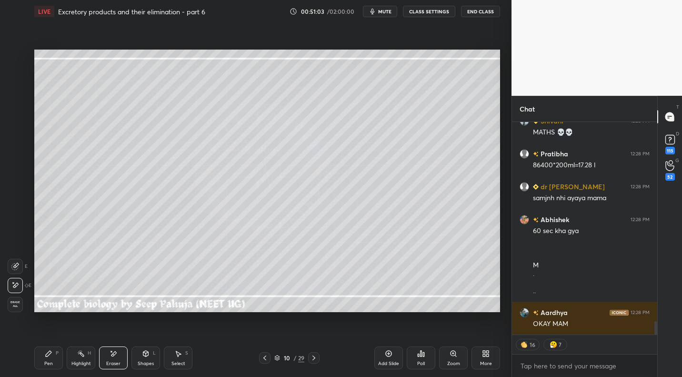
click at [53, 355] on div "Pen P" at bounding box center [48, 357] width 29 height 23
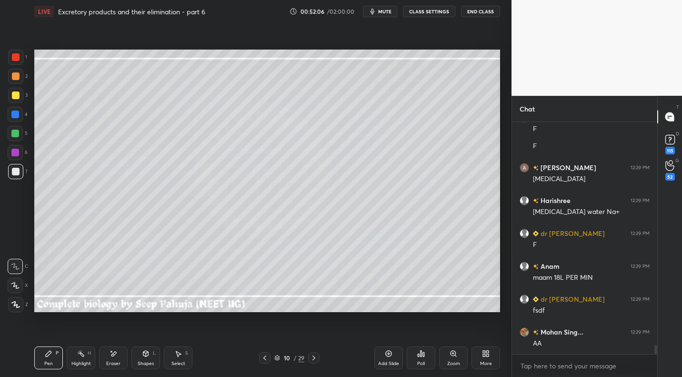
click at [118, 356] on div "Eraser" at bounding box center [113, 357] width 29 height 23
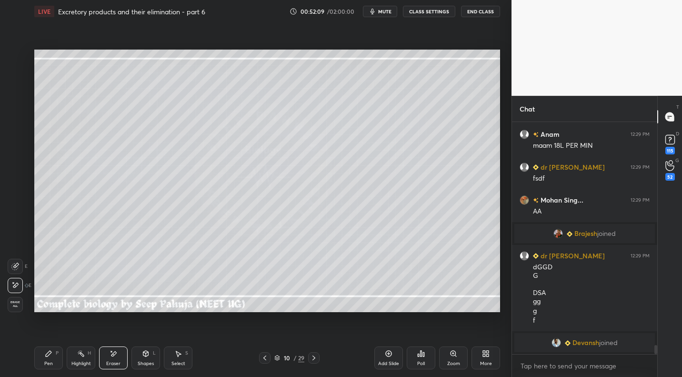
click at [82, 357] on div "Highlight H" at bounding box center [81, 357] width 29 height 23
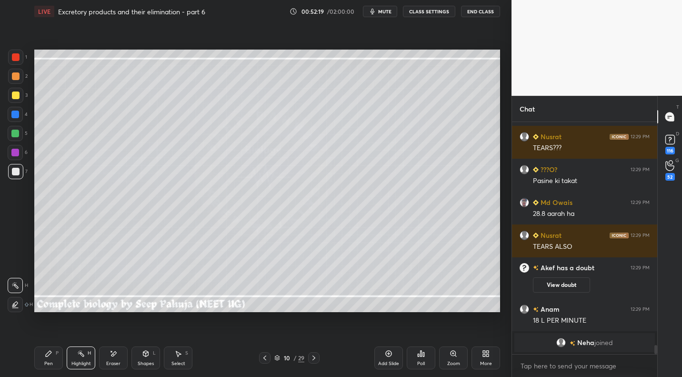
click at [45, 358] on div "Pen P" at bounding box center [48, 357] width 29 height 23
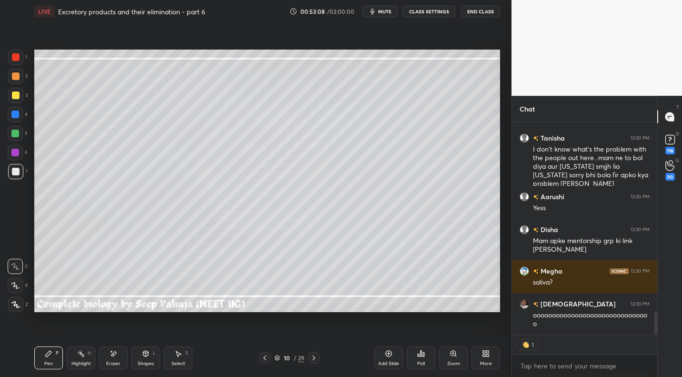
click at [478, 363] on div "More" at bounding box center [486, 357] width 29 height 23
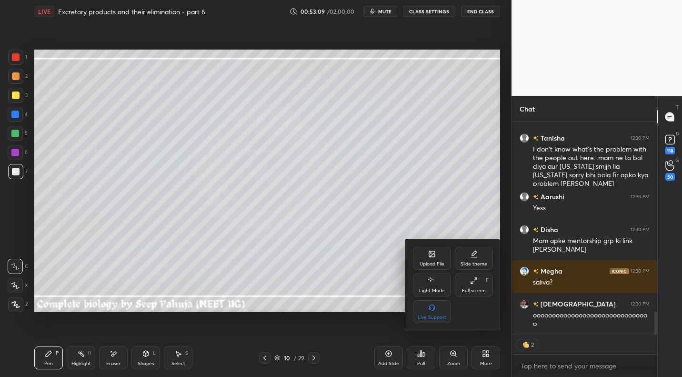
click at [434, 257] on icon at bounding box center [432, 254] width 6 height 6
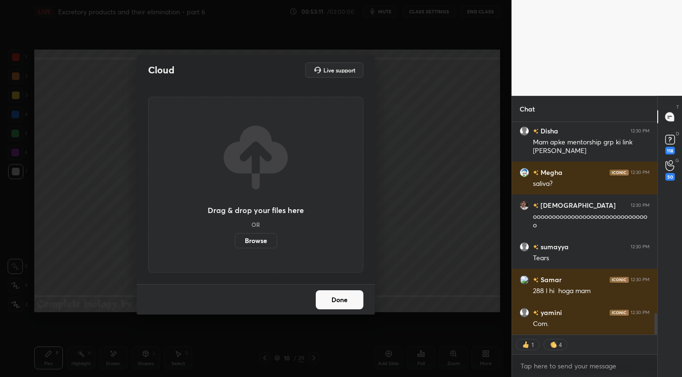
click at [407, 257] on div "Cloud Live support Drag & drop your files here OR Browse Done" at bounding box center [256, 188] width 512 height 377
click at [342, 296] on button "Done" at bounding box center [340, 299] width 48 height 19
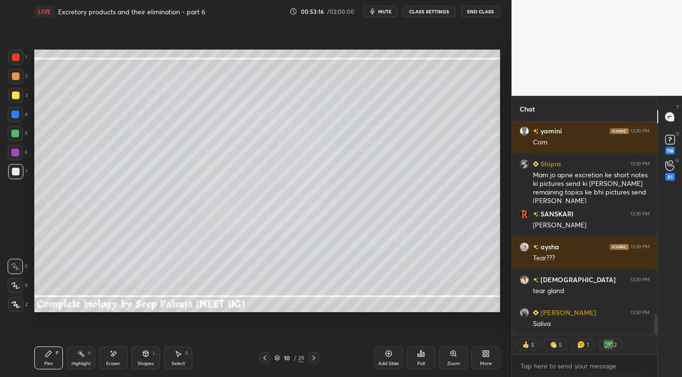
click at [180, 362] on div "Select" at bounding box center [179, 363] width 14 height 5
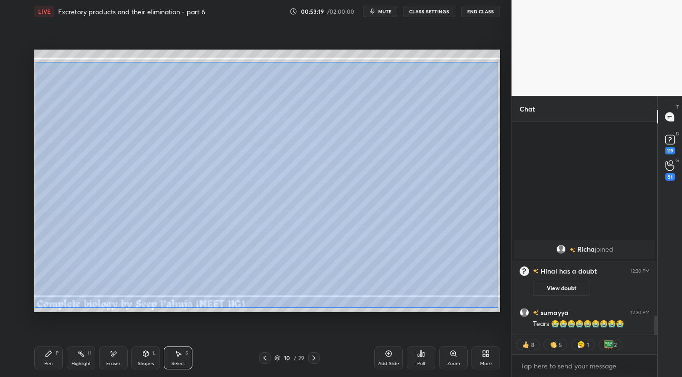
drag, startPoint x: 34, startPoint y: 62, endPoint x: 501, endPoint y: 303, distance: 525.2
click at [498, 306] on div "0 ° Undo Copy Duplicate Duplicate to new slide Delete" at bounding box center [267, 181] width 466 height 262
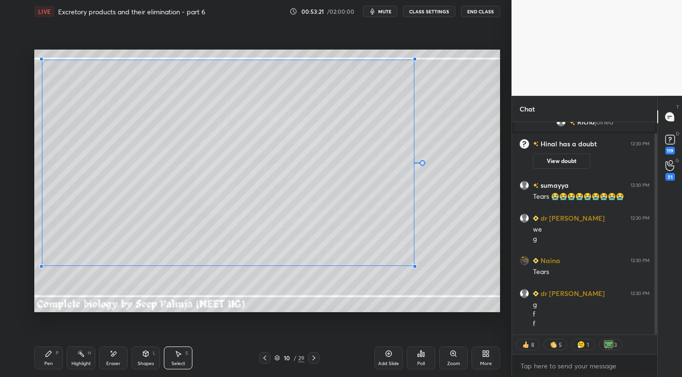
drag, startPoint x: 464, startPoint y: 301, endPoint x: 382, endPoint y: 265, distance: 89.7
click at [413, 265] on div at bounding box center [415, 267] width 4 height 4
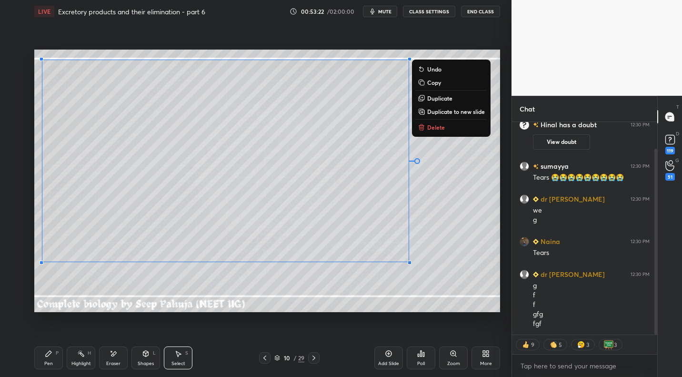
click at [46, 358] on div "Pen P" at bounding box center [48, 357] width 29 height 23
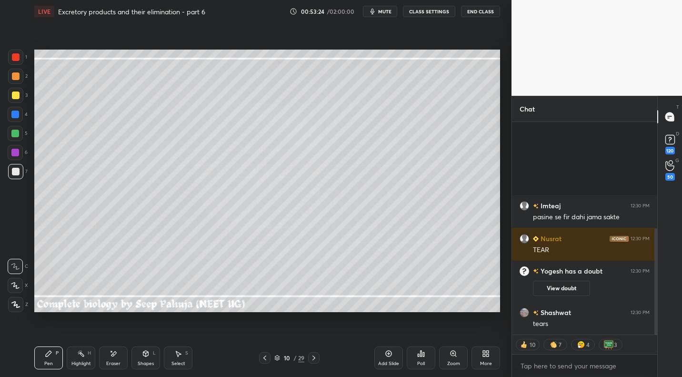
click at [116, 360] on div "Eraser" at bounding box center [113, 357] width 29 height 23
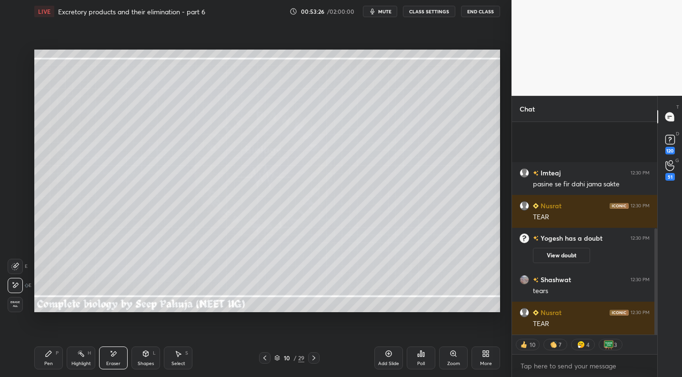
drag, startPoint x: 46, startPoint y: 358, endPoint x: 48, endPoint y: 353, distance: 5.1
click at [46, 358] on div "Pen P" at bounding box center [48, 357] width 29 height 23
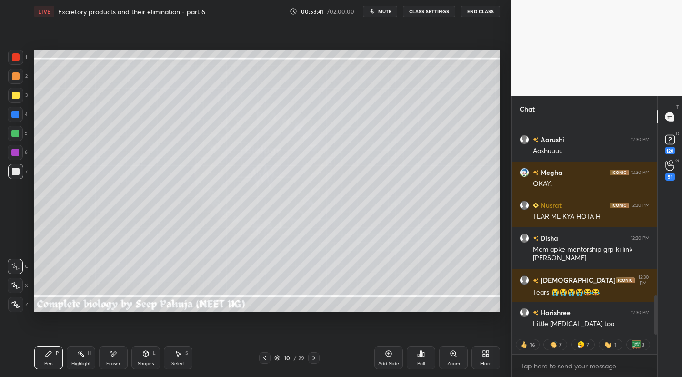
click at [486, 358] on div "More" at bounding box center [486, 357] width 29 height 23
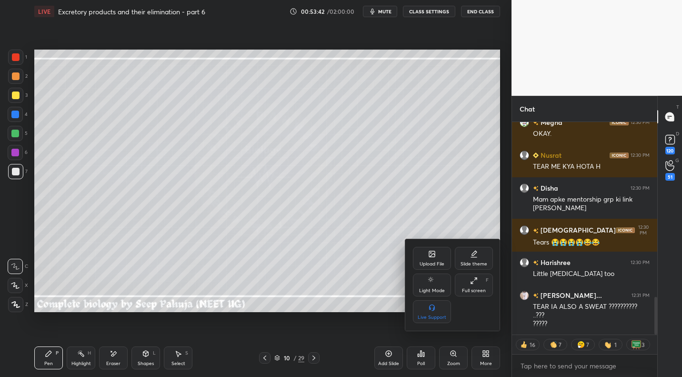
click at [423, 265] on div "Upload File" at bounding box center [432, 264] width 25 height 5
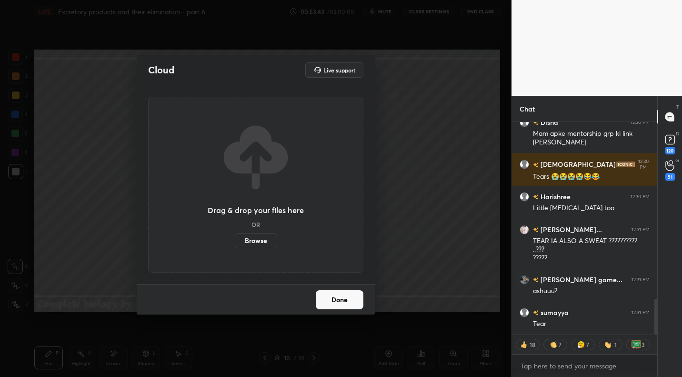
click at [259, 254] on div "Drag & drop your files here OR Browse" at bounding box center [255, 185] width 215 height 176
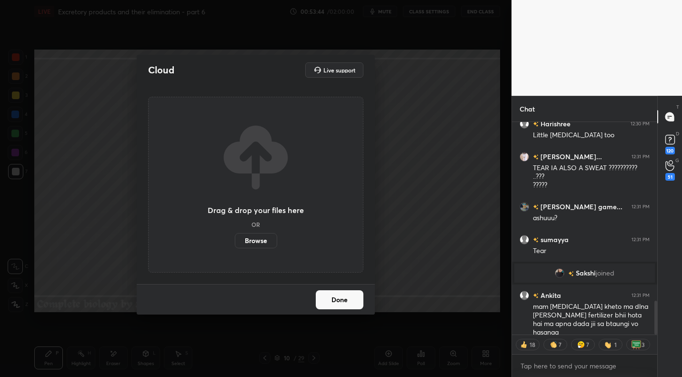
click at [259, 245] on label "Browse" at bounding box center [256, 240] width 42 height 15
click at [235, 245] on input "Browse" at bounding box center [235, 240] width 0 height 15
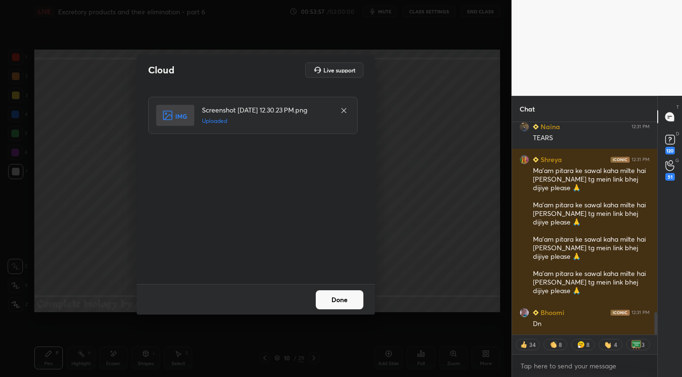
click at [348, 298] on button "Done" at bounding box center [340, 299] width 48 height 19
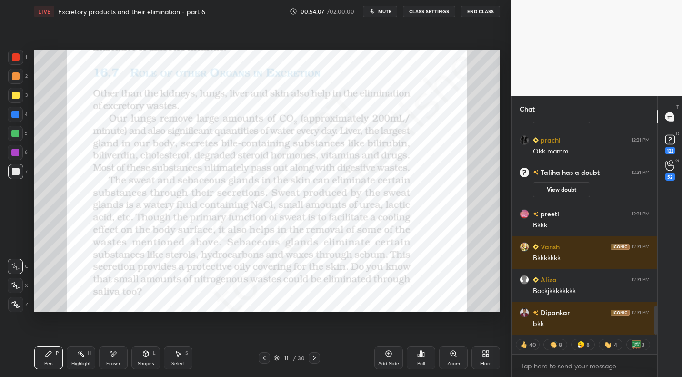
click at [17, 60] on div at bounding box center [16, 57] width 8 height 8
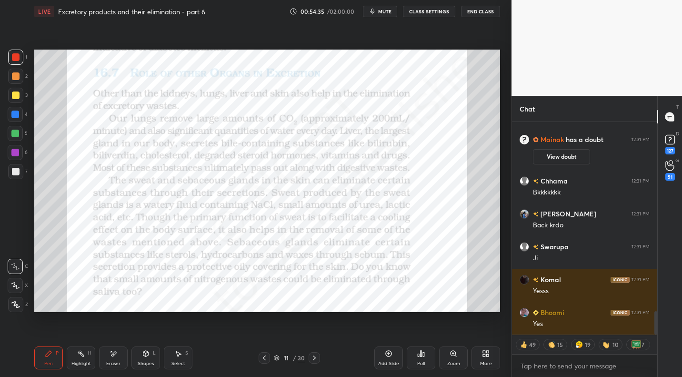
click at [262, 361] on icon at bounding box center [265, 358] width 8 height 8
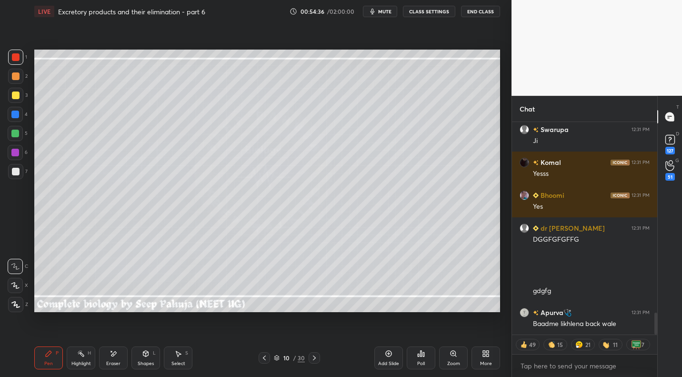
click at [21, 99] on div at bounding box center [15, 95] width 15 height 15
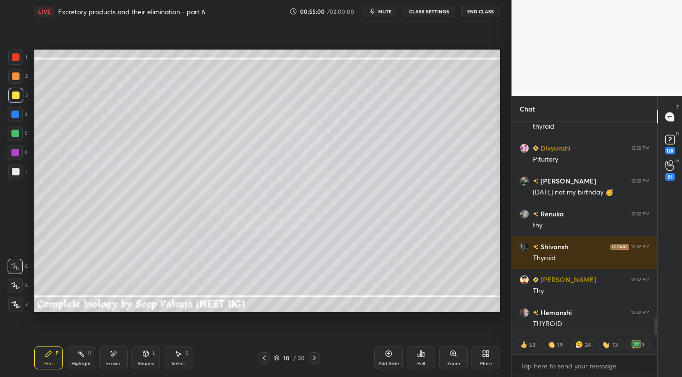
click at [315, 358] on icon at bounding box center [314, 358] width 3 height 5
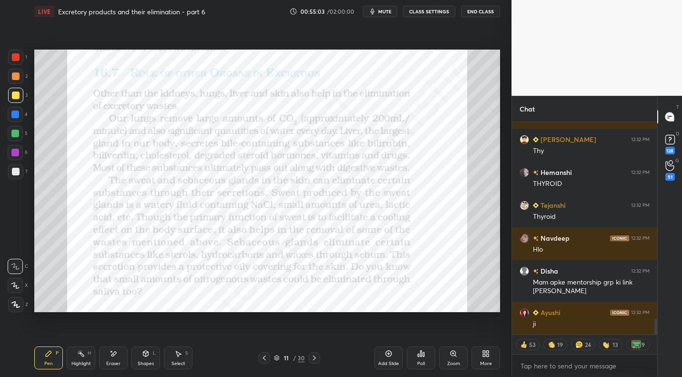
click at [21, 60] on div at bounding box center [15, 57] width 15 height 15
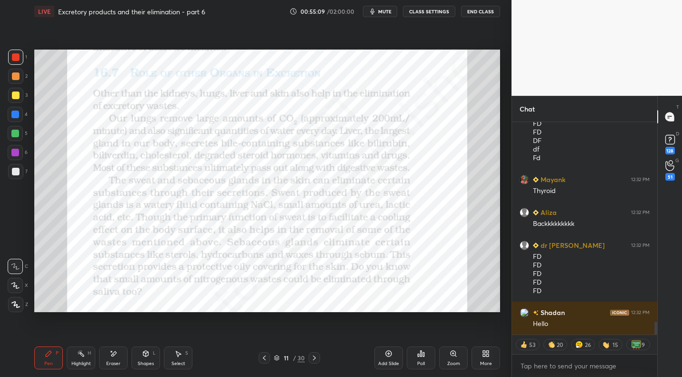
click at [264, 360] on icon at bounding box center [265, 358] width 8 height 8
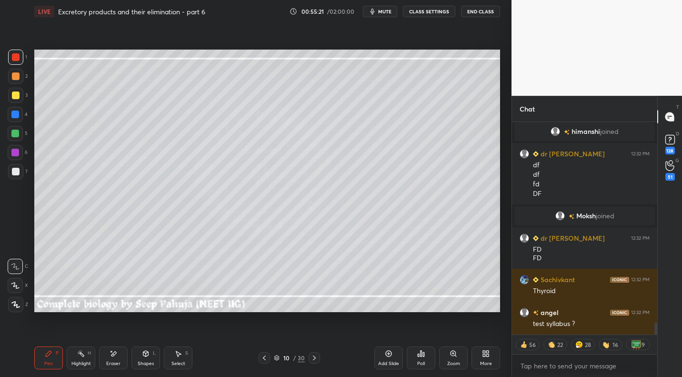
click at [311, 359] on icon at bounding box center [315, 358] width 8 height 8
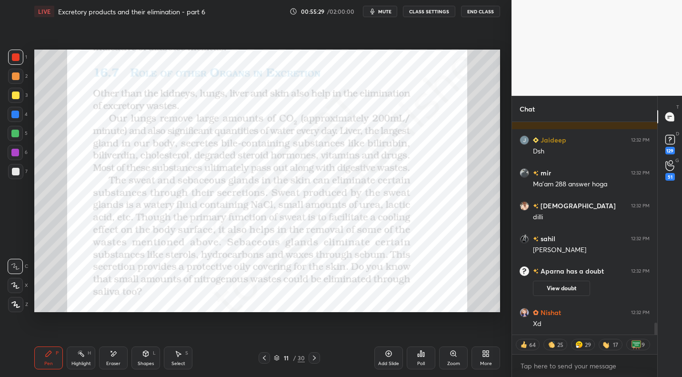
drag, startPoint x: 88, startPoint y: 362, endPoint x: 114, endPoint y: 343, distance: 32.1
click at [88, 362] on div "Highlight" at bounding box center [81, 363] width 20 height 5
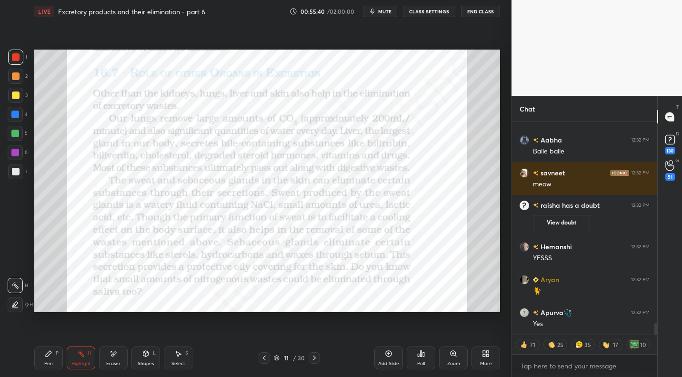
drag, startPoint x: 49, startPoint y: 358, endPoint x: 52, endPoint y: 351, distance: 8.1
click at [49, 358] on div "Pen P" at bounding box center [48, 357] width 29 height 23
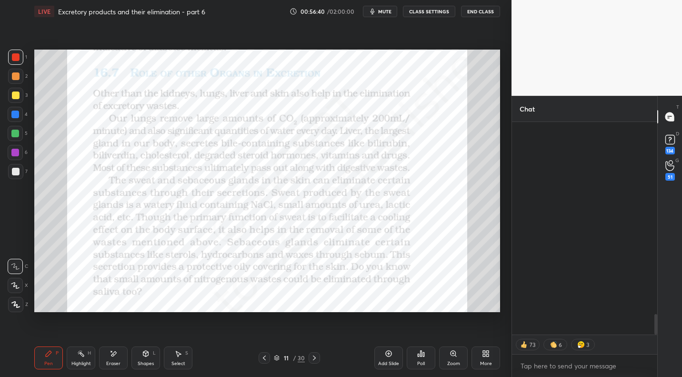
click at [315, 356] on icon at bounding box center [315, 358] width 8 height 8
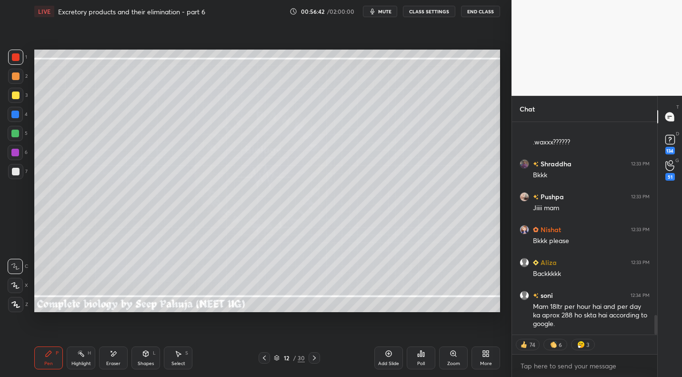
click at [265, 358] on icon at bounding box center [265, 358] width 8 height 8
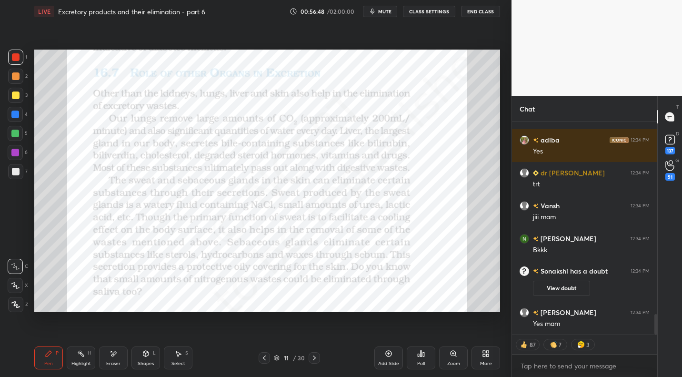
click at [313, 357] on icon at bounding box center [315, 358] width 8 height 8
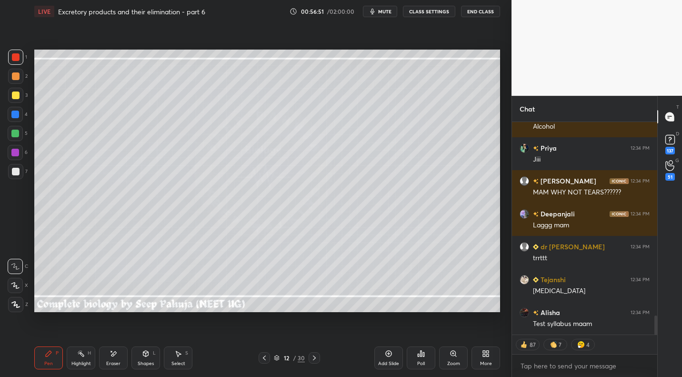
click at [17, 173] on div at bounding box center [16, 172] width 8 height 8
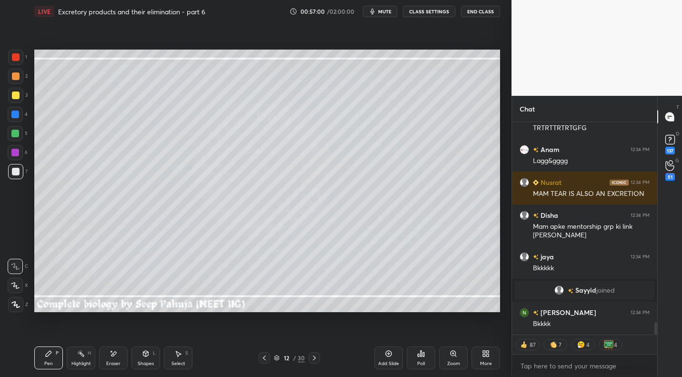
click at [263, 357] on icon at bounding box center [265, 358] width 8 height 8
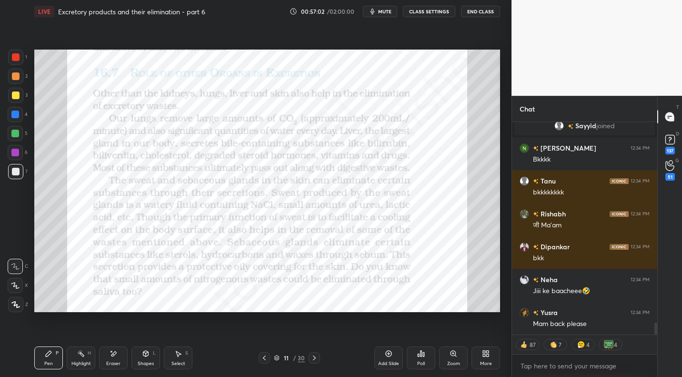
click at [263, 359] on icon at bounding box center [265, 358] width 8 height 8
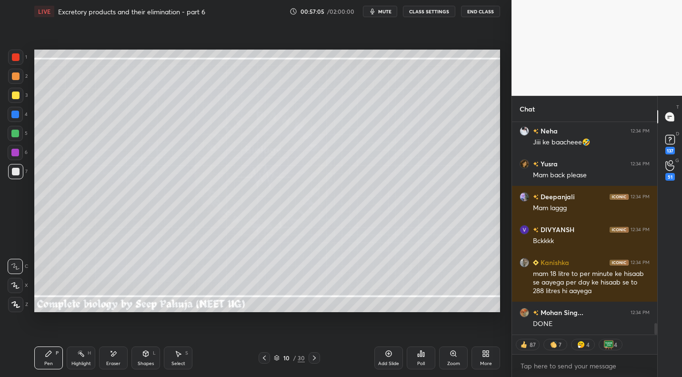
type textarea "x"
click at [384, 10] on span "mute" at bounding box center [384, 11] width 13 height 7
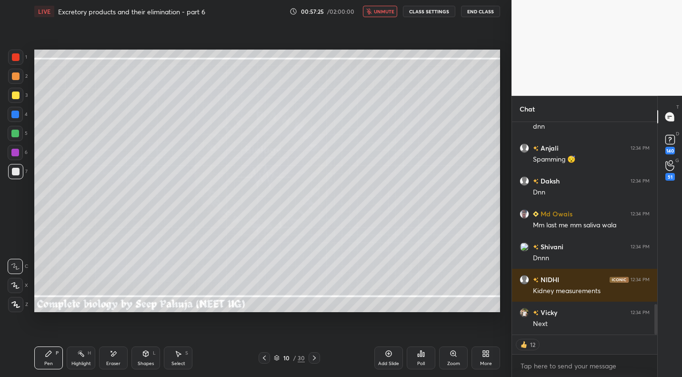
click at [387, 11] on span "unmute" at bounding box center [384, 11] width 20 height 7
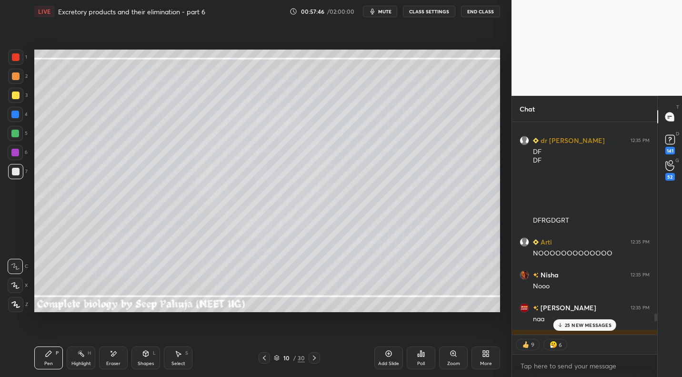
type textarea "x"
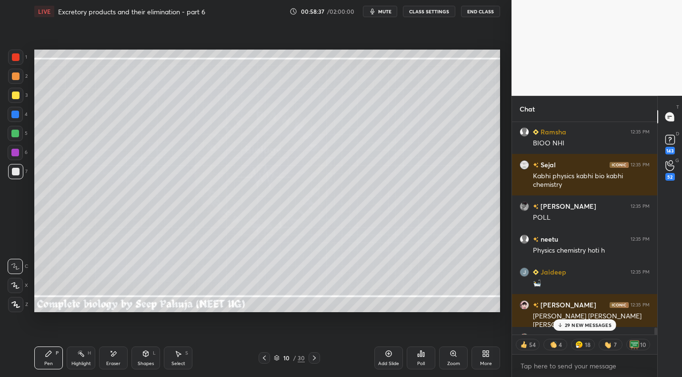
click at [588, 326] on p "29 NEW MESSAGES" at bounding box center [588, 325] width 47 height 6
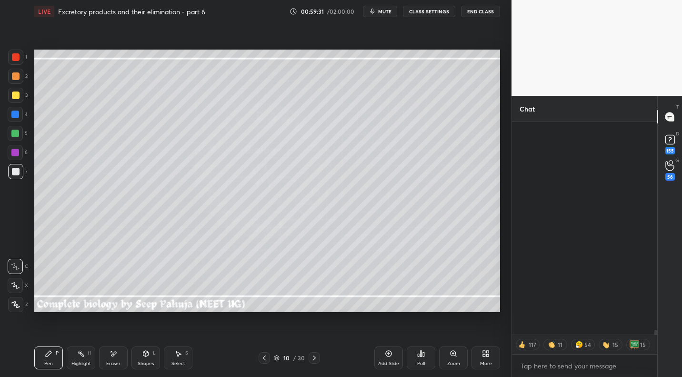
scroll to position [9170, 0]
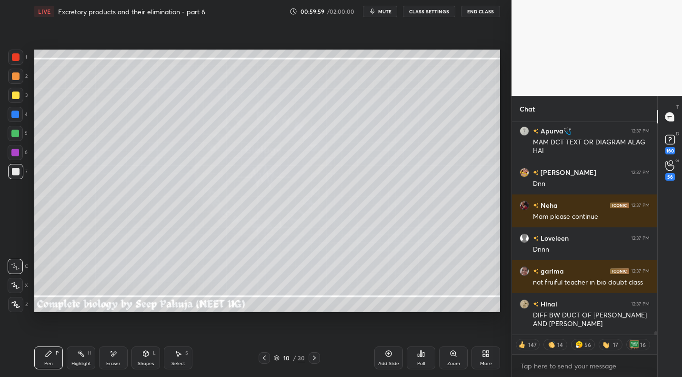
drag, startPoint x: 83, startPoint y: 356, endPoint x: 96, endPoint y: 349, distance: 15.1
click at [84, 357] on div "Highlight H" at bounding box center [81, 357] width 29 height 23
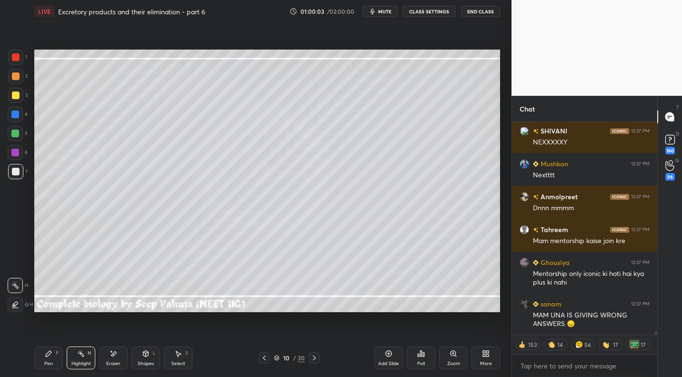
click at [311, 359] on icon at bounding box center [315, 358] width 8 height 8
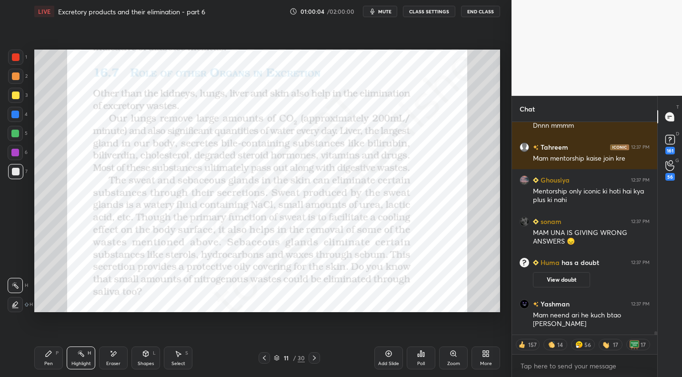
click at [310, 352] on div at bounding box center [314, 357] width 11 height 11
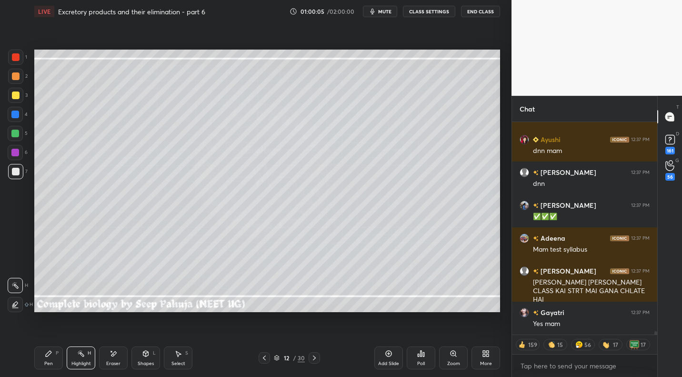
click at [148, 358] on div "Shapes L" at bounding box center [146, 357] width 29 height 23
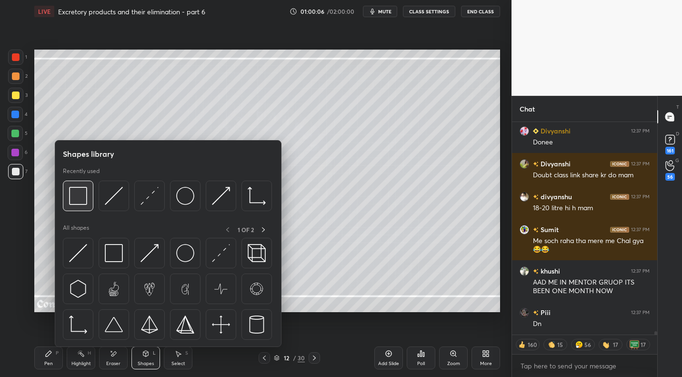
click at [77, 202] on img at bounding box center [78, 196] width 18 height 18
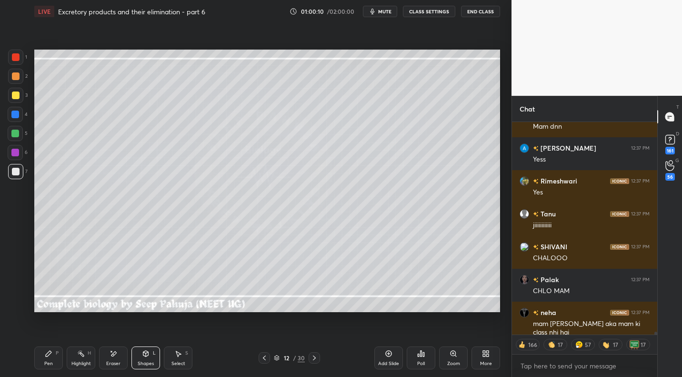
click at [51, 360] on div "Pen P" at bounding box center [48, 357] width 29 height 23
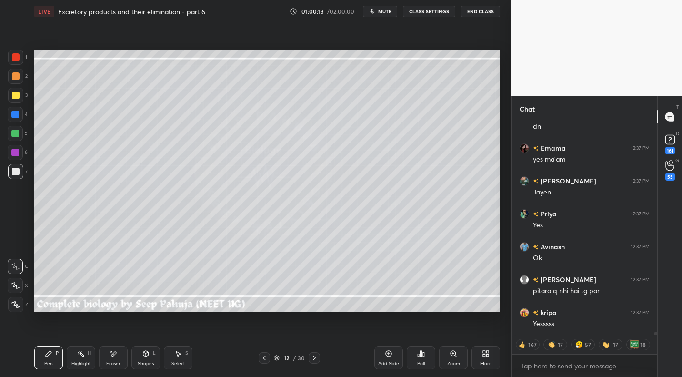
click at [19, 99] on div at bounding box center [15, 95] width 15 height 15
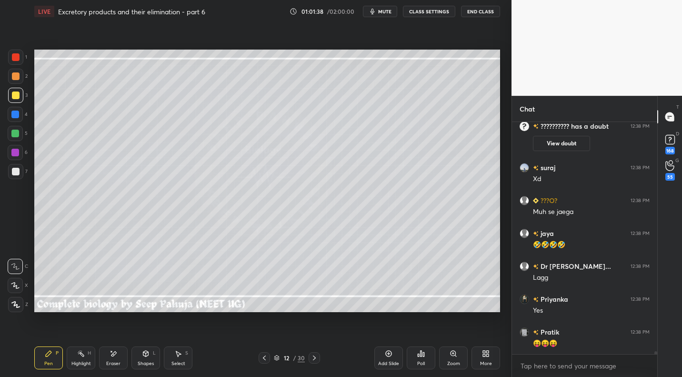
click at [320, 356] on div "12 / 30" at bounding box center [289, 357] width 170 height 11
click at [309, 358] on div at bounding box center [314, 357] width 11 height 11
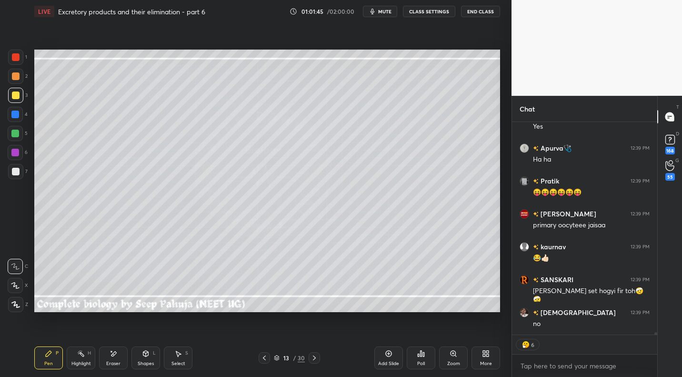
drag, startPoint x: 266, startPoint y: 361, endPoint x: 271, endPoint y: 356, distance: 6.4
click at [266, 361] on icon at bounding box center [265, 358] width 8 height 8
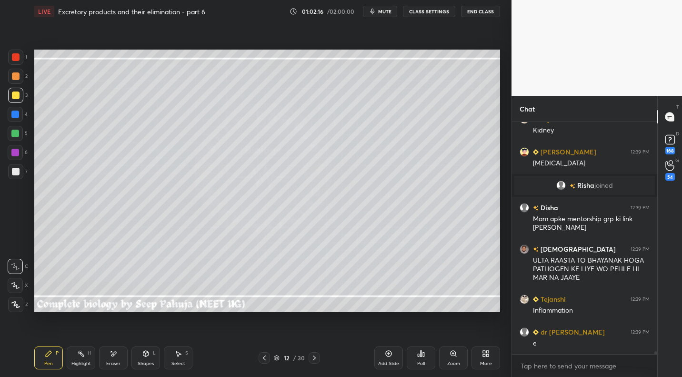
click at [85, 358] on div "Highlight H" at bounding box center [81, 357] width 29 height 23
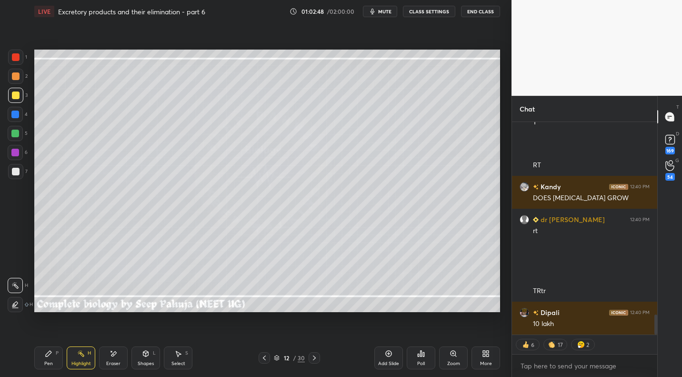
click at [181, 364] on div "Select" at bounding box center [179, 363] width 14 height 5
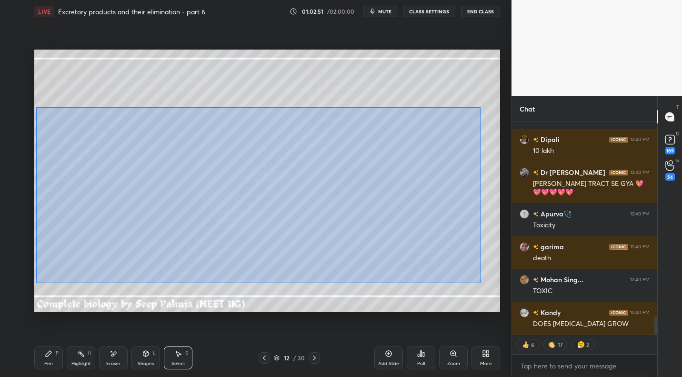
drag, startPoint x: 36, startPoint y: 107, endPoint x: 478, endPoint y: 282, distance: 475.4
click at [480, 283] on div "0 ° Undo Copy Duplicate Duplicate to new slide Delete" at bounding box center [267, 181] width 466 height 262
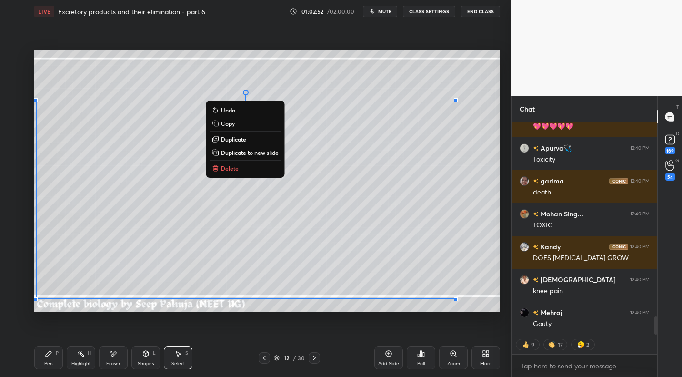
click at [458, 301] on div "0 ° Undo Copy Duplicate Duplicate to new slide Delete" at bounding box center [267, 181] width 466 height 262
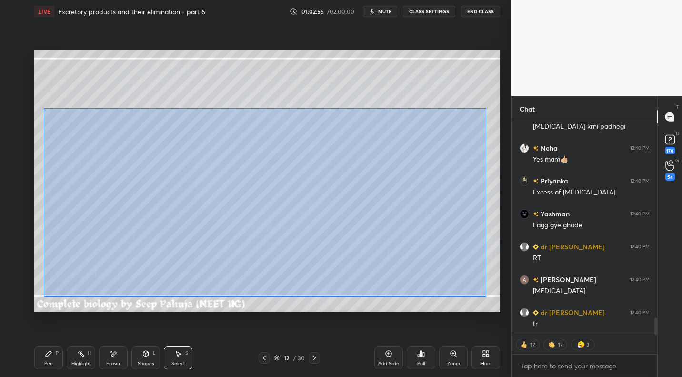
drag, startPoint x: 43, startPoint y: 108, endPoint x: 497, endPoint y: 297, distance: 491.6
click at [497, 299] on div "0 ° Undo Copy Duplicate Duplicate to new slide Delete" at bounding box center [267, 181] width 466 height 262
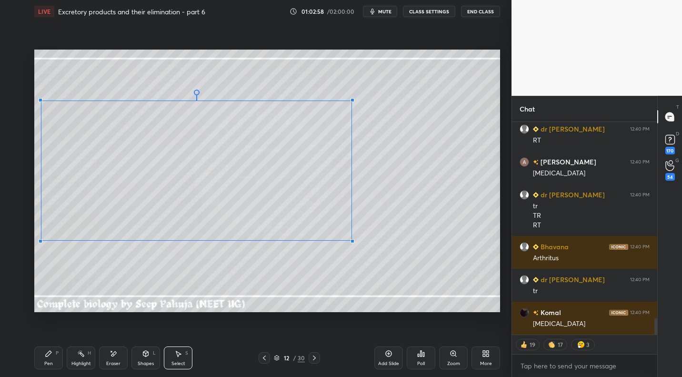
drag, startPoint x: 456, startPoint y: 300, endPoint x: 347, endPoint y: 239, distance: 124.4
click at [351, 242] on div at bounding box center [353, 241] width 4 height 4
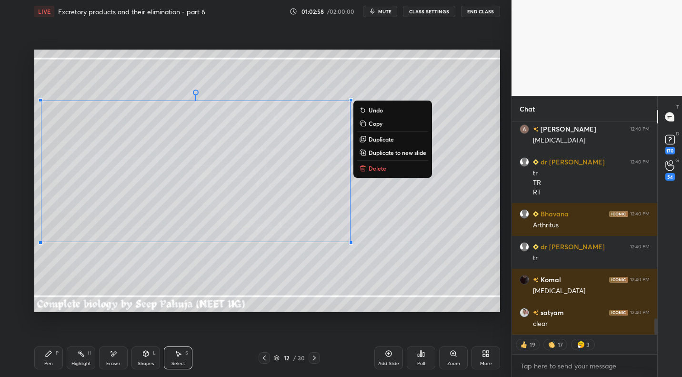
click at [56, 353] on div "P" at bounding box center [57, 353] width 3 height 5
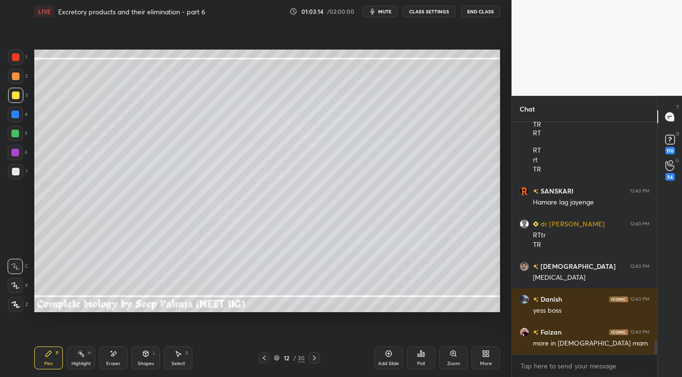
drag, startPoint x: 145, startPoint y: 357, endPoint x: 149, endPoint y: 350, distance: 8.1
click at [145, 357] on icon at bounding box center [146, 354] width 8 height 8
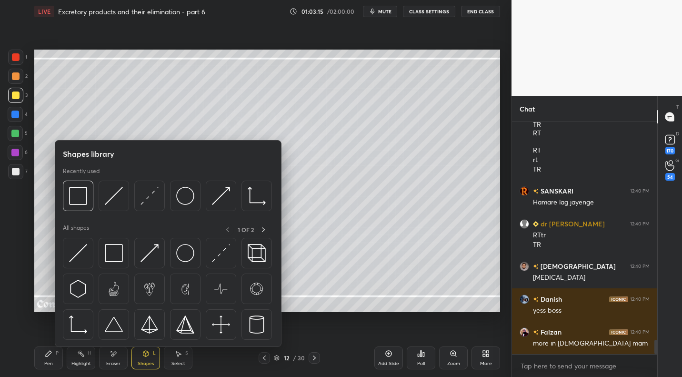
click at [14, 176] on div at bounding box center [15, 171] width 15 height 15
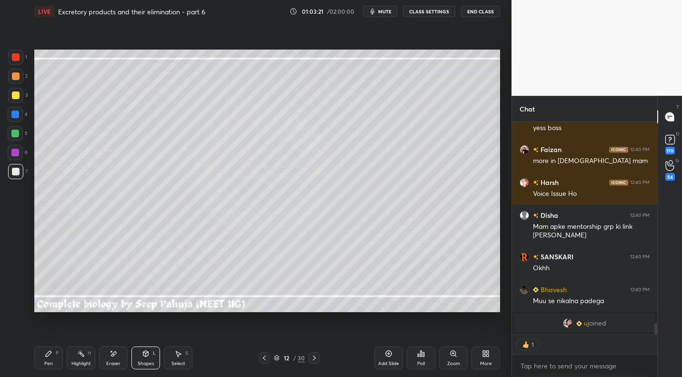
click at [55, 353] on div "Pen P" at bounding box center [48, 357] width 29 height 23
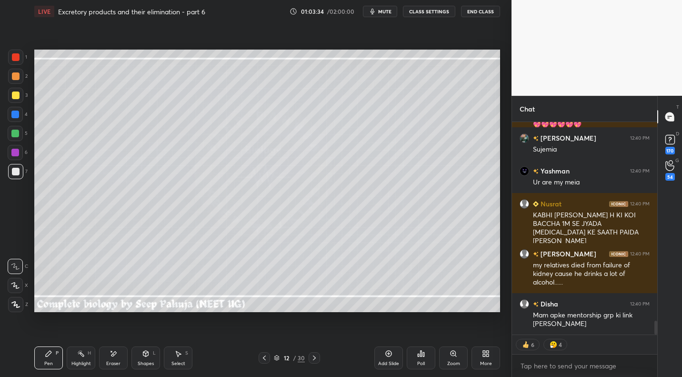
click at [508, 303] on div "1 2 3 4 5 6 7 C X Z E E Erase all H H LIVE Excretory products and their elimina…" at bounding box center [256, 188] width 512 height 377
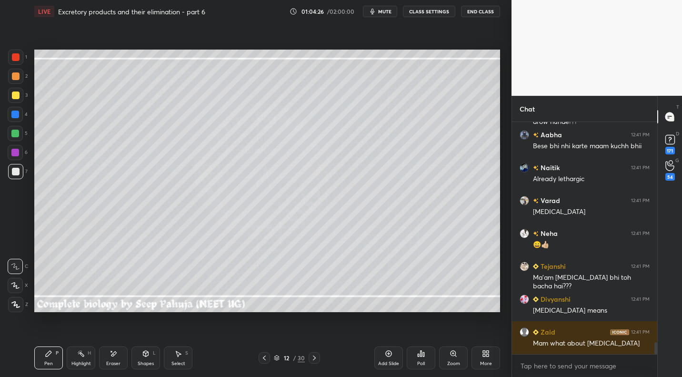
click at [121, 315] on div "Setting up your live class Poll for secs No correct answer Start poll" at bounding box center [268, 181] width 474 height 316
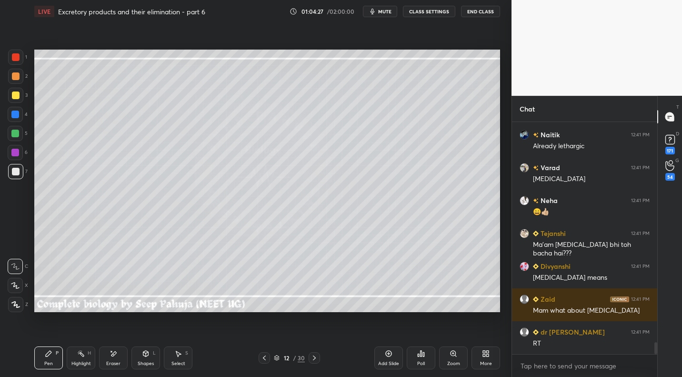
click at [129, 315] on div "Setting up your live class Poll for secs No correct answer Start poll" at bounding box center [268, 181] width 474 height 316
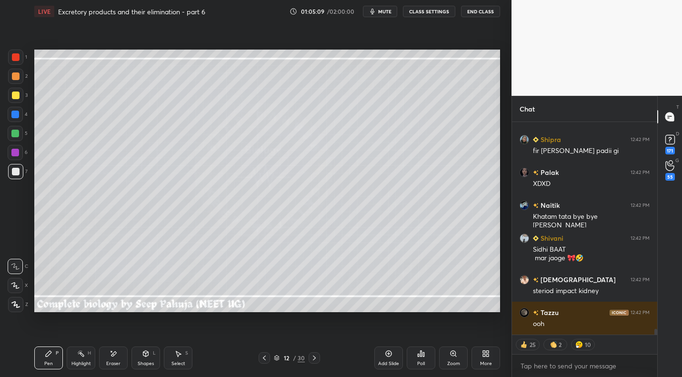
drag, startPoint x: 72, startPoint y: 361, endPoint x: 86, endPoint y: 362, distance: 13.4
click at [72, 361] on div "Highlight" at bounding box center [81, 363] width 20 height 5
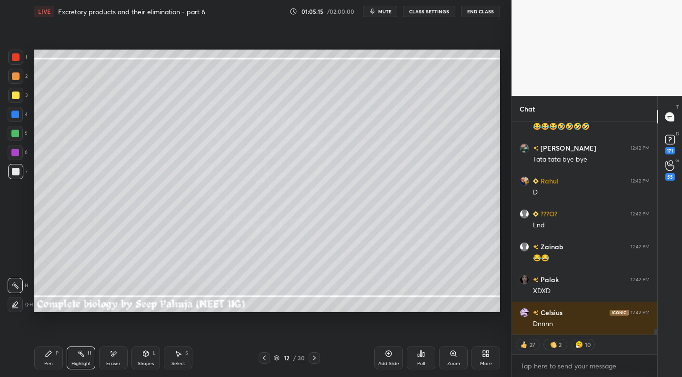
click at [314, 357] on icon at bounding box center [315, 358] width 8 height 8
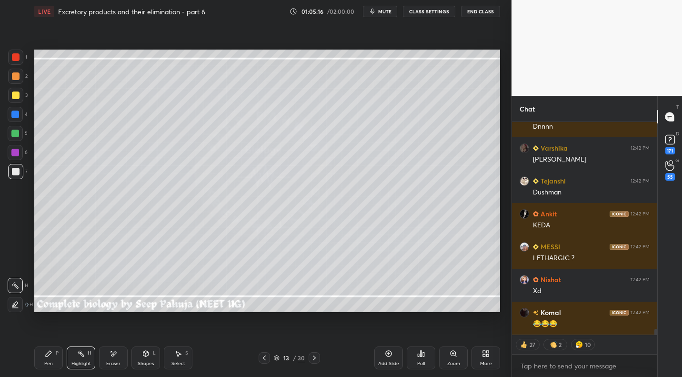
click at [117, 356] on icon at bounding box center [114, 354] width 8 height 8
click at [22, 303] on div "Erase all" at bounding box center [15, 304] width 15 height 15
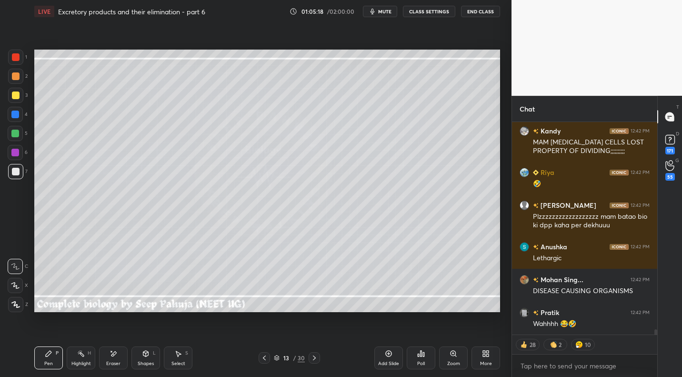
click at [262, 359] on icon at bounding box center [265, 358] width 8 height 8
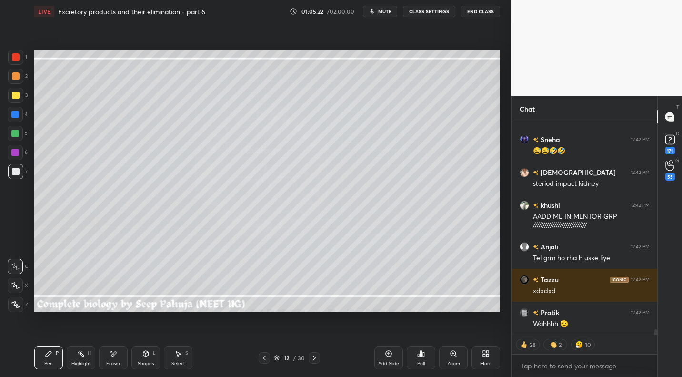
click at [312, 358] on icon at bounding box center [315, 358] width 8 height 8
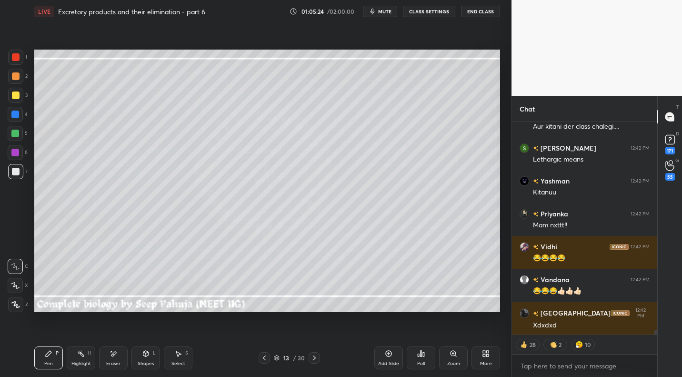
click at [20, 98] on div at bounding box center [15, 95] width 15 height 15
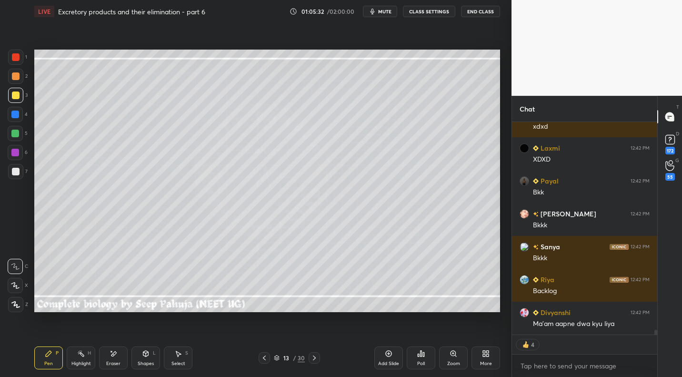
drag, startPoint x: 263, startPoint y: 360, endPoint x: 265, endPoint y: 352, distance: 8.4
click at [263, 360] on icon at bounding box center [265, 358] width 8 height 8
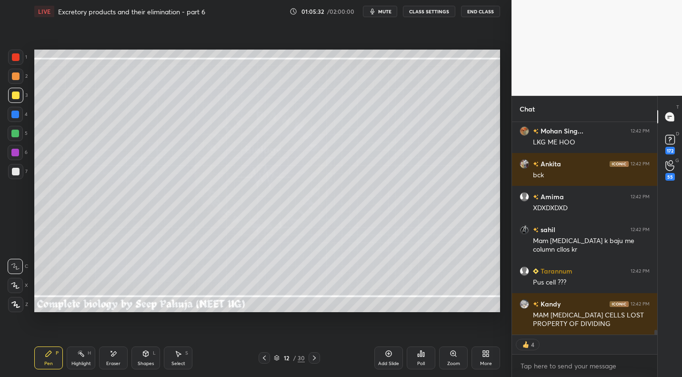
drag, startPoint x: 84, startPoint y: 361, endPoint x: 191, endPoint y: 312, distance: 117.5
click at [87, 361] on div "Highlight" at bounding box center [81, 363] width 20 height 5
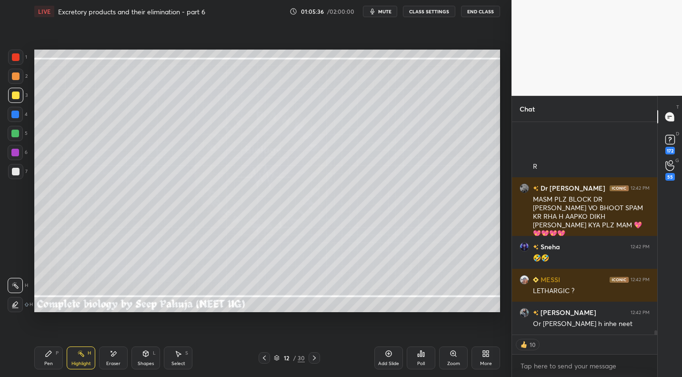
click at [312, 358] on icon at bounding box center [315, 358] width 8 height 8
click at [54, 358] on div "Pen P" at bounding box center [48, 357] width 29 height 23
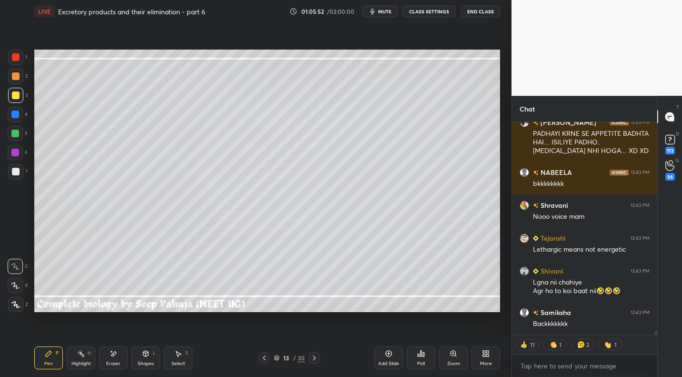
click at [148, 361] on div "Shapes" at bounding box center [146, 363] width 16 height 5
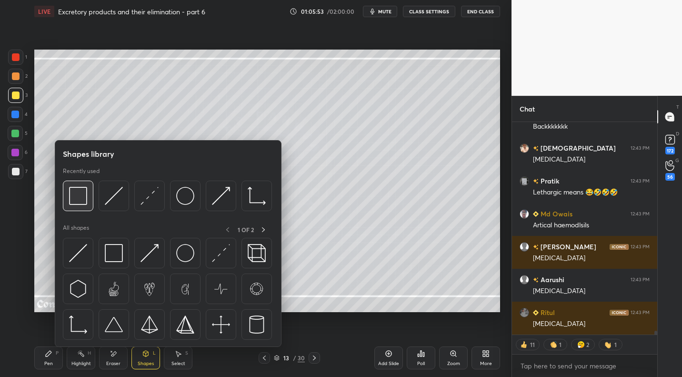
click at [73, 193] on img at bounding box center [78, 196] width 18 height 18
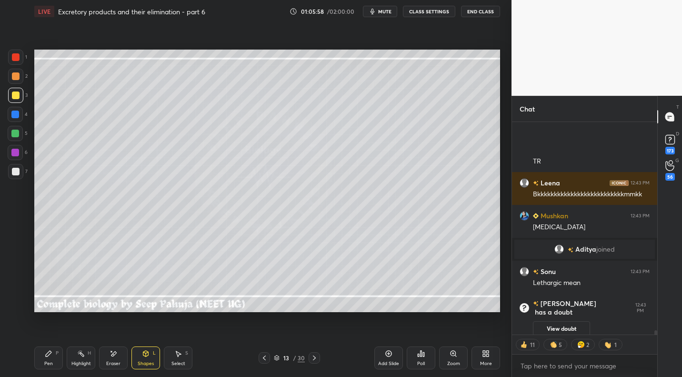
click at [19, 175] on div at bounding box center [15, 171] width 15 height 15
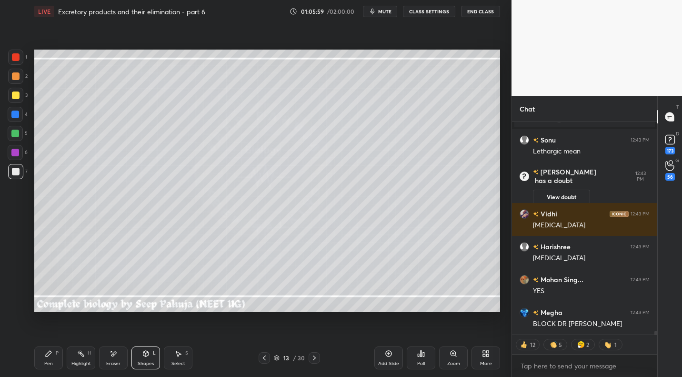
drag, startPoint x: 50, startPoint y: 352, endPoint x: 59, endPoint y: 321, distance: 32.3
click at [50, 352] on icon at bounding box center [49, 354] width 6 height 6
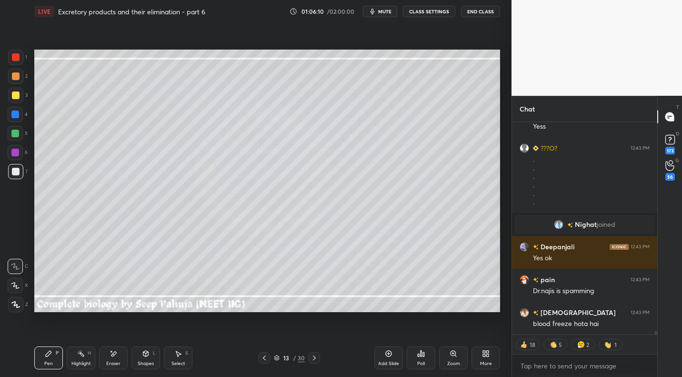
click at [19, 80] on div at bounding box center [15, 76] width 15 height 15
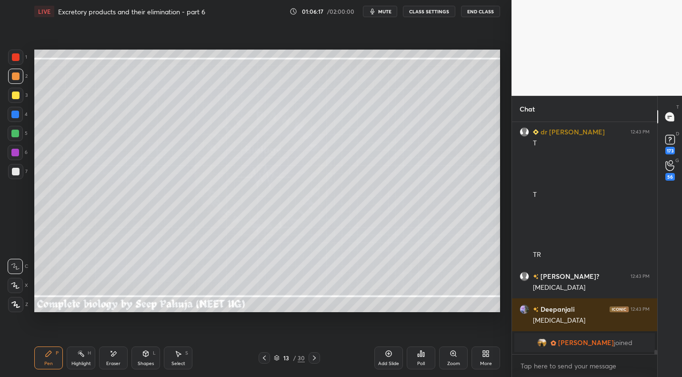
drag, startPoint x: 16, startPoint y: 173, endPoint x: 20, endPoint y: 169, distance: 6.4
click at [18, 173] on div at bounding box center [16, 172] width 8 height 8
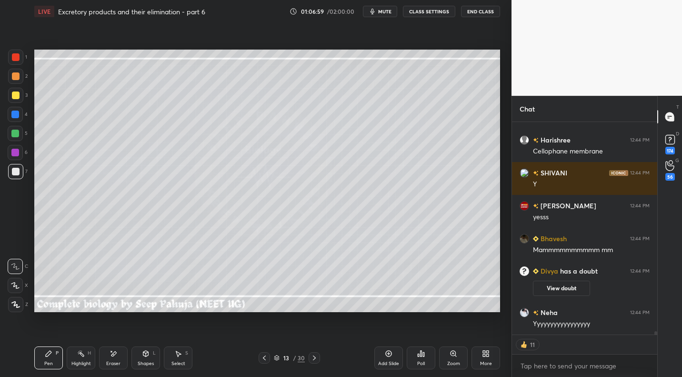
drag, startPoint x: 21, startPoint y: 98, endPoint x: 28, endPoint y: 99, distance: 6.7
click at [23, 99] on div "3" at bounding box center [18, 95] width 20 height 15
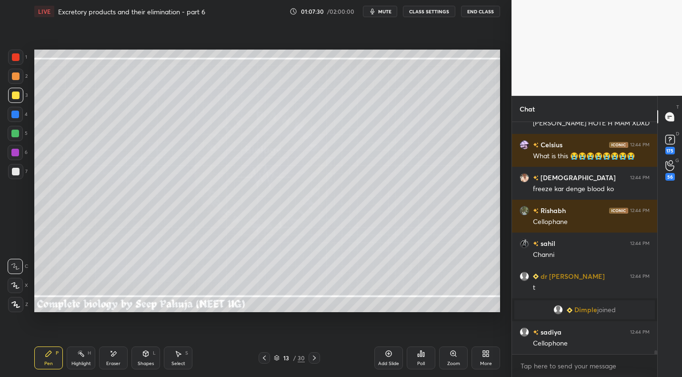
drag, startPoint x: 17, startPoint y: 119, endPoint x: 28, endPoint y: 125, distance: 13.0
click at [17, 119] on div at bounding box center [15, 114] width 15 height 15
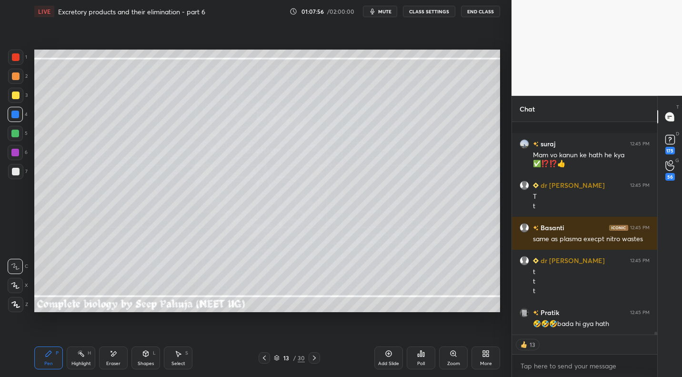
click at [19, 173] on div at bounding box center [15, 171] width 15 height 15
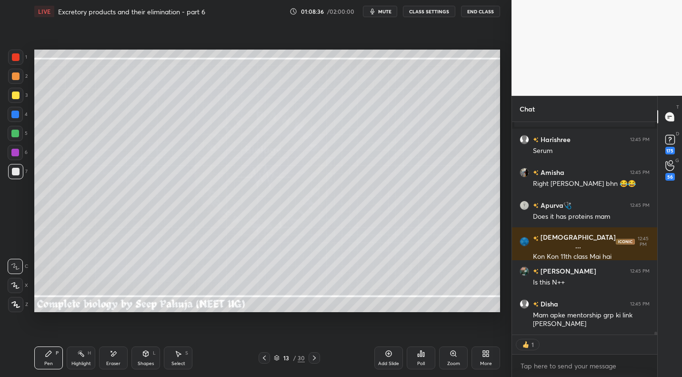
drag, startPoint x: 16, startPoint y: 77, endPoint x: 29, endPoint y: 74, distance: 13.6
click at [16, 77] on div at bounding box center [16, 76] width 8 height 8
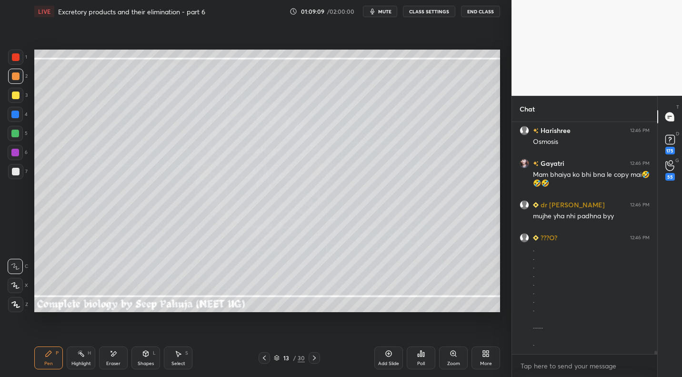
drag, startPoint x: 87, startPoint y: 356, endPoint x: 146, endPoint y: 317, distance: 71.2
click at [89, 356] on div "Highlight H" at bounding box center [81, 357] width 29 height 23
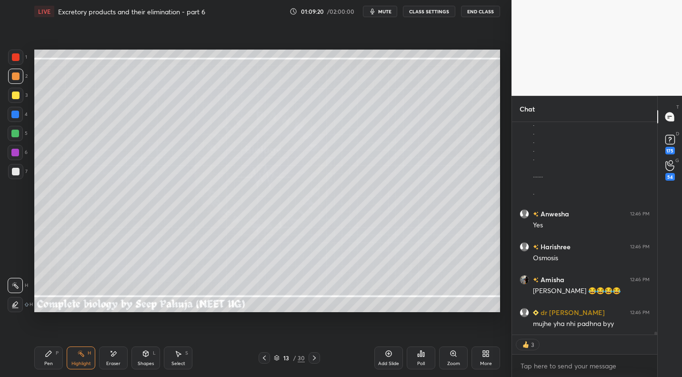
drag, startPoint x: 53, startPoint y: 354, endPoint x: 100, endPoint y: 318, distance: 59.1
click at [55, 352] on div "Pen P" at bounding box center [48, 357] width 29 height 23
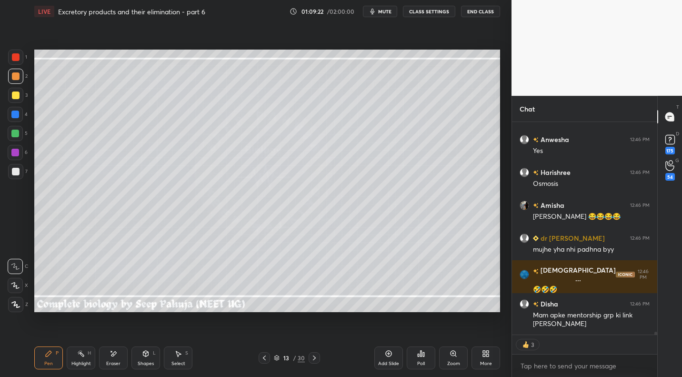
drag, startPoint x: 22, startPoint y: 100, endPoint x: 32, endPoint y: 107, distance: 12.7
click at [22, 102] on div "3" at bounding box center [18, 95] width 20 height 15
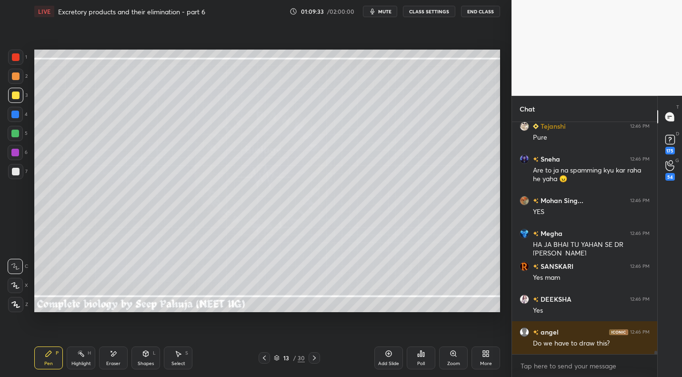
click at [117, 359] on div "Eraser" at bounding box center [113, 357] width 29 height 23
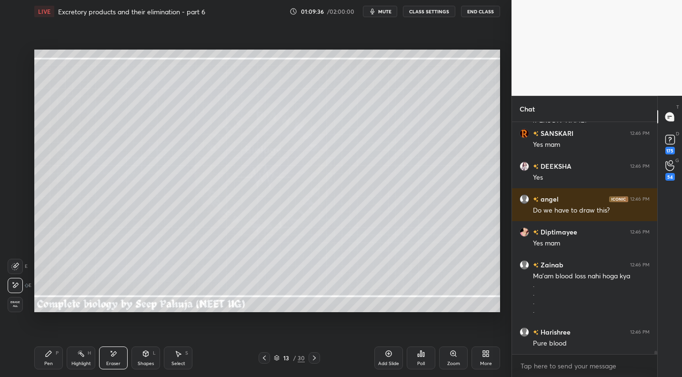
click at [56, 354] on div "Pen P" at bounding box center [48, 357] width 29 height 23
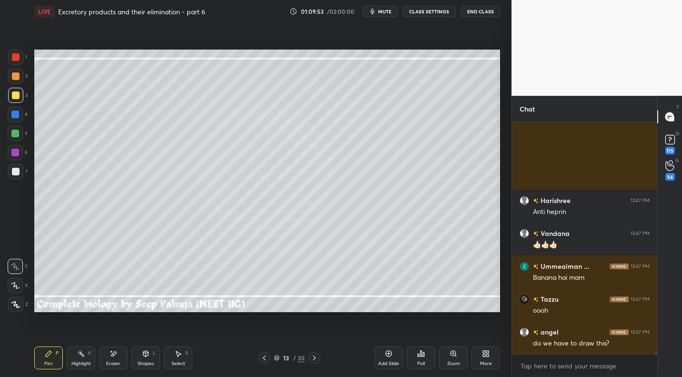
click at [15, 171] on div at bounding box center [16, 172] width 8 height 8
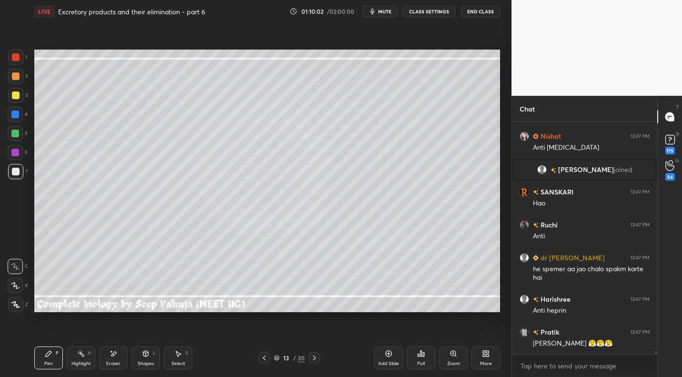
drag, startPoint x: 82, startPoint y: 356, endPoint x: 88, endPoint y: 354, distance: 6.0
click at [81, 359] on div "Highlight H" at bounding box center [81, 357] width 29 height 23
click at [115, 358] on div "Eraser" at bounding box center [113, 357] width 29 height 23
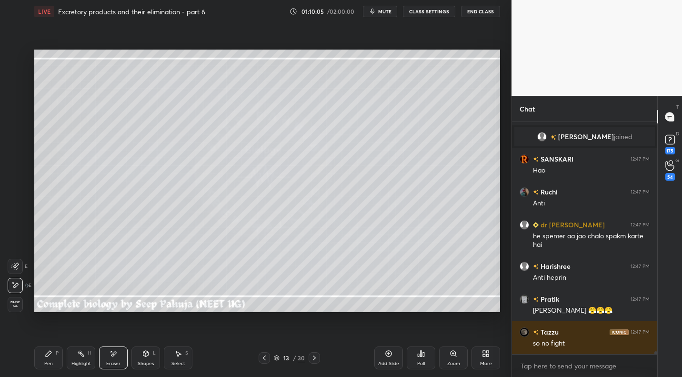
click at [16, 266] on icon at bounding box center [15, 267] width 8 height 8
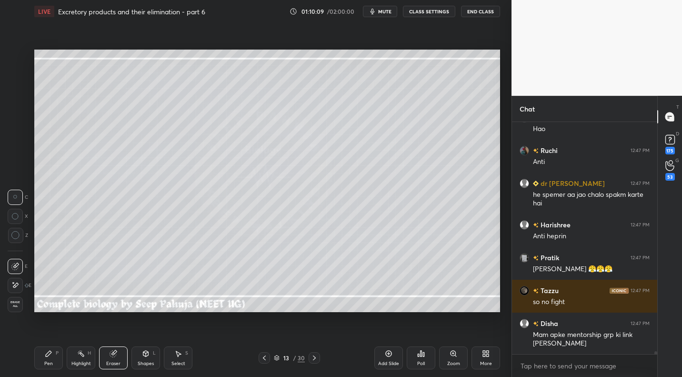
drag, startPoint x: 86, startPoint y: 356, endPoint x: 101, endPoint y: 317, distance: 40.9
click at [86, 353] on div "Highlight H" at bounding box center [81, 357] width 29 height 23
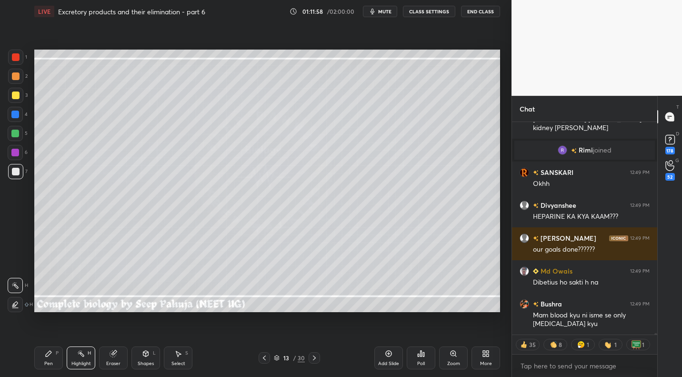
scroll to position [29959, 0]
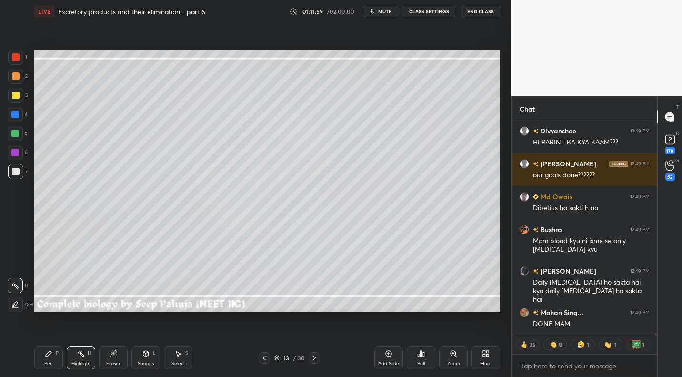
click at [495, 361] on div "More" at bounding box center [486, 357] width 29 height 23
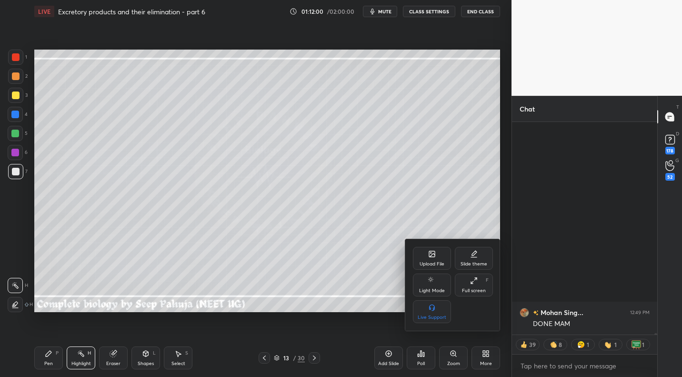
scroll to position [30214, 0]
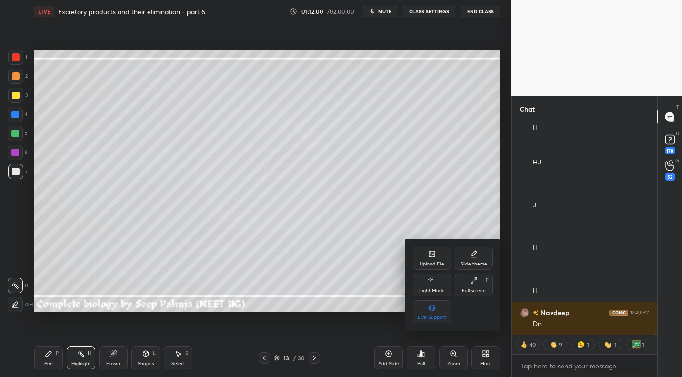
click at [431, 253] on icon at bounding box center [431, 253] width 1 height 1
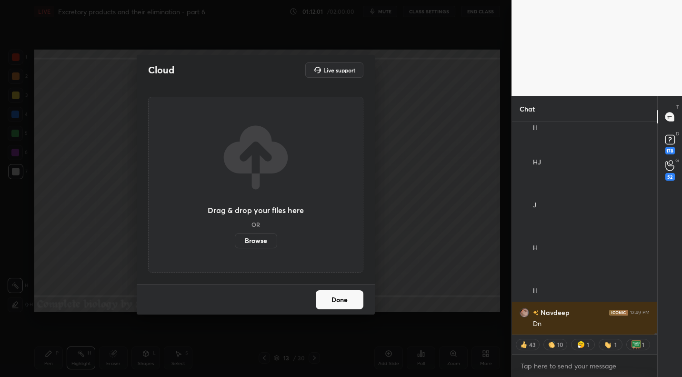
scroll to position [30312, 0]
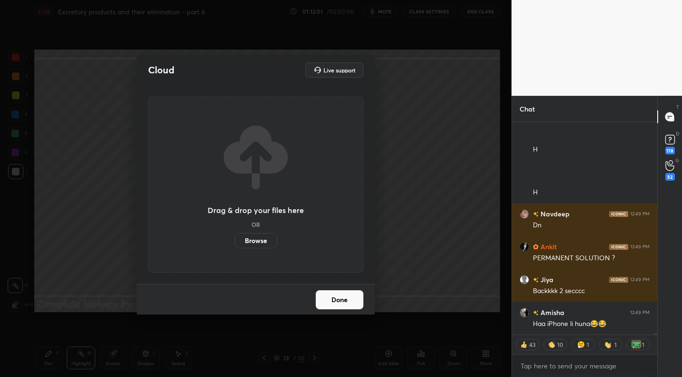
click at [245, 247] on label "Browse" at bounding box center [256, 240] width 42 height 15
click at [235, 247] on input "Browse" at bounding box center [235, 240] width 0 height 15
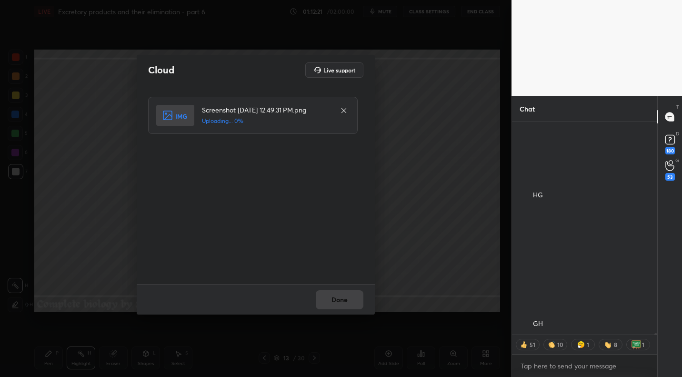
scroll to position [30777, 0]
click at [338, 295] on div "Done" at bounding box center [256, 299] width 238 height 31
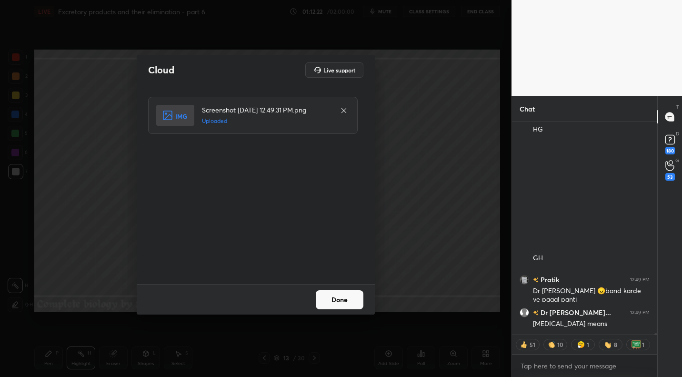
click at [338, 295] on button "Done" at bounding box center [340, 299] width 48 height 19
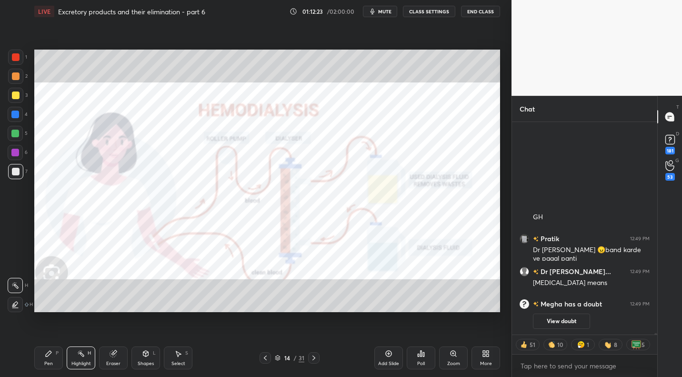
scroll to position [0, 0]
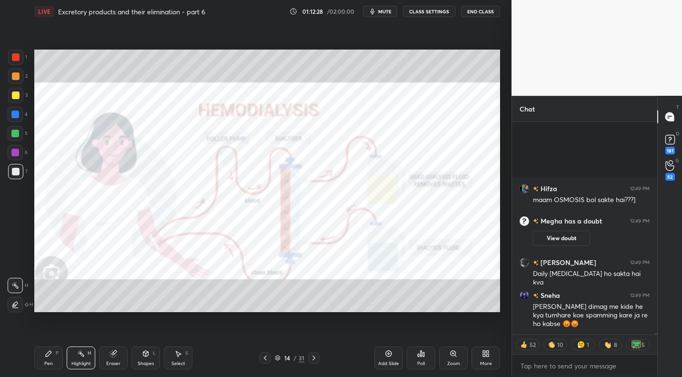
drag, startPoint x: 18, startPoint y: 56, endPoint x: 31, endPoint y: 70, distance: 19.6
click at [18, 56] on div at bounding box center [16, 57] width 8 height 8
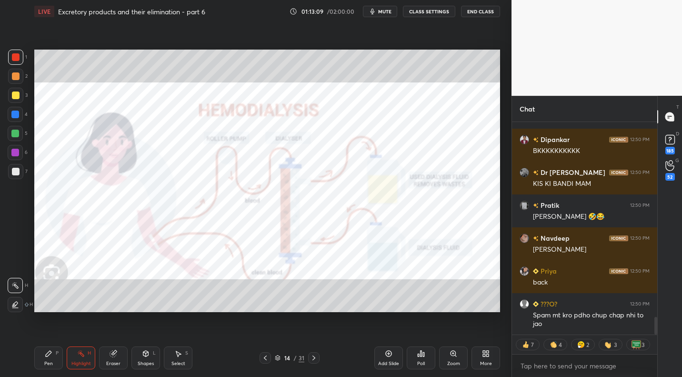
scroll to position [2318, 0]
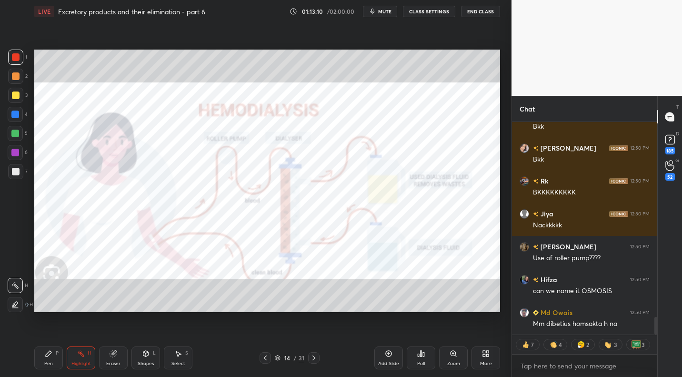
click at [487, 364] on div "More" at bounding box center [486, 363] width 12 height 5
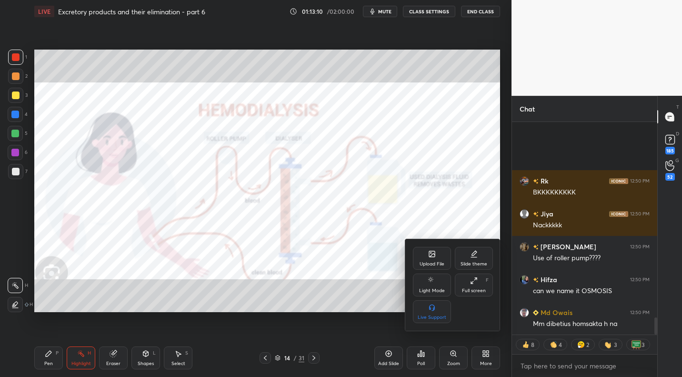
scroll to position [2417, 0]
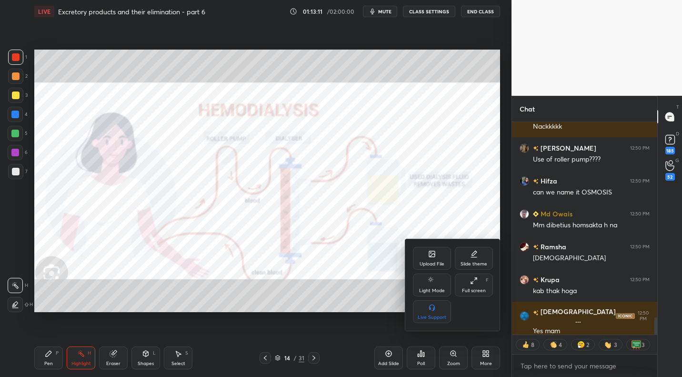
click at [427, 266] on div "Upload File" at bounding box center [432, 264] width 25 height 5
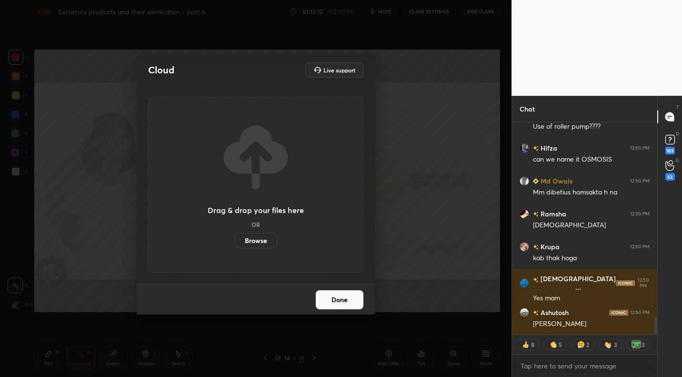
click at [255, 238] on label "Browse" at bounding box center [256, 240] width 42 height 15
click at [235, 238] on input "Browse" at bounding box center [235, 240] width 0 height 15
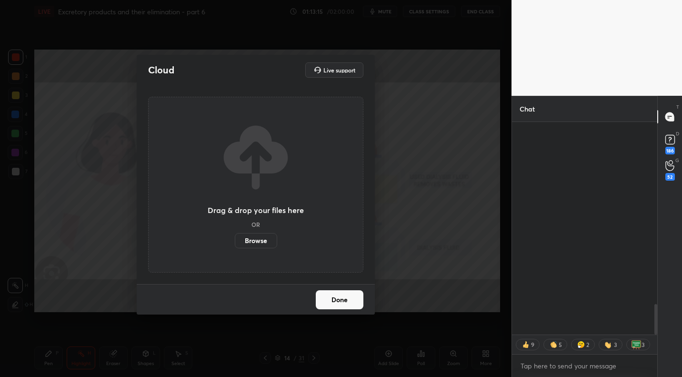
scroll to position [1308, 0]
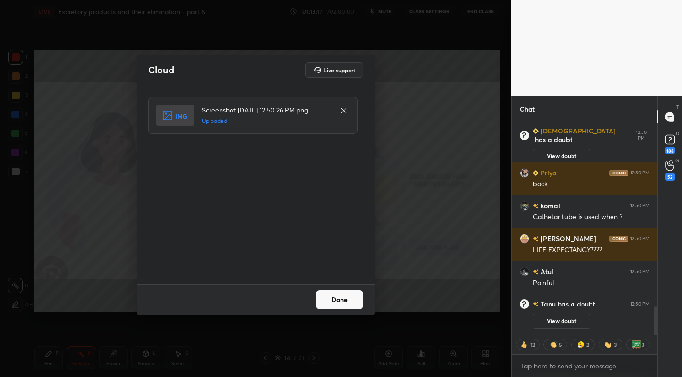
click at [353, 299] on button "Done" at bounding box center [340, 299] width 48 height 19
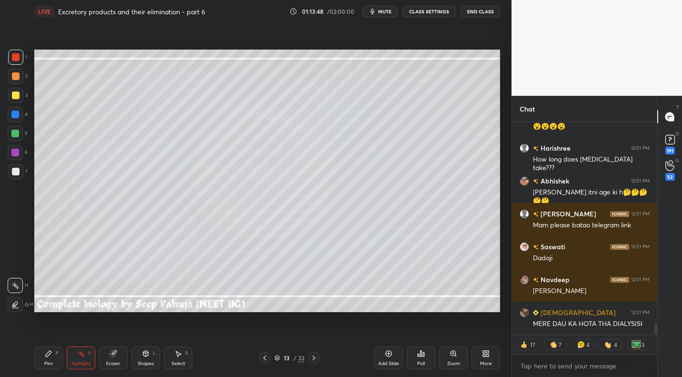
scroll to position [3844, 0]
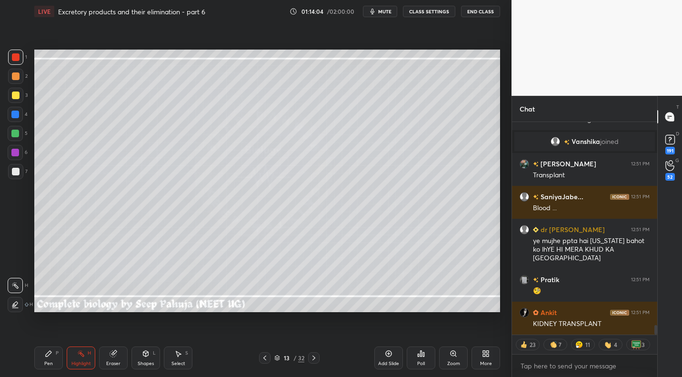
drag, startPoint x: 312, startPoint y: 356, endPoint x: 323, endPoint y: 352, distance: 12.2
click at [312, 356] on icon at bounding box center [314, 358] width 8 height 8
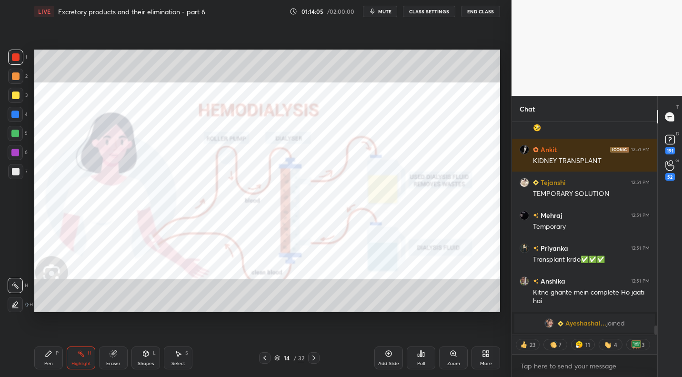
click at [313, 357] on icon at bounding box center [314, 358] width 8 height 8
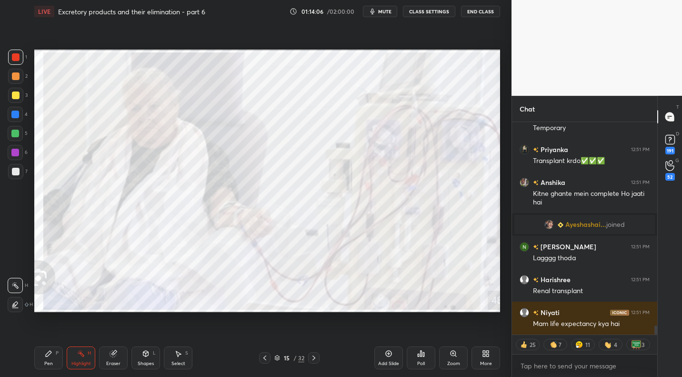
click at [311, 358] on icon at bounding box center [314, 358] width 8 height 8
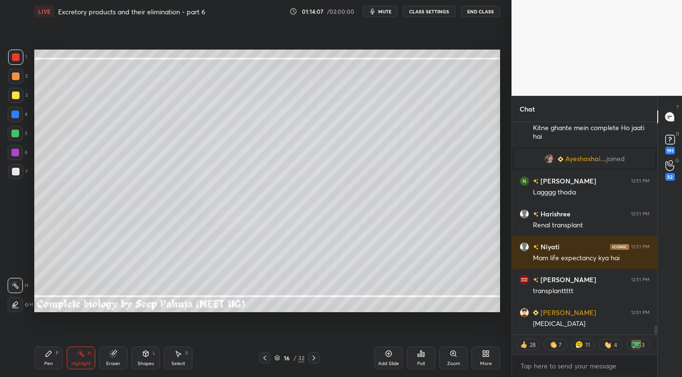
click at [45, 359] on div "Pen P" at bounding box center [48, 357] width 29 height 23
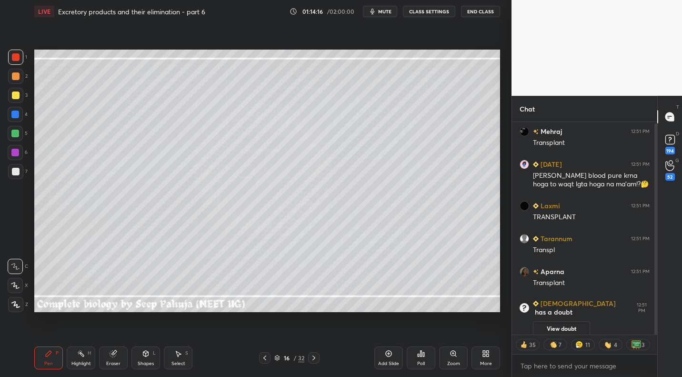
drag, startPoint x: 17, startPoint y: 174, endPoint x: 23, endPoint y: 171, distance: 7.3
click at [19, 174] on div at bounding box center [15, 171] width 15 height 15
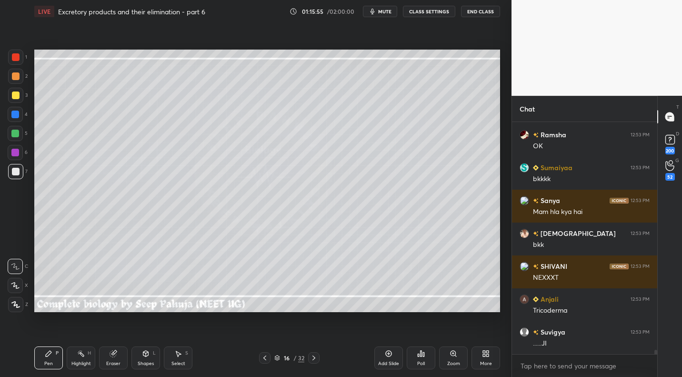
click at [174, 357] on icon at bounding box center [178, 354] width 8 height 8
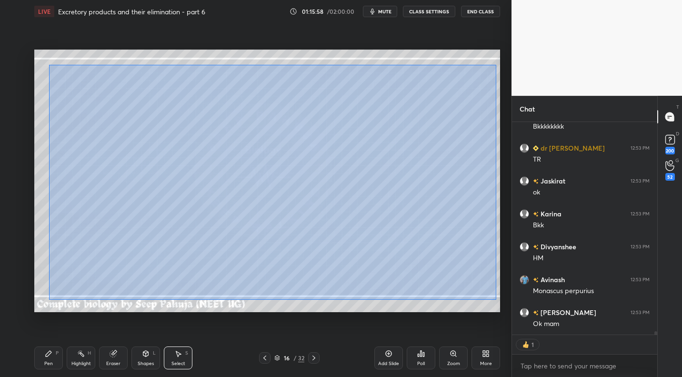
drag, startPoint x: 49, startPoint y: 65, endPoint x: 497, endPoint y: 295, distance: 503.9
click at [499, 296] on div "0 ° Undo Copy Duplicate Duplicate to new slide Delete" at bounding box center [267, 181] width 466 height 262
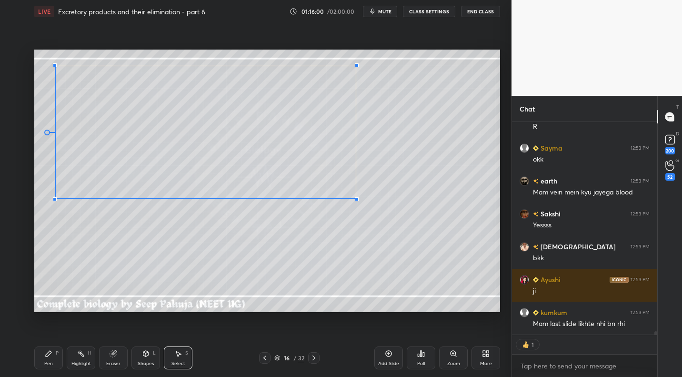
drag, startPoint x: 491, startPoint y: 304, endPoint x: 347, endPoint y: 193, distance: 181.6
click at [355, 197] on div at bounding box center [357, 199] width 4 height 4
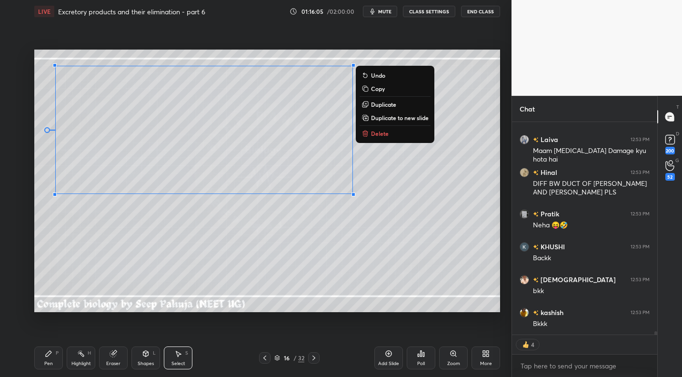
click at [267, 360] on icon at bounding box center [265, 358] width 8 height 8
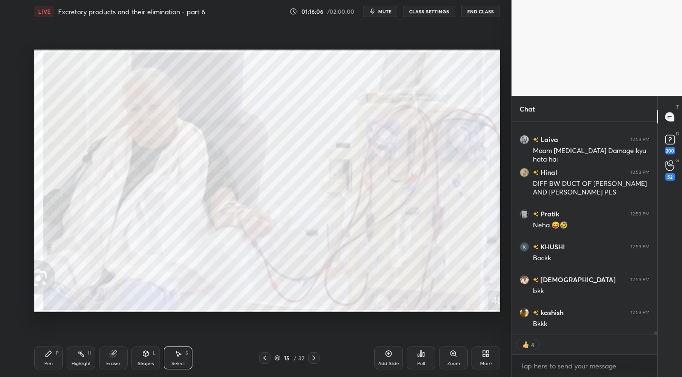
click at [270, 358] on div at bounding box center [264, 357] width 11 height 11
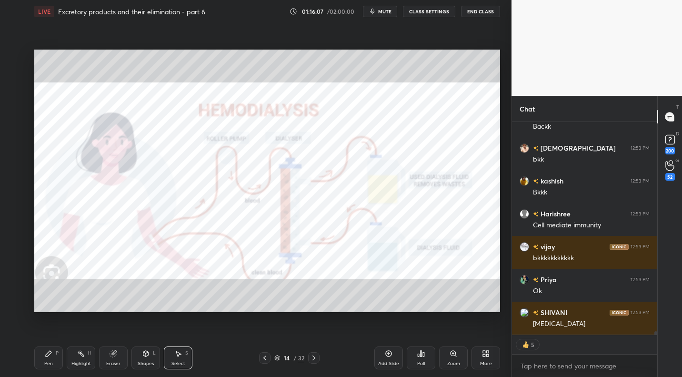
click at [267, 357] on icon at bounding box center [265, 358] width 8 height 8
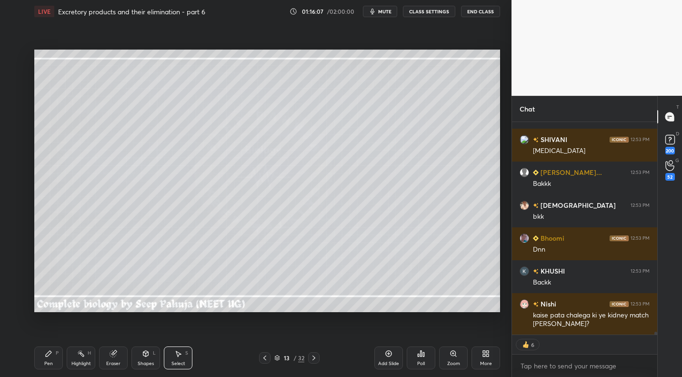
click at [86, 351] on div "Highlight H" at bounding box center [81, 357] width 29 height 23
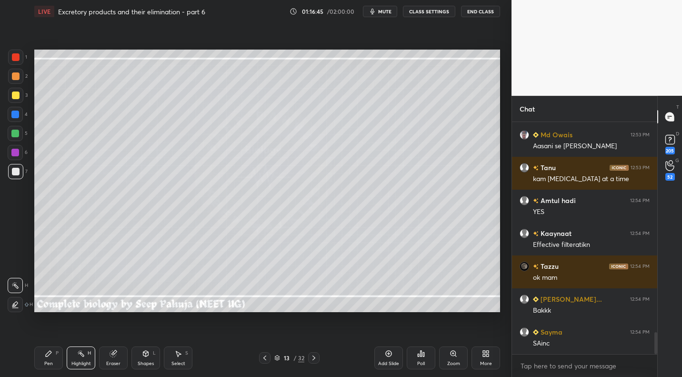
click at [315, 356] on icon at bounding box center [314, 358] width 8 height 8
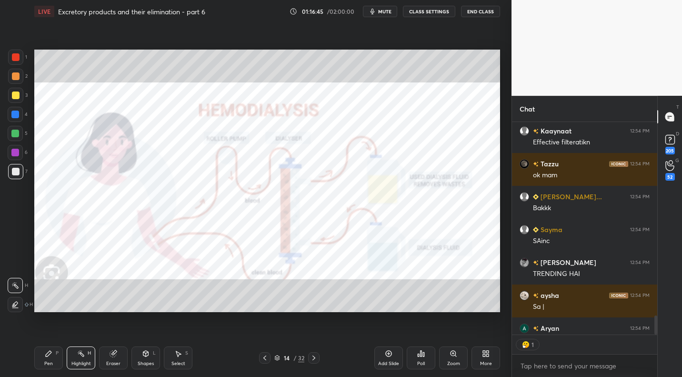
click at [315, 357] on icon at bounding box center [314, 358] width 8 height 8
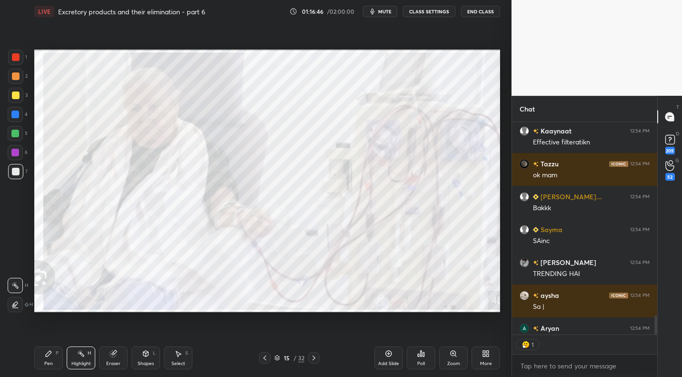
click at [312, 357] on icon at bounding box center [314, 358] width 8 height 8
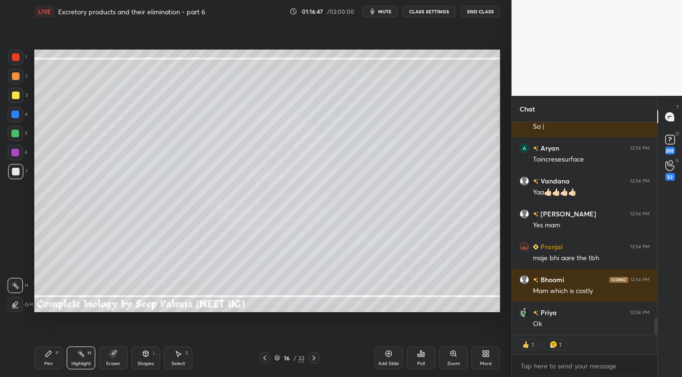
click at [52, 355] on icon at bounding box center [49, 354] width 8 height 8
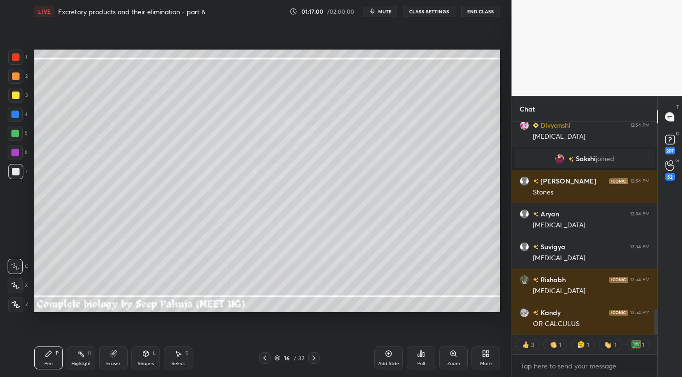
click at [18, 92] on div at bounding box center [16, 96] width 8 height 8
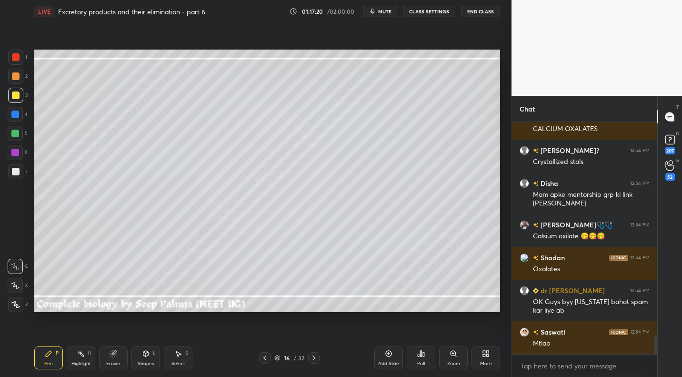
click at [18, 77] on div at bounding box center [16, 76] width 8 height 8
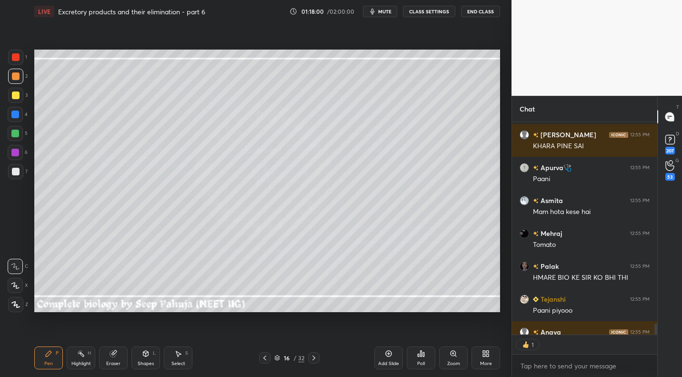
click at [84, 366] on div "Highlight H" at bounding box center [81, 357] width 29 height 23
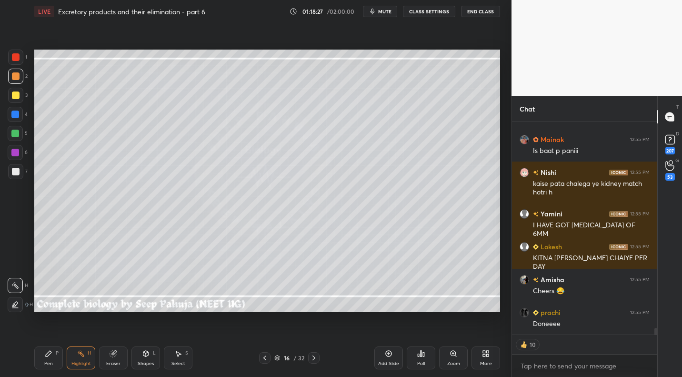
click at [17, 97] on div at bounding box center [16, 96] width 8 height 8
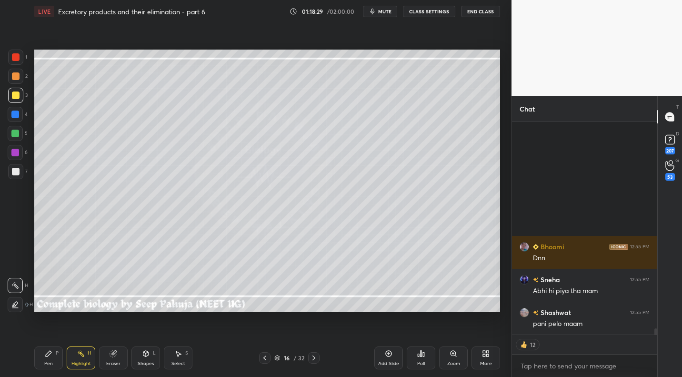
click at [50, 350] on icon at bounding box center [49, 354] width 8 height 8
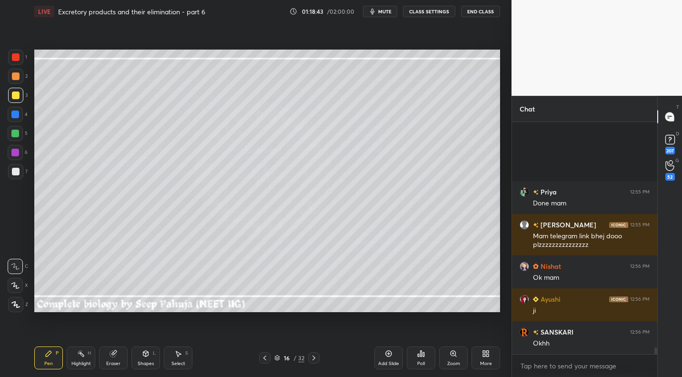
click at [486, 359] on div "More" at bounding box center [486, 357] width 29 height 23
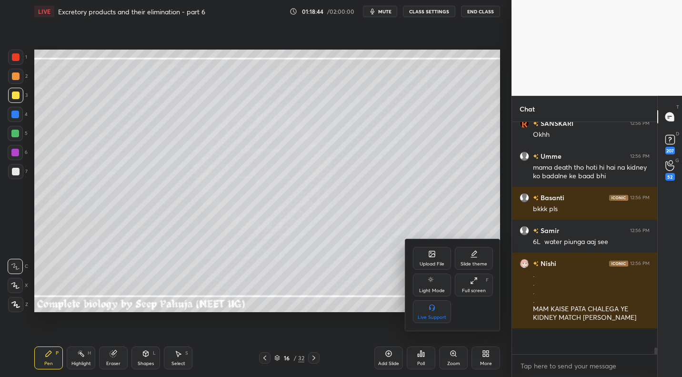
click at [441, 263] on div "Upload File" at bounding box center [432, 264] width 25 height 5
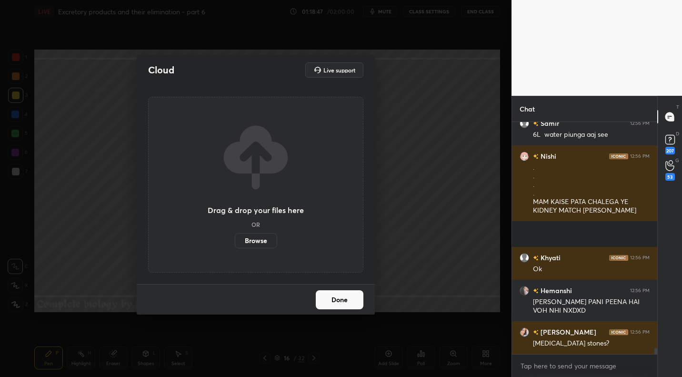
click at [255, 244] on label "Browse" at bounding box center [256, 240] width 42 height 15
click at [235, 244] on input "Browse" at bounding box center [235, 240] width 0 height 15
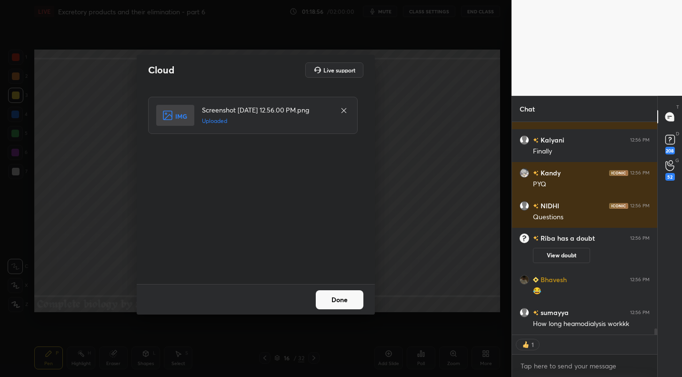
click at [351, 296] on button "Done" at bounding box center [340, 299] width 48 height 19
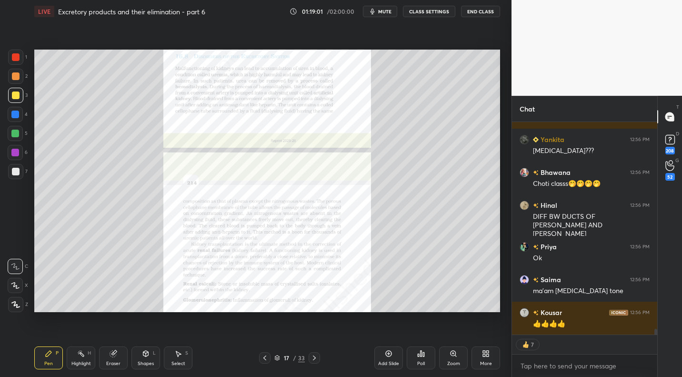
click at [448, 365] on div "Zoom" at bounding box center [454, 363] width 13 height 5
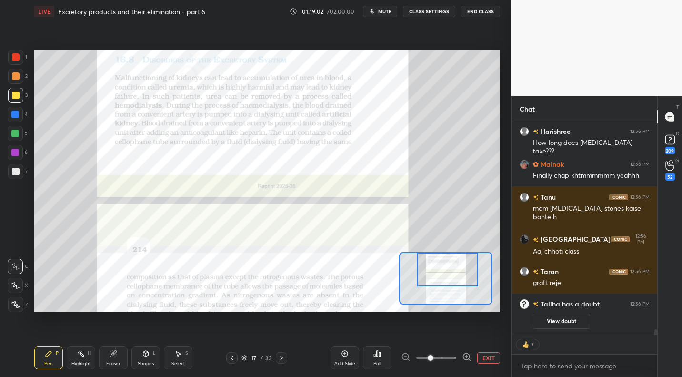
click at [438, 242] on div "Setting up your live class Poll for secs No correct answer Start poll" at bounding box center [267, 181] width 466 height 262
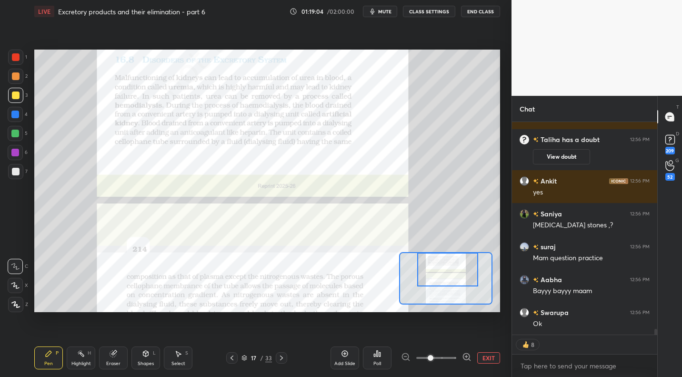
drag, startPoint x: 17, startPoint y: 53, endPoint x: 33, endPoint y: 90, distance: 39.7
click at [17, 55] on div at bounding box center [16, 57] width 8 height 8
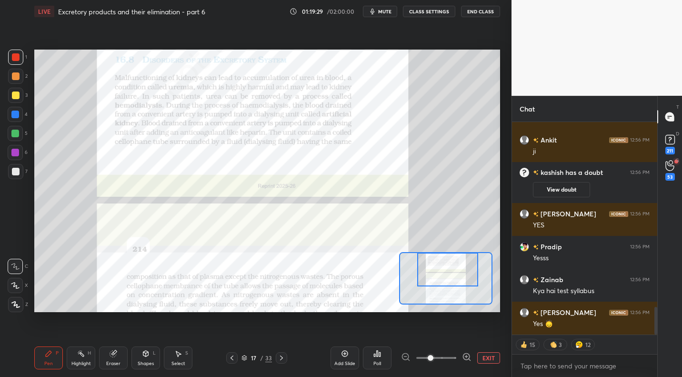
click at [235, 357] on icon at bounding box center [232, 358] width 8 height 8
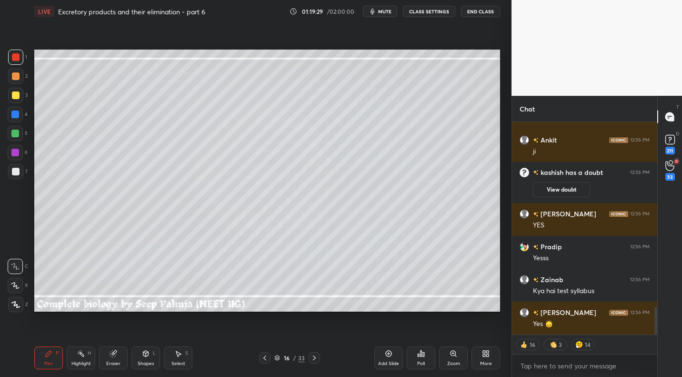
click at [235, 357] on div "16 / 33" at bounding box center [289, 357] width 170 height 11
click at [234, 357] on div "16 / 33" at bounding box center [289, 357] width 170 height 11
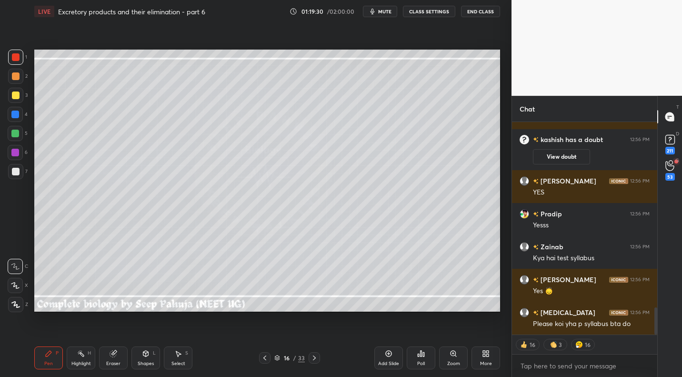
click at [261, 361] on div at bounding box center [264, 357] width 11 height 11
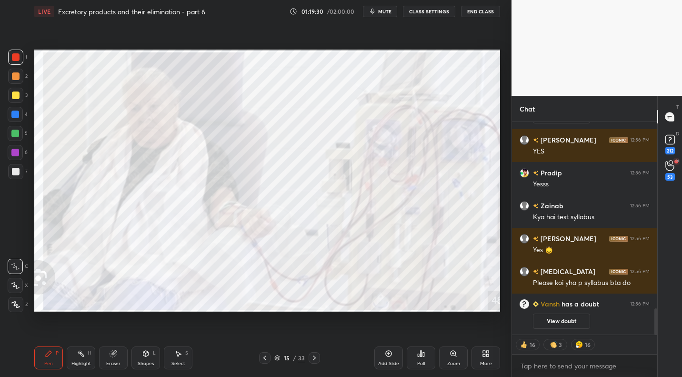
click at [270, 358] on div at bounding box center [264, 357] width 11 height 11
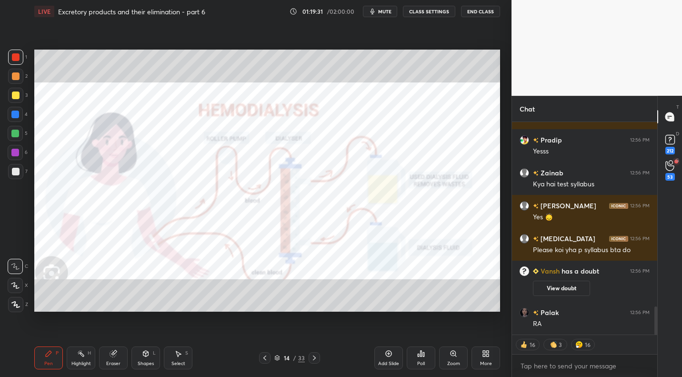
drag, startPoint x: 270, startPoint y: 360, endPoint x: 274, endPoint y: 354, distance: 7.3
click at [270, 359] on div at bounding box center [264, 357] width 11 height 11
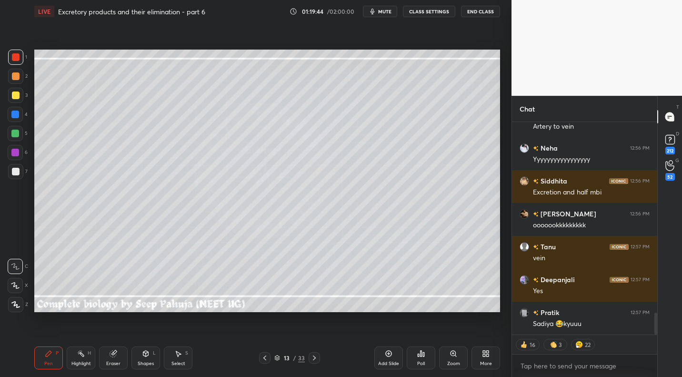
click at [309, 358] on div at bounding box center [314, 357] width 11 height 11
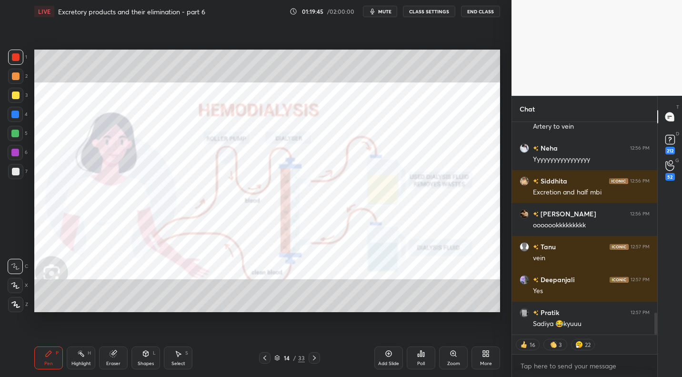
click at [311, 355] on icon at bounding box center [315, 358] width 8 height 8
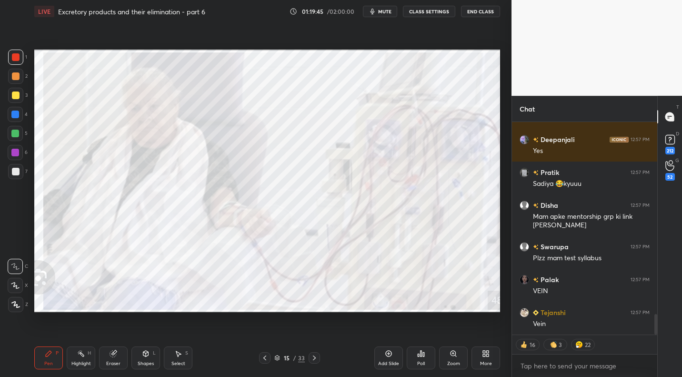
click at [309, 355] on div at bounding box center [314, 357] width 11 height 11
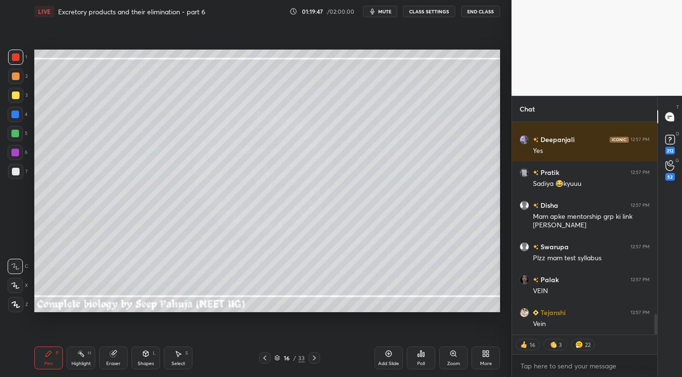
click at [311, 361] on icon at bounding box center [315, 358] width 8 height 8
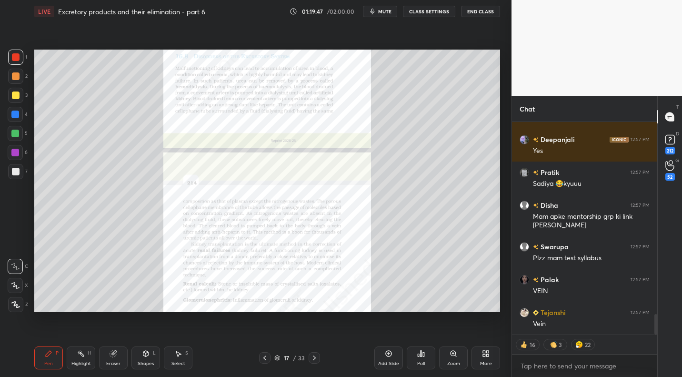
click at [455, 357] on div "Zoom" at bounding box center [453, 357] width 29 height 23
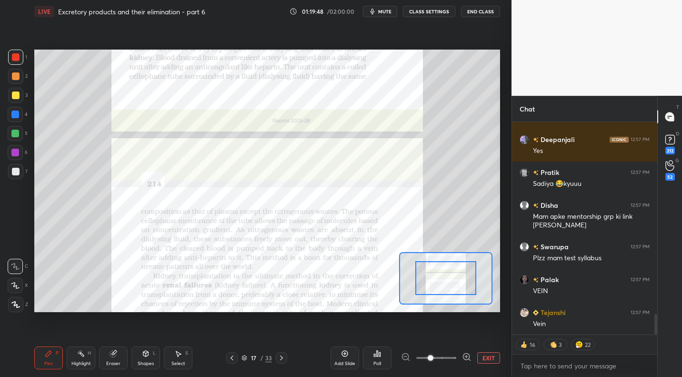
click at [452, 358] on span at bounding box center [437, 358] width 40 height 14
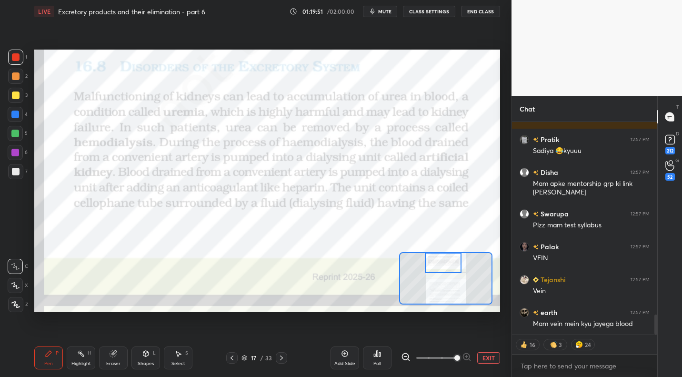
click at [445, 250] on div "Setting up your live class Poll for secs No correct answer Start poll" at bounding box center [267, 181] width 466 height 262
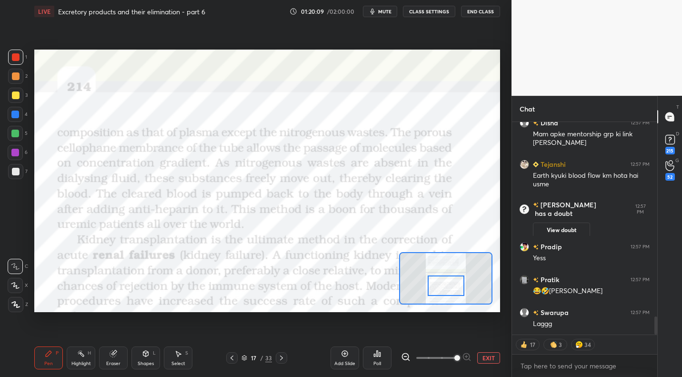
drag, startPoint x: 450, startPoint y: 265, endPoint x: 452, endPoint y: 287, distance: 21.5
click at [452, 287] on div at bounding box center [446, 285] width 37 height 20
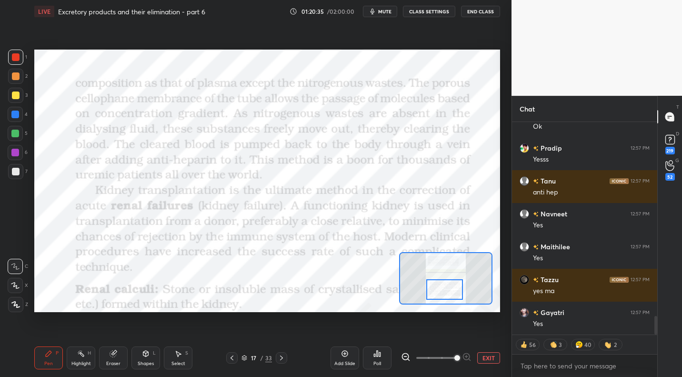
click at [451, 292] on div at bounding box center [445, 289] width 37 height 20
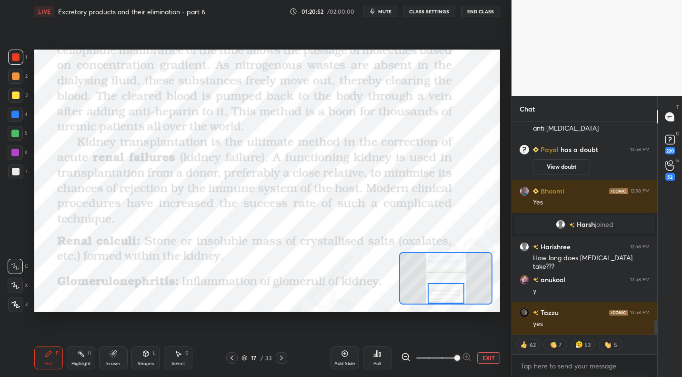
click at [442, 297] on div at bounding box center [446, 293] width 37 height 20
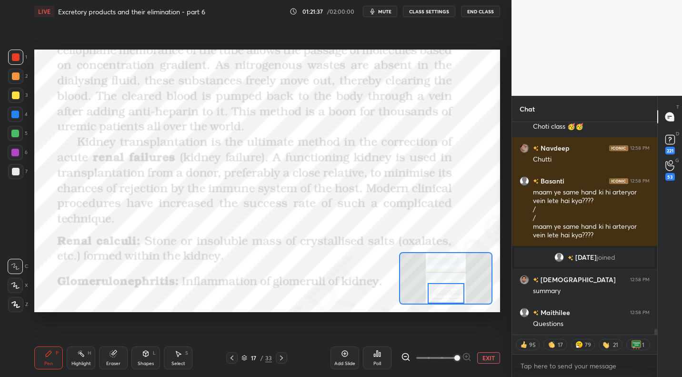
scroll to position [7503, 0]
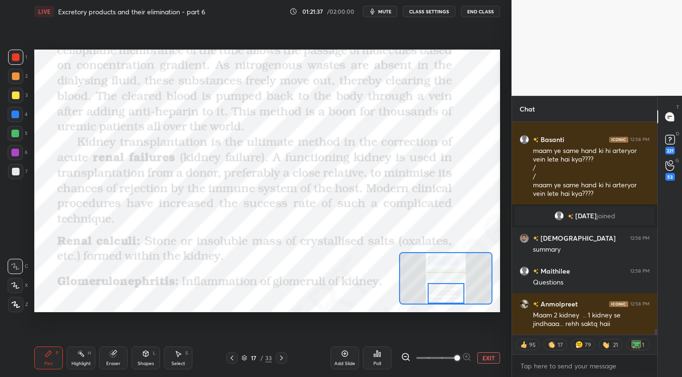
click at [491, 361] on button "EXIT" at bounding box center [489, 357] width 23 height 11
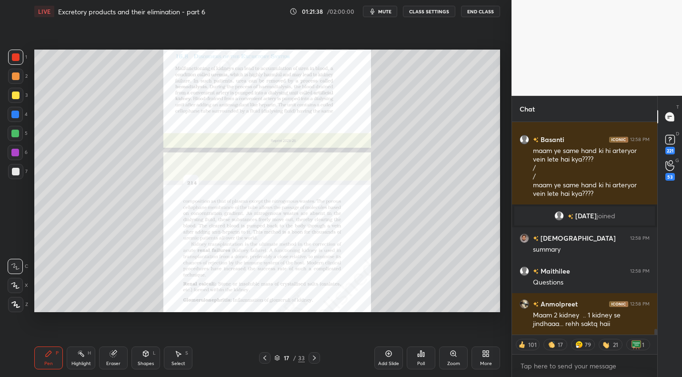
scroll to position [7577, 0]
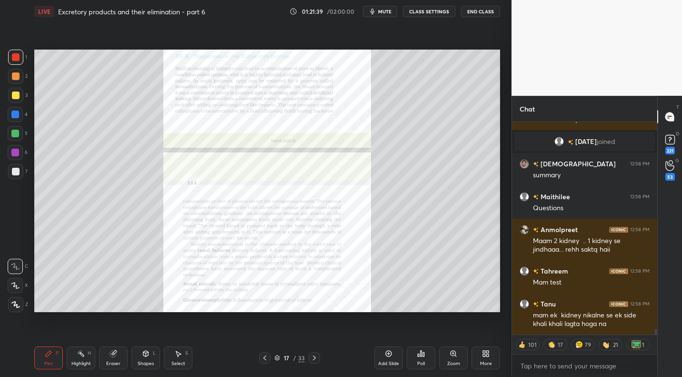
click at [314, 358] on icon at bounding box center [315, 358] width 8 height 8
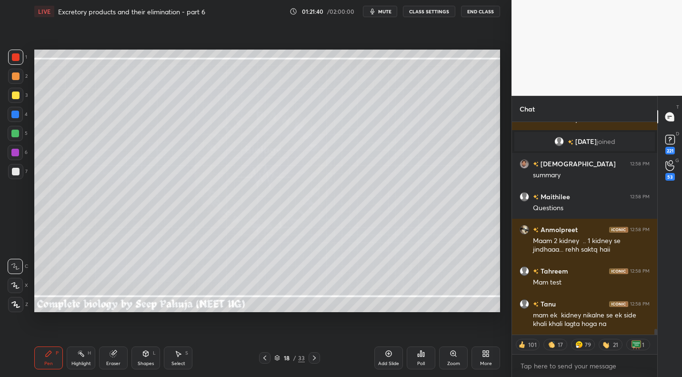
scroll to position [7807, 0]
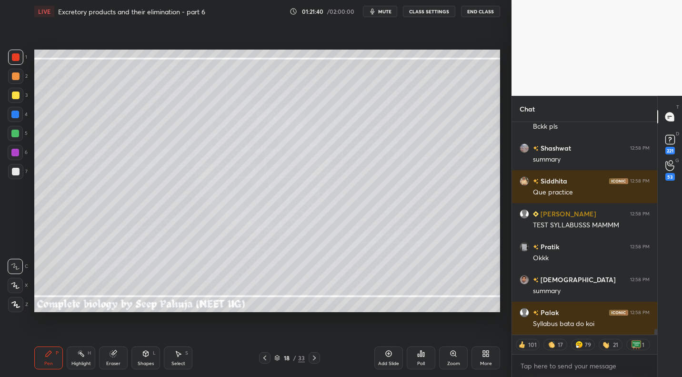
click at [266, 362] on div at bounding box center [264, 357] width 11 height 11
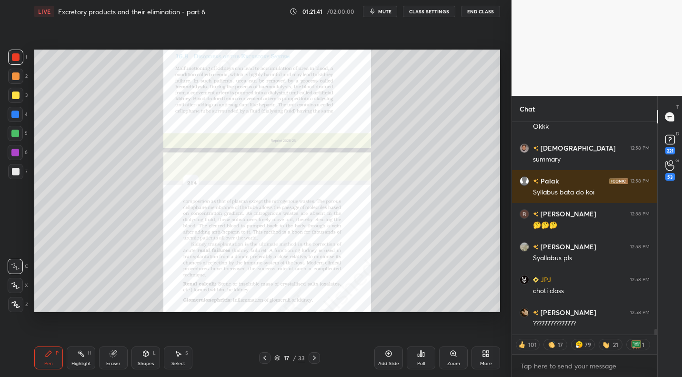
click at [495, 361] on div "More" at bounding box center [486, 357] width 29 height 23
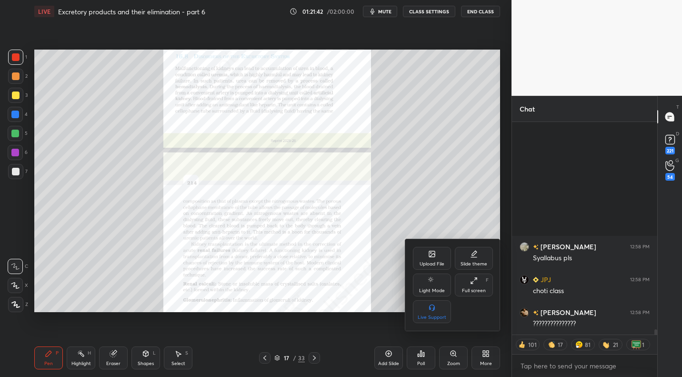
scroll to position [8112, 0]
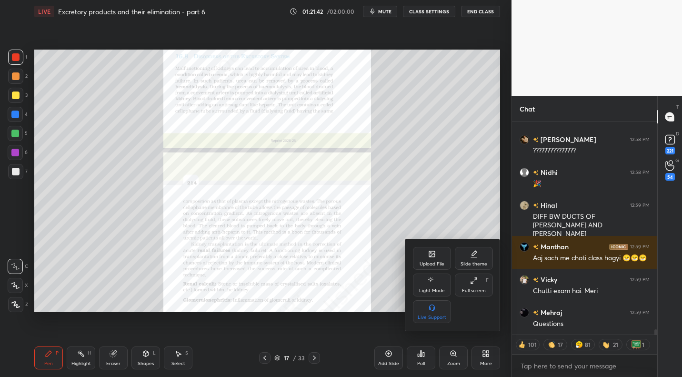
click at [427, 265] on div "Upload File" at bounding box center [432, 264] width 25 height 5
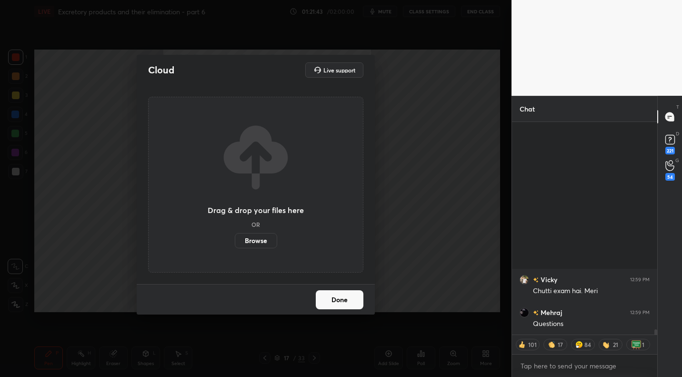
scroll to position [8318, 0]
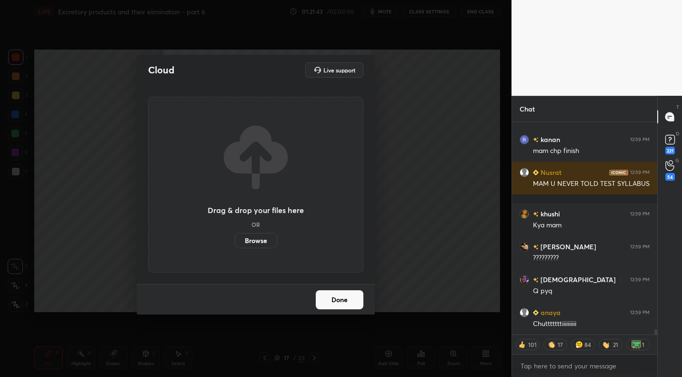
click at [258, 244] on label "Browse" at bounding box center [256, 240] width 42 height 15
click at [235, 244] on input "Browse" at bounding box center [235, 240] width 0 height 15
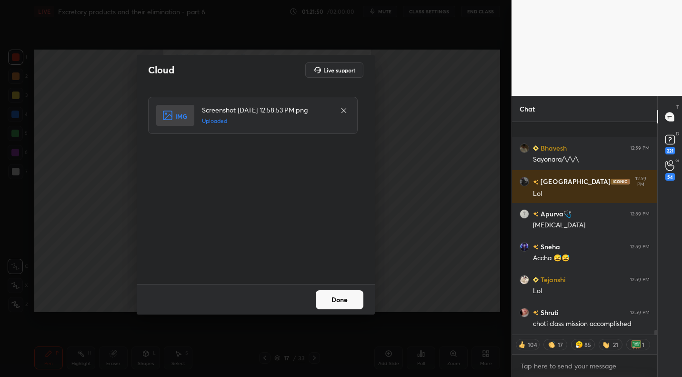
scroll to position [9140, 0]
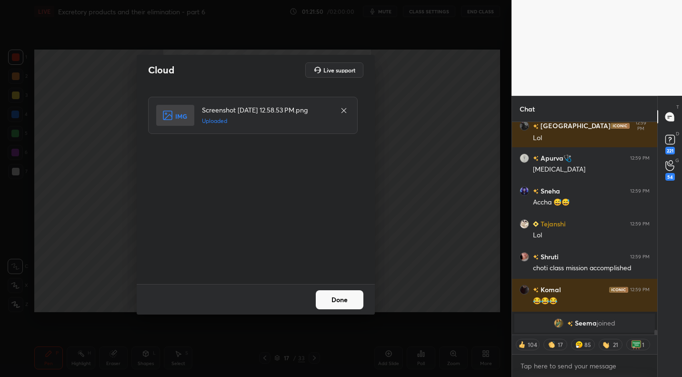
click at [349, 292] on button "Done" at bounding box center [340, 299] width 48 height 19
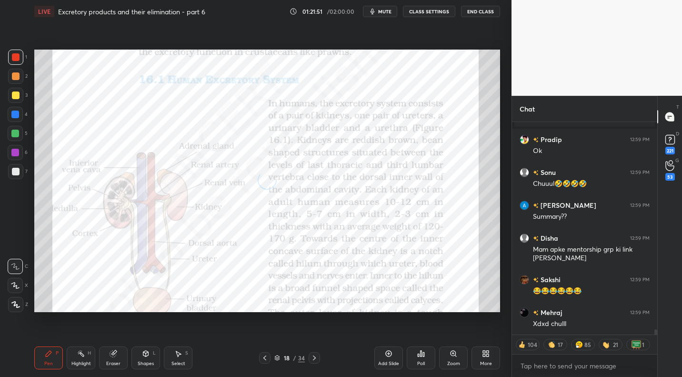
scroll to position [8489, 0]
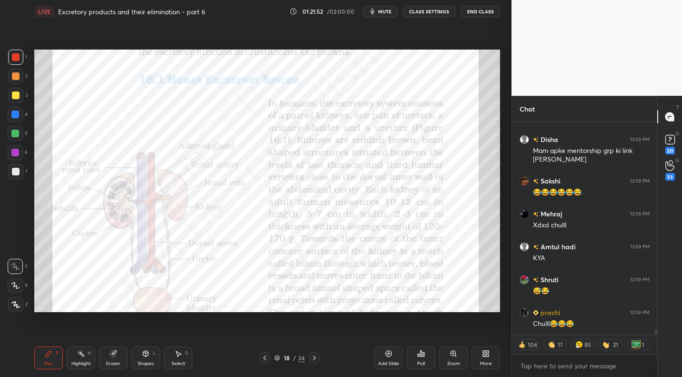
click at [453, 356] on icon at bounding box center [453, 353] width 5 height 5
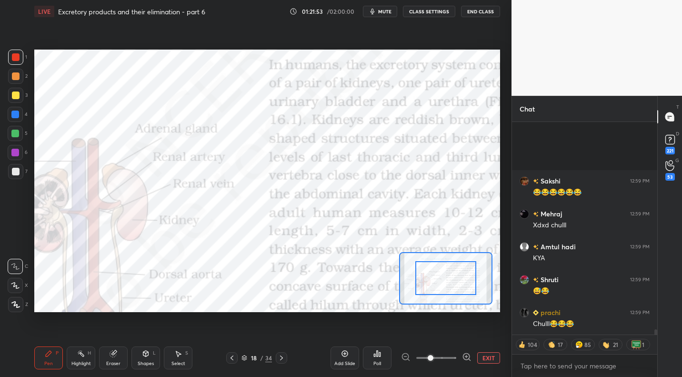
scroll to position [8686, 0]
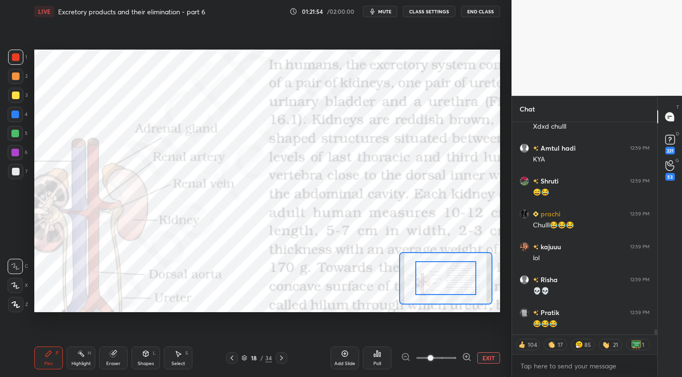
click at [495, 364] on div "Add Slide Poll EXIT" at bounding box center [416, 357] width 170 height 53
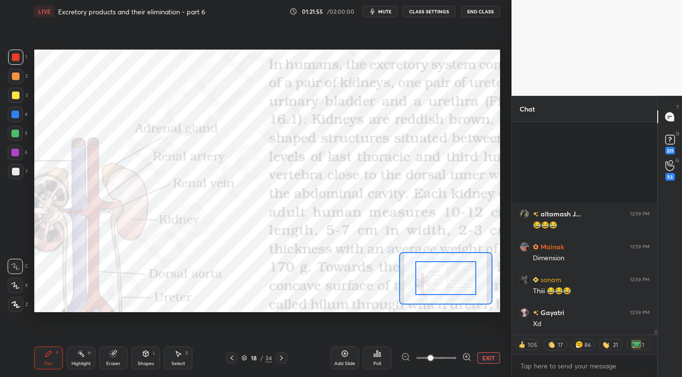
scroll to position [9081, 0]
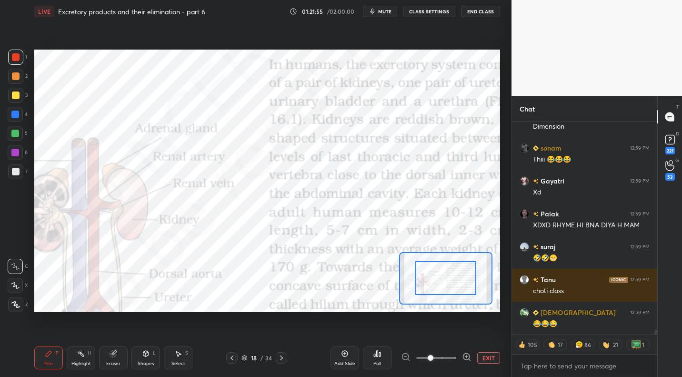
click at [488, 358] on button "EXIT" at bounding box center [489, 357] width 23 height 11
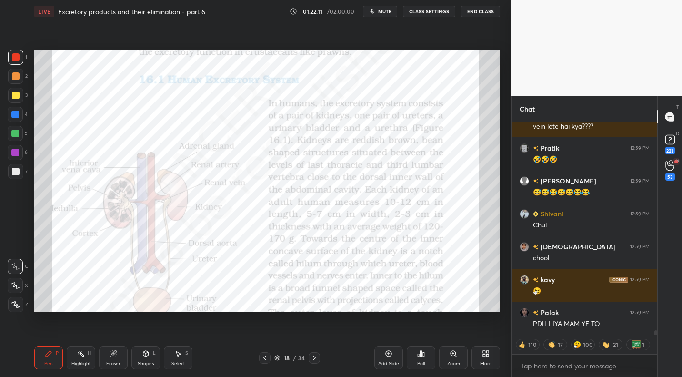
scroll to position [10487, 0]
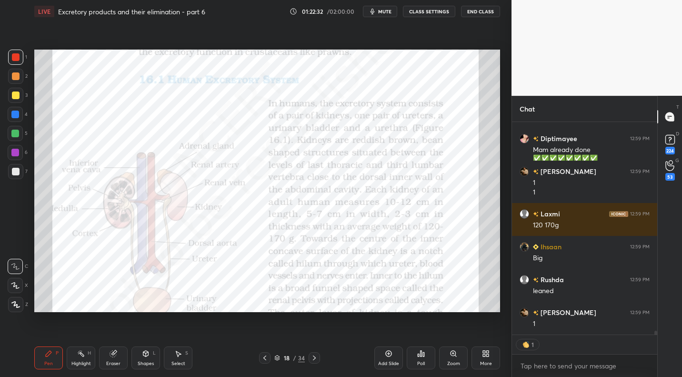
click at [311, 360] on icon at bounding box center [315, 358] width 8 height 8
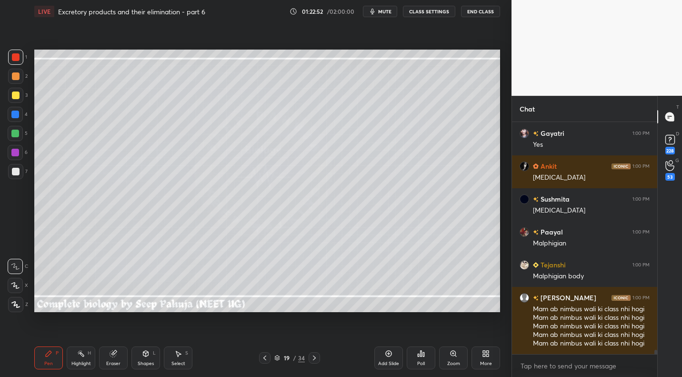
click at [112, 331] on div "Setting up your live class Poll for secs No correct answer Start poll" at bounding box center [268, 181] width 474 height 316
click at [110, 357] on icon at bounding box center [114, 354] width 8 height 8
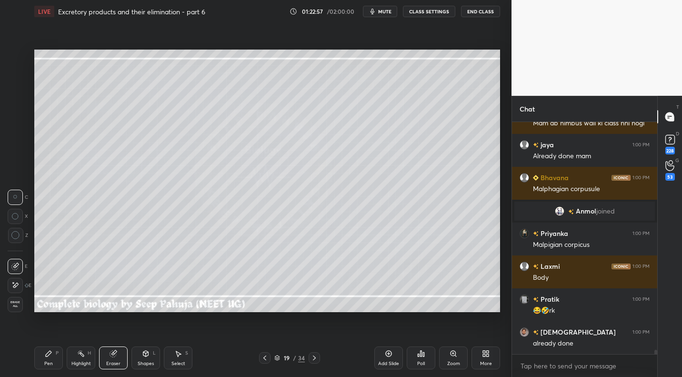
click at [51, 358] on div "Pen P" at bounding box center [48, 357] width 29 height 23
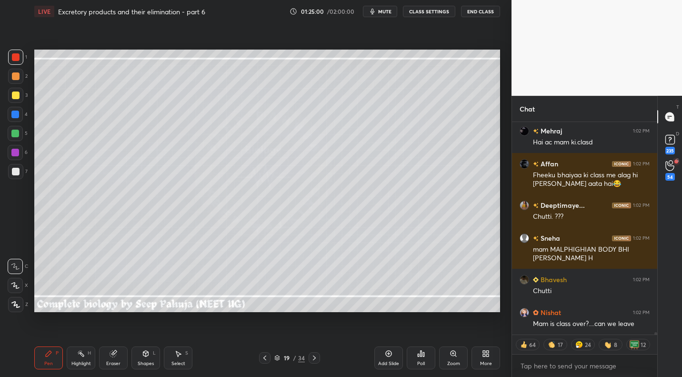
scroll to position [20467, 0]
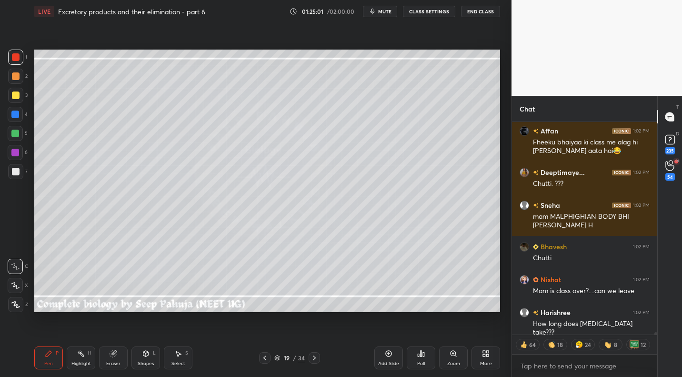
click at [479, 359] on div "More" at bounding box center [486, 357] width 29 height 23
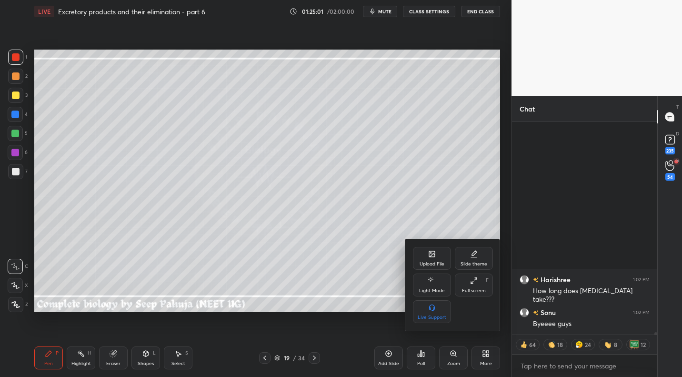
scroll to position [20333, 0]
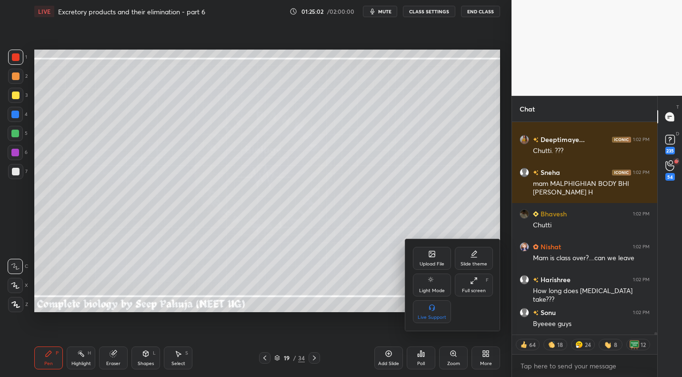
click at [427, 253] on div "Upload File" at bounding box center [432, 258] width 38 height 23
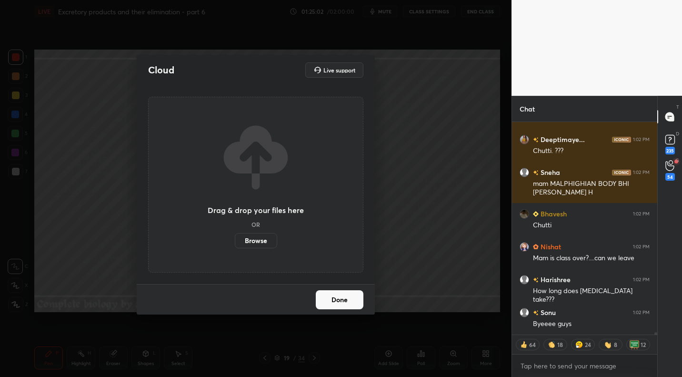
scroll to position [20441, 0]
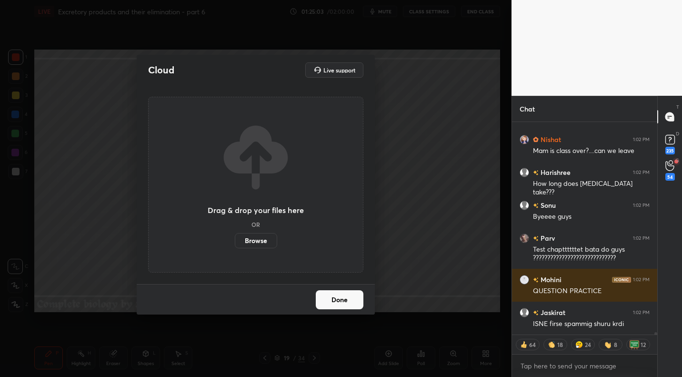
click at [259, 244] on label "Browse" at bounding box center [256, 240] width 42 height 15
click at [235, 244] on input "Browse" at bounding box center [235, 240] width 0 height 15
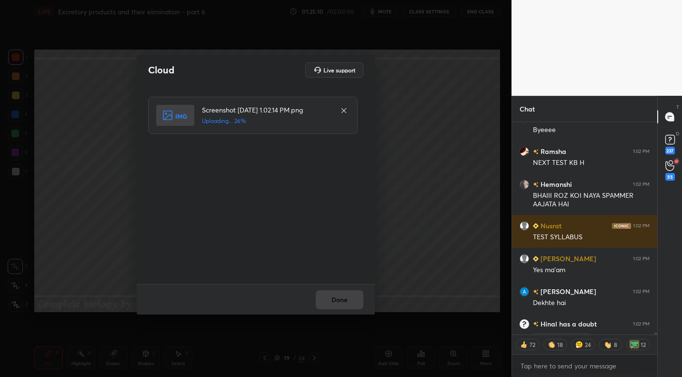
scroll to position [21010, 0]
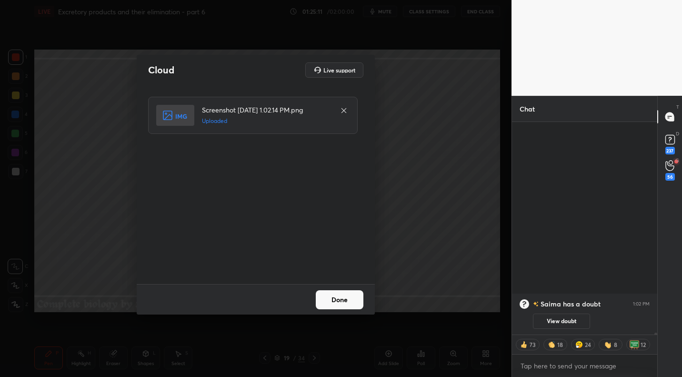
click at [363, 297] on button "Done" at bounding box center [340, 299] width 48 height 19
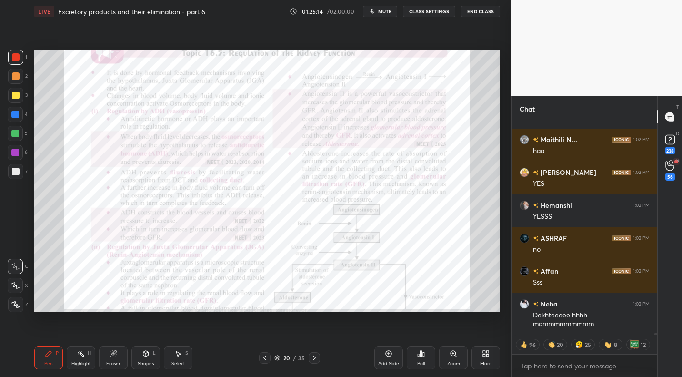
scroll to position [22056, 0]
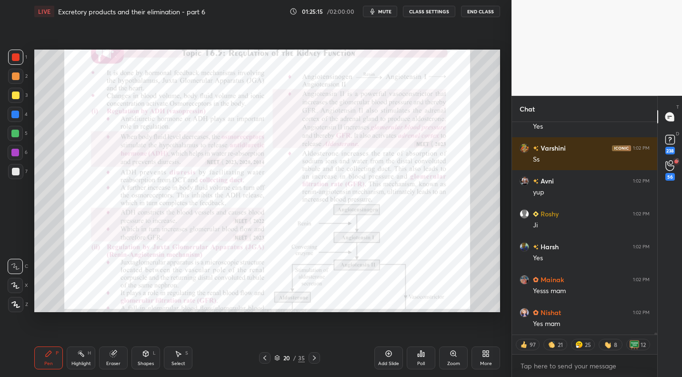
click at [21, 115] on div at bounding box center [15, 114] width 15 height 15
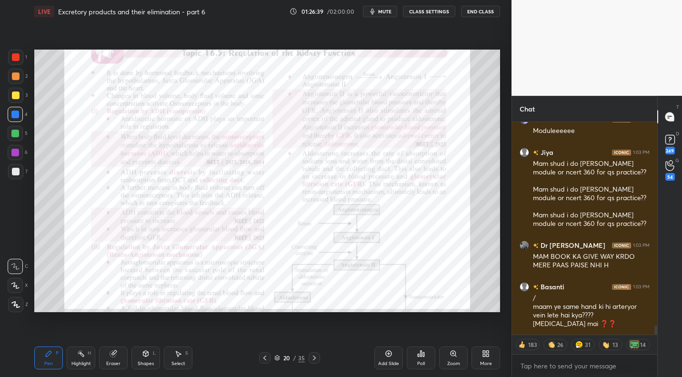
scroll to position [4768, 0]
click at [494, 371] on div "Add Slide Poll Zoom More" at bounding box center [438, 357] width 126 height 53
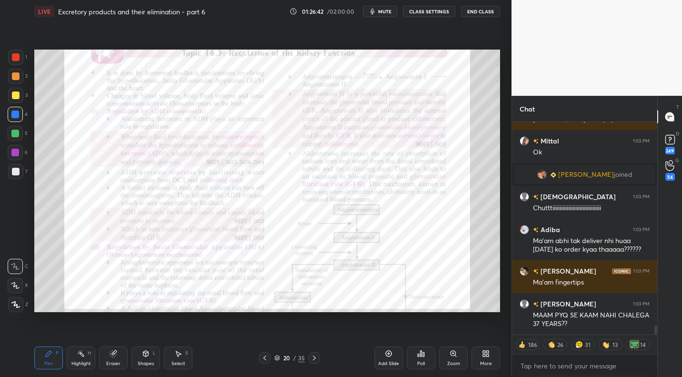
click at [495, 362] on div "More" at bounding box center [486, 357] width 29 height 23
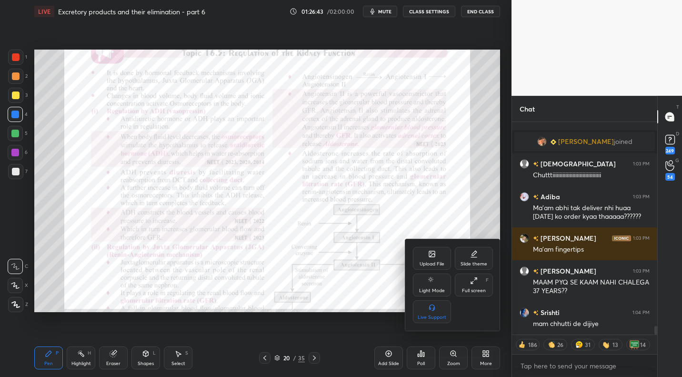
click at [435, 259] on div "Upload File" at bounding box center [432, 258] width 38 height 23
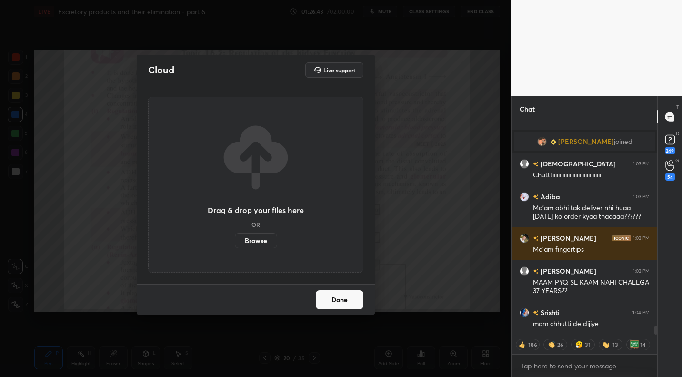
scroll to position [5037, 0]
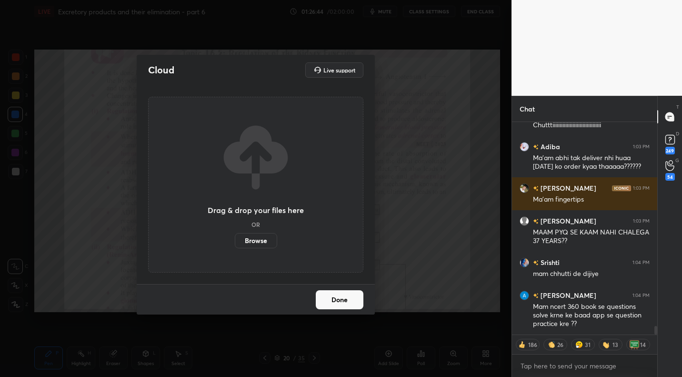
click at [251, 245] on label "Browse" at bounding box center [256, 240] width 42 height 15
click at [235, 245] on input "Browse" at bounding box center [235, 240] width 0 height 15
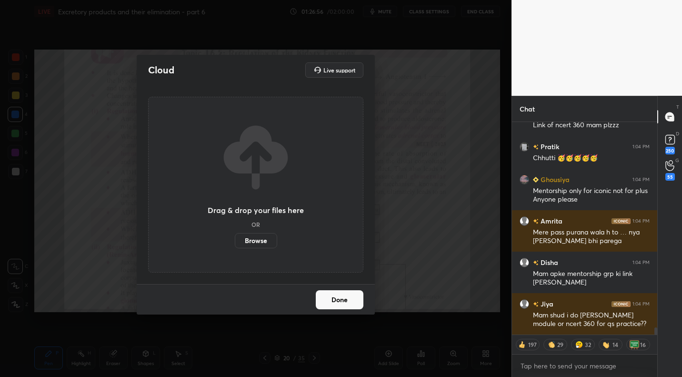
scroll to position [6097, 0]
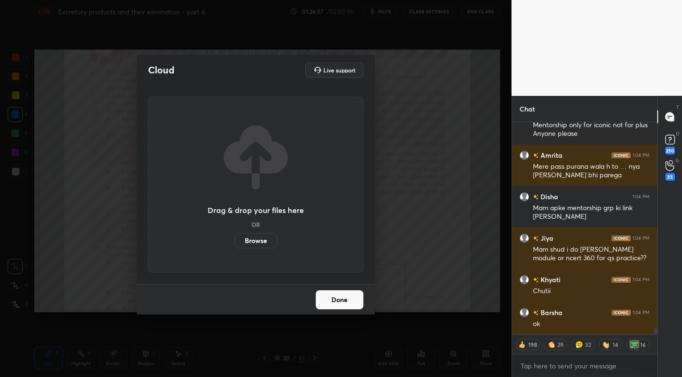
click at [252, 238] on label "Browse" at bounding box center [256, 240] width 42 height 15
click at [235, 238] on input "Browse" at bounding box center [235, 240] width 0 height 15
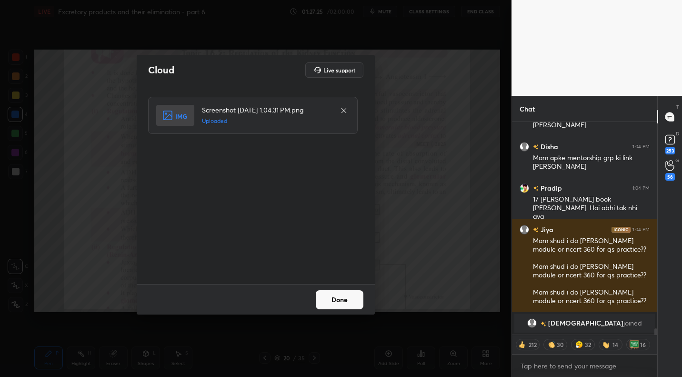
scroll to position [7020, 0]
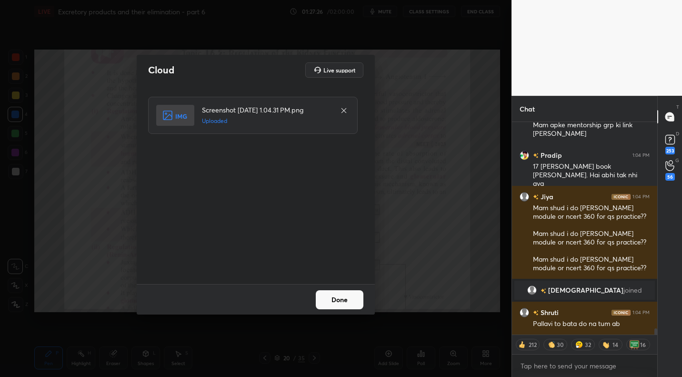
click at [346, 305] on button "Done" at bounding box center [340, 299] width 48 height 19
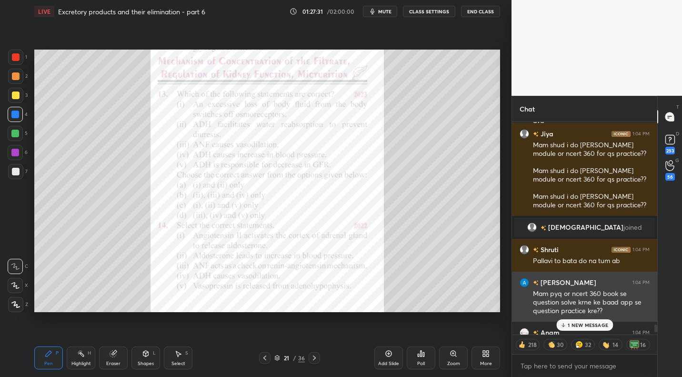
scroll to position [7082, 0]
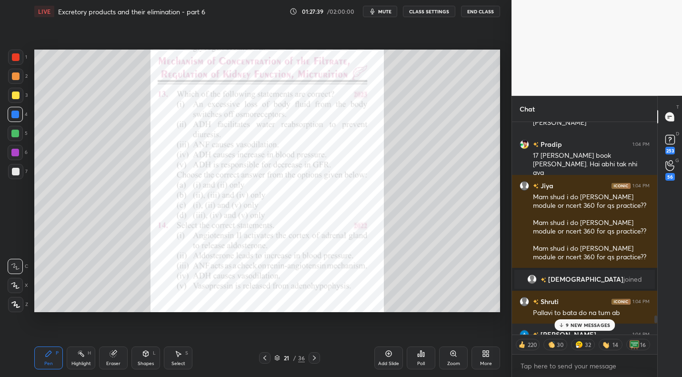
click at [588, 325] on p "9 NEW MESSAGES" at bounding box center [588, 325] width 44 height 6
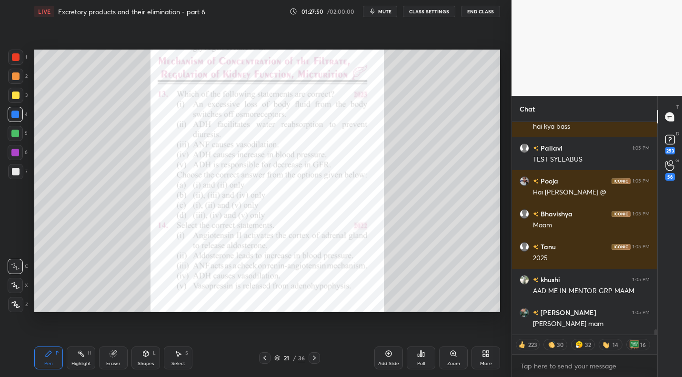
scroll to position [8027, 0]
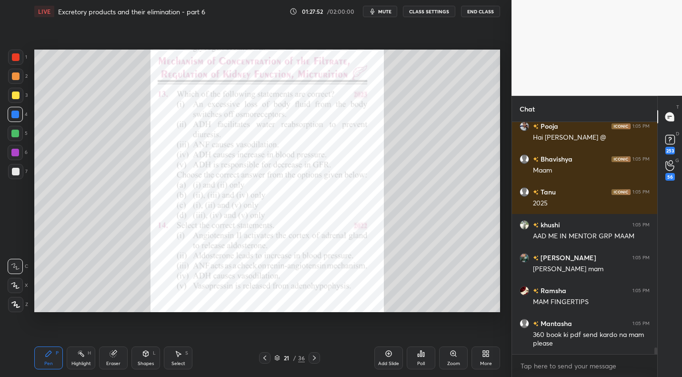
click at [18, 58] on div at bounding box center [16, 57] width 8 height 8
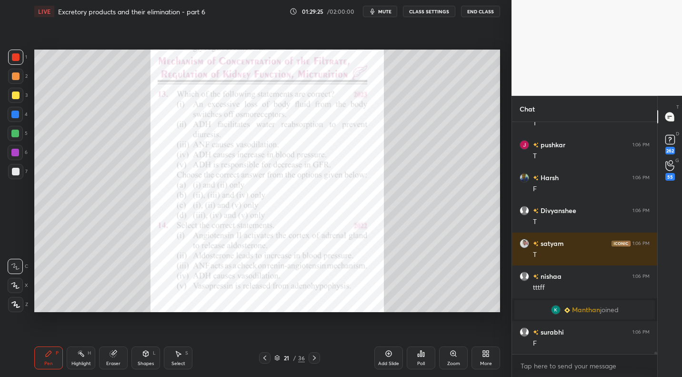
click at [485, 362] on div "More" at bounding box center [486, 363] width 12 height 5
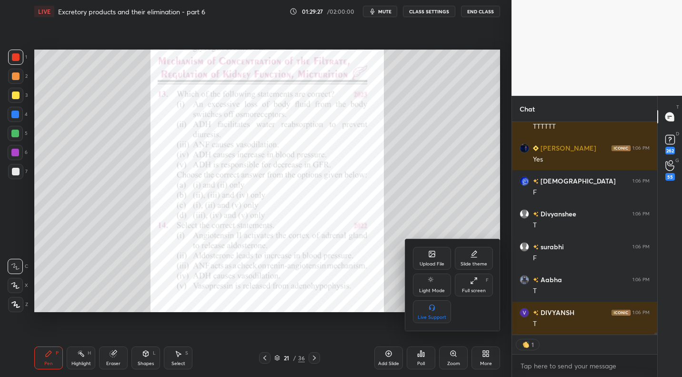
click at [437, 262] on div "Upload File" at bounding box center [432, 264] width 25 height 5
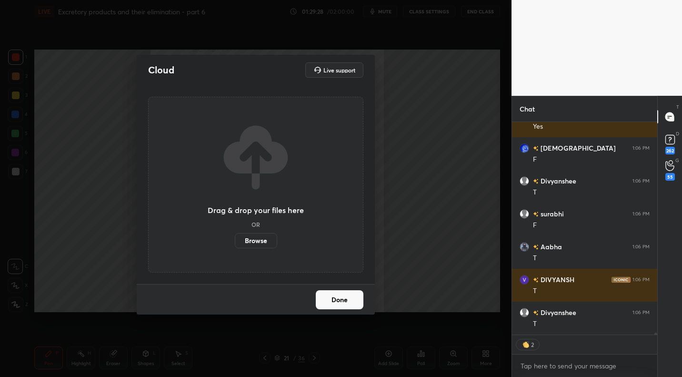
click at [254, 236] on label "Browse" at bounding box center [256, 240] width 42 height 15
click at [235, 236] on input "Browse" at bounding box center [235, 240] width 0 height 15
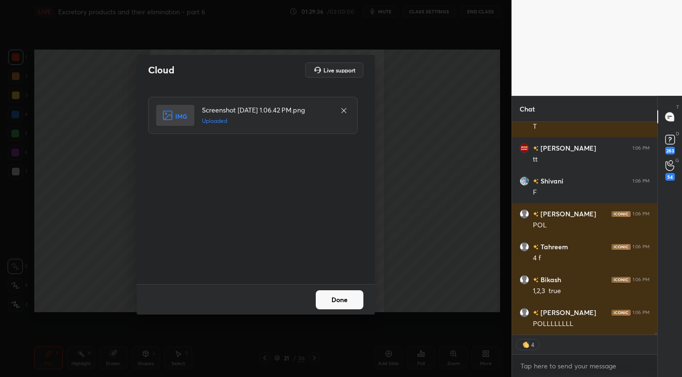
click at [330, 305] on button "Done" at bounding box center [340, 299] width 48 height 19
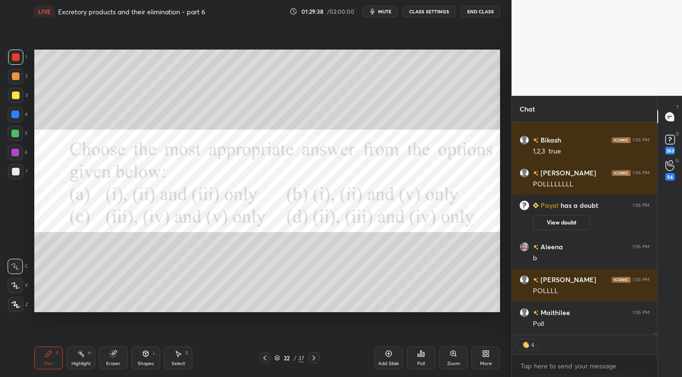
click at [264, 358] on icon at bounding box center [265, 358] width 3 height 5
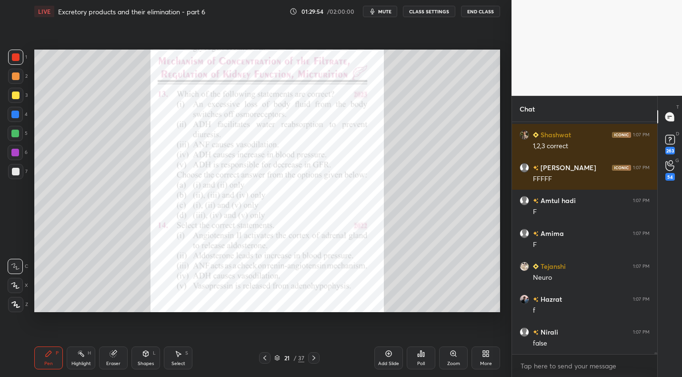
click at [308, 364] on div "Pen P Highlight H Eraser Shapes L Select S 21 / 37 Add Slide Poll Zoom More" at bounding box center [267, 358] width 466 height 38
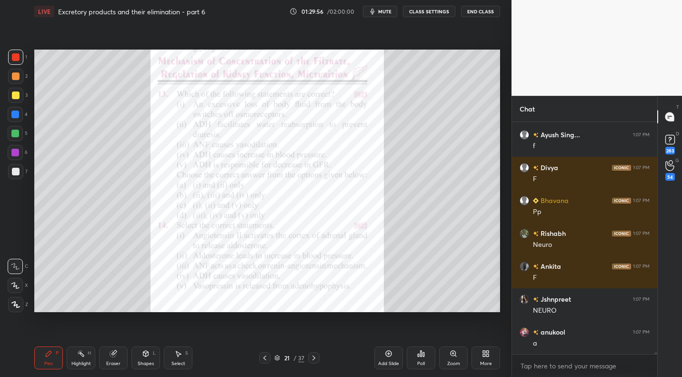
click at [315, 358] on icon at bounding box center [314, 358] width 8 height 8
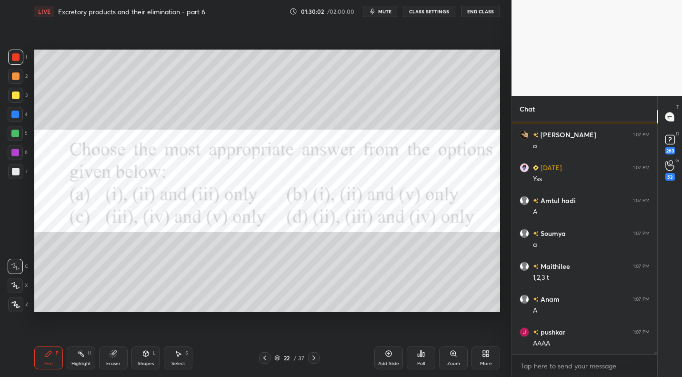
click at [266, 356] on icon at bounding box center [265, 358] width 8 height 8
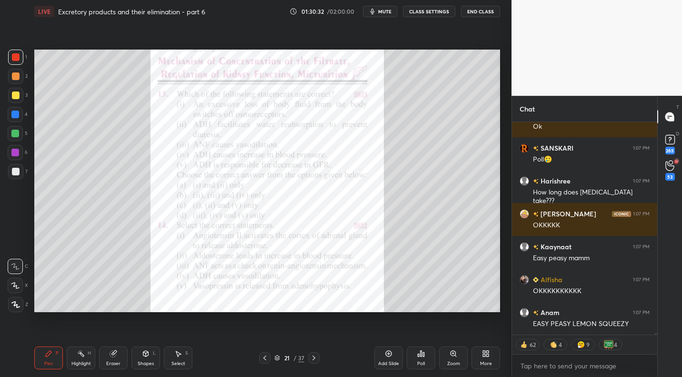
click at [420, 355] on icon at bounding box center [421, 354] width 8 height 8
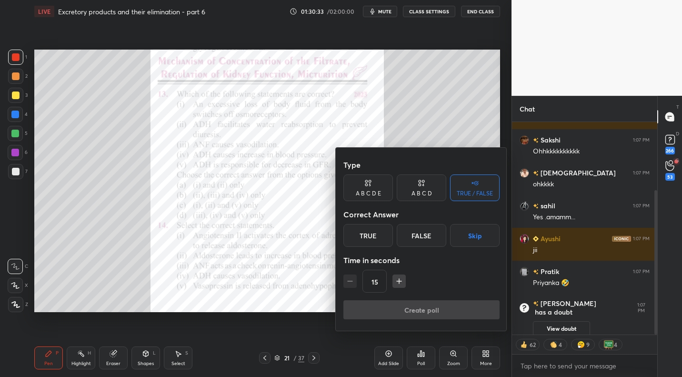
click at [483, 237] on button "Skip" at bounding box center [475, 235] width 50 height 23
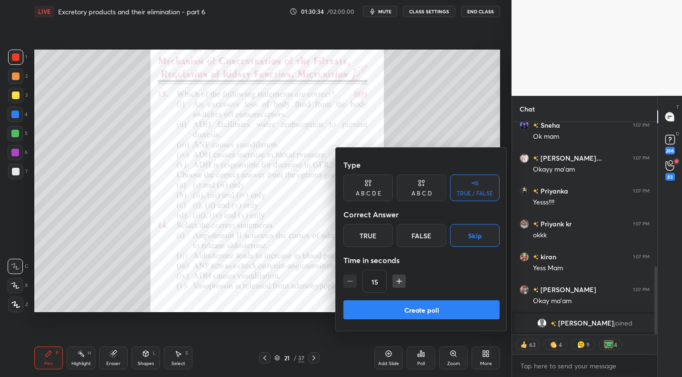
click at [438, 312] on button "Create poll" at bounding box center [422, 309] width 156 height 19
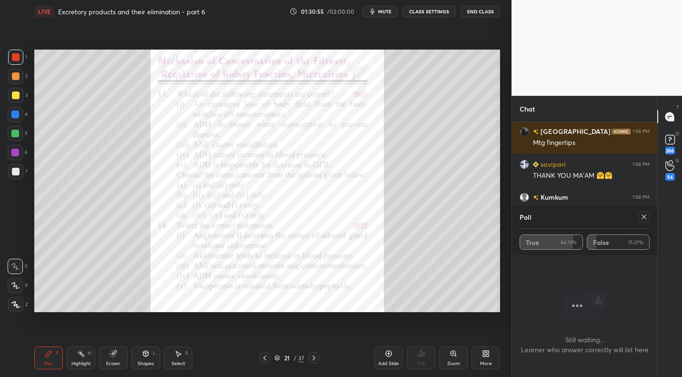
click at [644, 216] on icon at bounding box center [645, 217] width 8 height 8
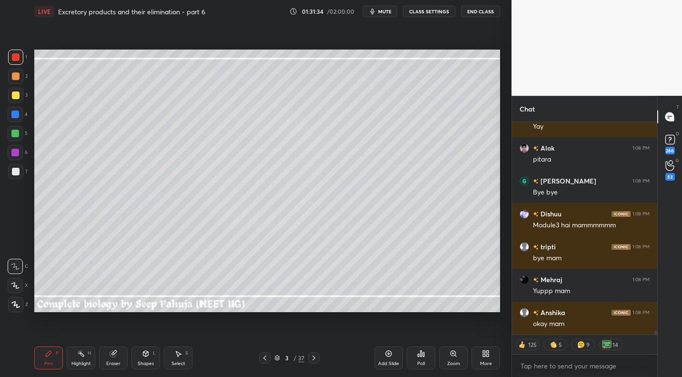
click at [500, 124] on div "Setting up your live class Poll for secs No correct answer Start poll" at bounding box center [268, 181] width 474 height 316
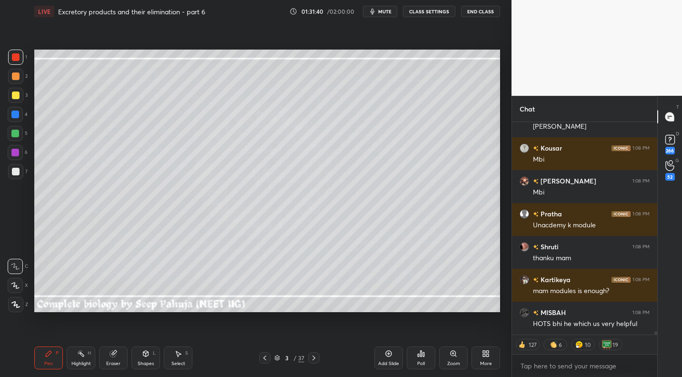
drag, startPoint x: 15, startPoint y: 94, endPoint x: 13, endPoint y: 99, distance: 5.8
click at [15, 96] on div at bounding box center [16, 96] width 8 height 8
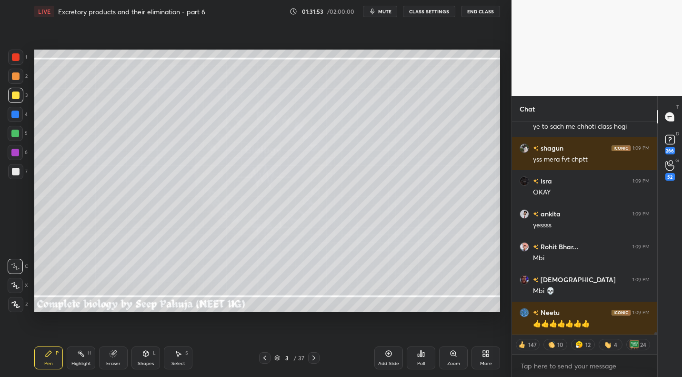
click at [417, 356] on div "Poll" at bounding box center [421, 357] width 29 height 23
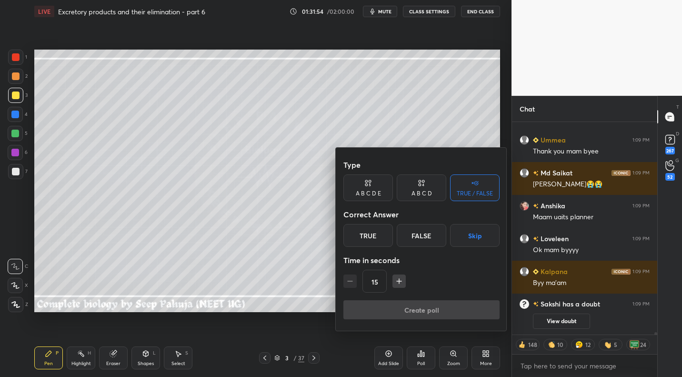
click at [491, 244] on button "Skip" at bounding box center [475, 235] width 50 height 23
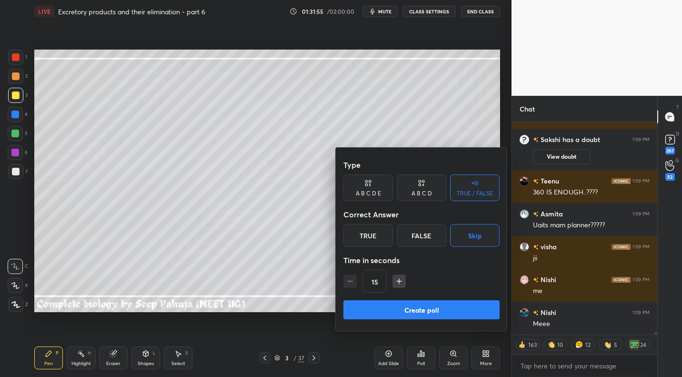
click at [452, 315] on button "Create poll" at bounding box center [422, 309] width 156 height 19
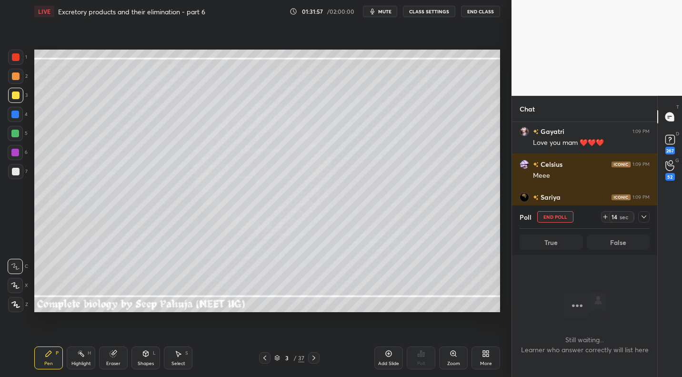
click at [649, 218] on div at bounding box center [644, 216] width 11 height 11
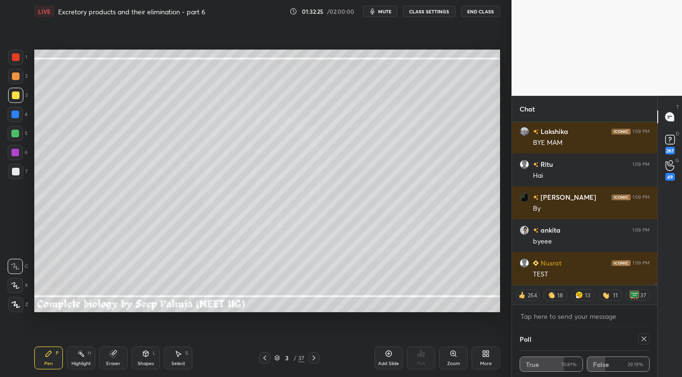
click at [484, 11] on button "End Class" at bounding box center [480, 11] width 39 height 11
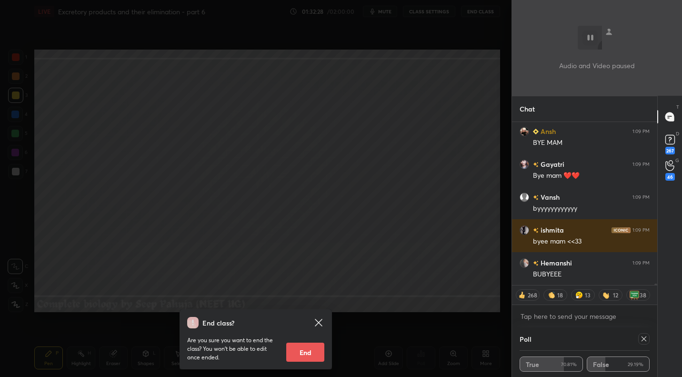
click at [317, 351] on button "End" at bounding box center [305, 352] width 38 height 19
